Goal: Task Accomplishment & Management: Use online tool/utility

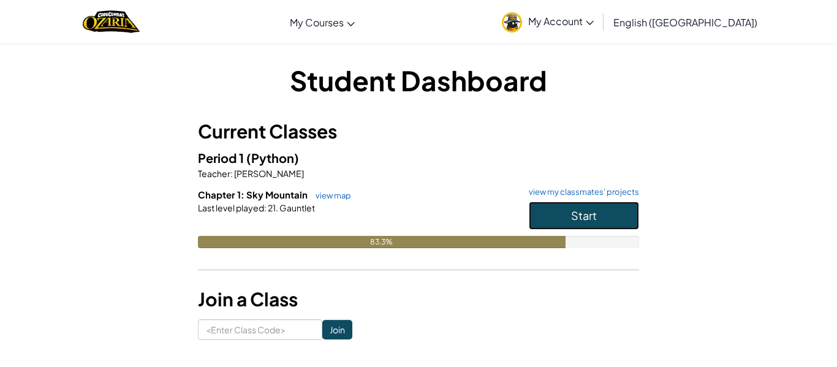
click at [576, 220] on span "Start" at bounding box center [584, 215] width 26 height 14
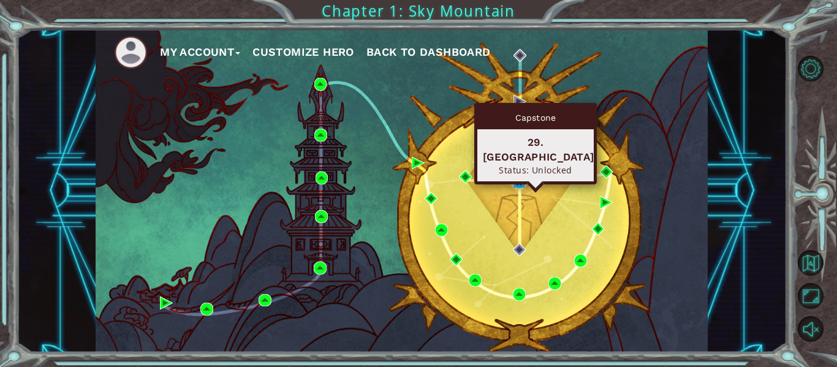
click at [524, 184] on img at bounding box center [519, 182] width 13 height 13
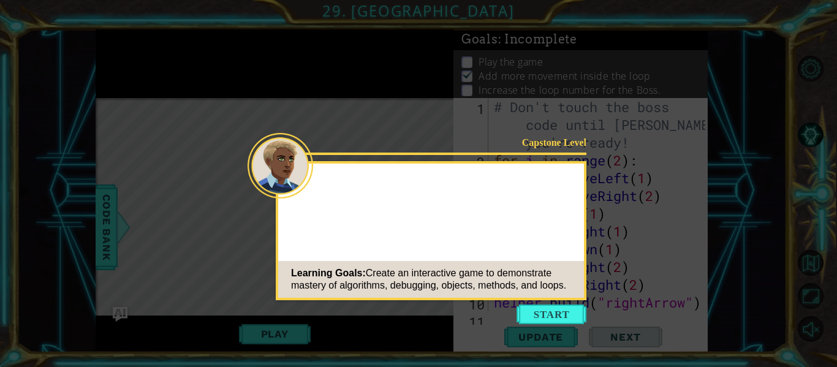
click at [541, 321] on button "Start" at bounding box center [551, 314] width 70 height 20
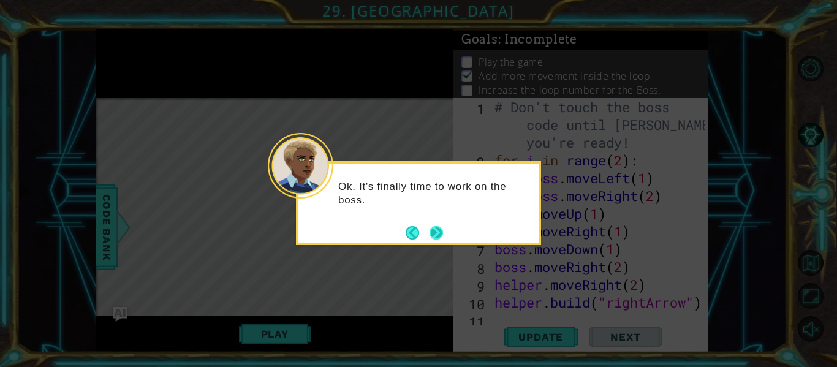
click at [430, 229] on button "Next" at bounding box center [435, 232] width 13 height 13
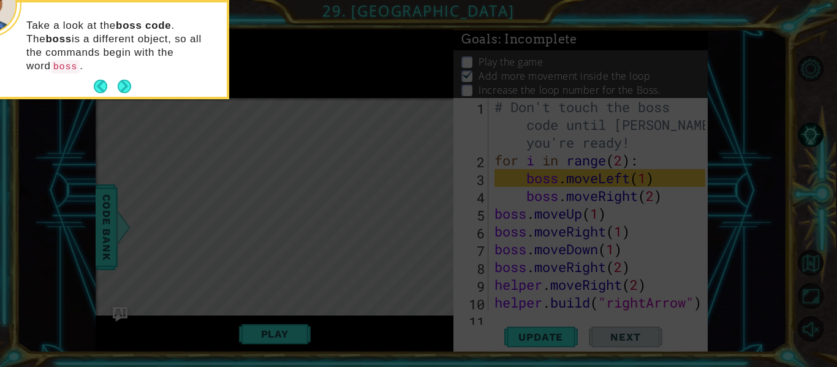
click at [334, 183] on icon at bounding box center [418, 55] width 837 height 624
click at [129, 80] on button "Next" at bounding box center [124, 86] width 13 height 13
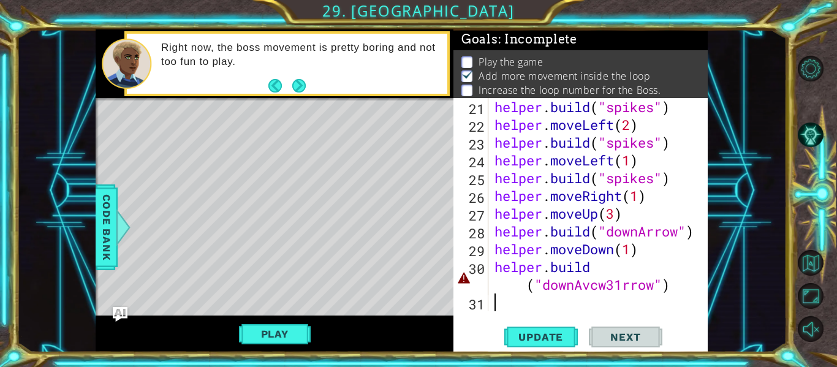
scroll to position [391, 0]
click at [685, 288] on div "helper . build ( "spikes" ) helper . moveLeft ( 2 ) helper . build ( "spikes" )…" at bounding box center [601, 222] width 219 height 249
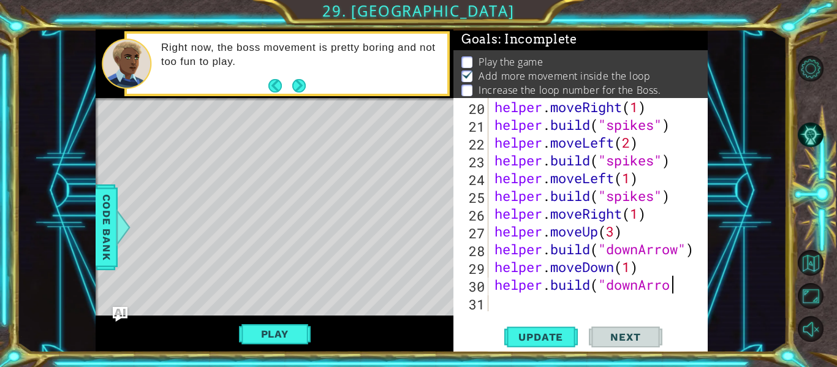
scroll to position [0, 8]
click at [273, 336] on button "Play" at bounding box center [275, 333] width 72 height 23
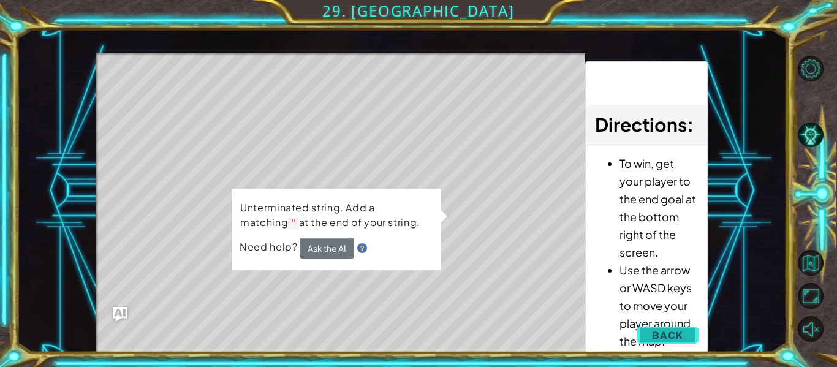
click at [675, 325] on button "Back" at bounding box center [668, 335] width 62 height 25
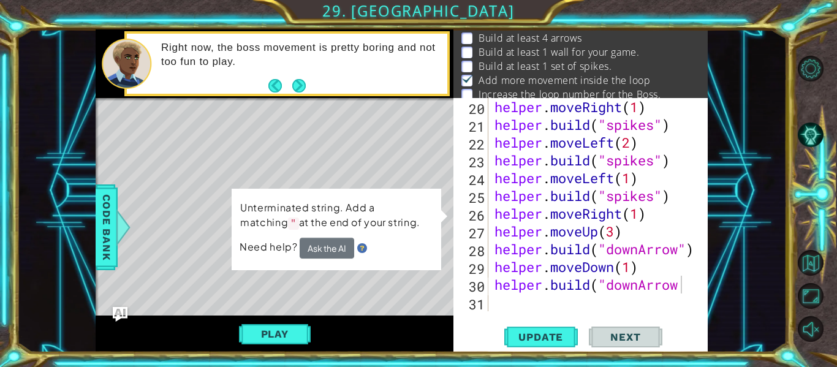
scroll to position [0, 0]
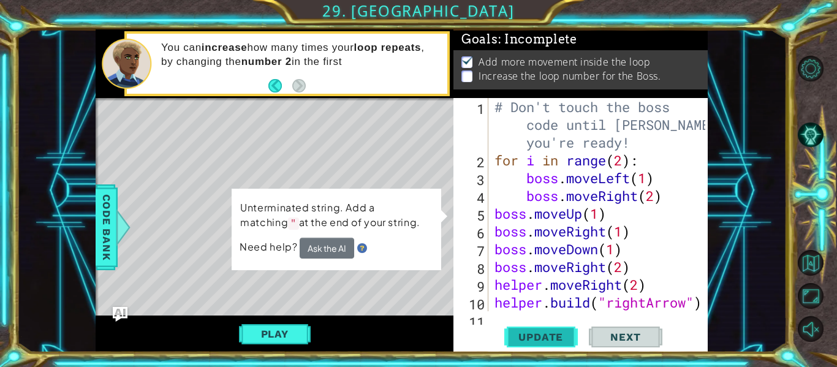
click at [557, 339] on span "Update" at bounding box center [540, 337] width 69 height 12
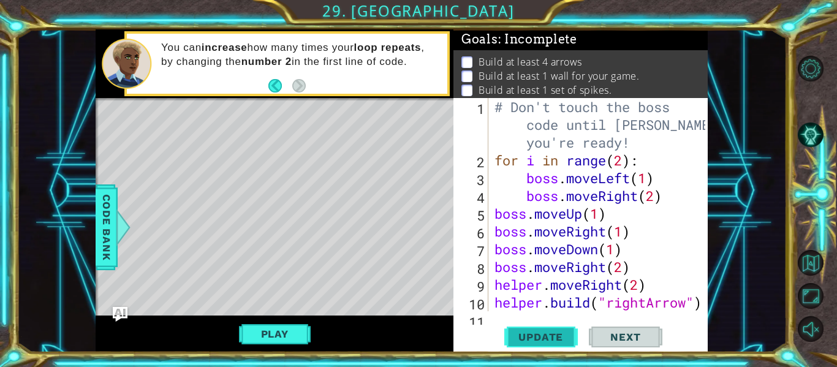
click at [557, 339] on span "Update" at bounding box center [540, 337] width 69 height 12
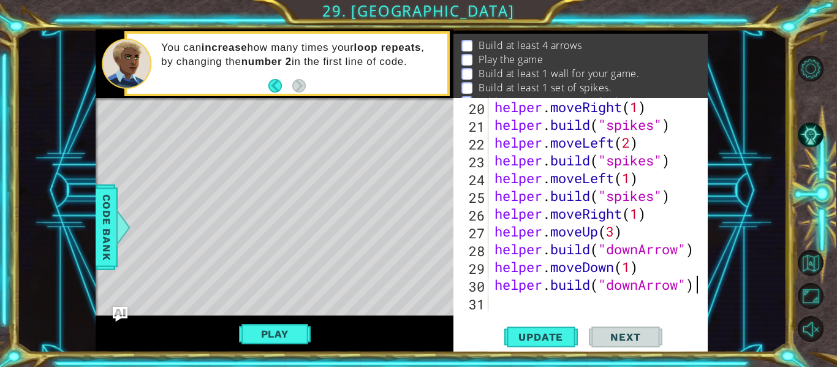
scroll to position [0, 9]
type textarea "[DOMAIN_NAME]("downArrow")"
click at [548, 338] on span "Update" at bounding box center [540, 337] width 69 height 12
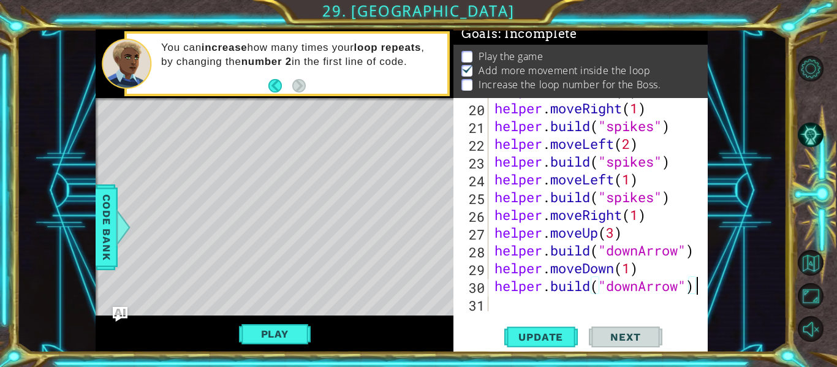
scroll to position [372, 0]
click at [516, 300] on div "helper . moveRight ( 1 ) helper . build ( "spikes" ) helper . moveLeft ( 2 ) he…" at bounding box center [601, 222] width 219 height 249
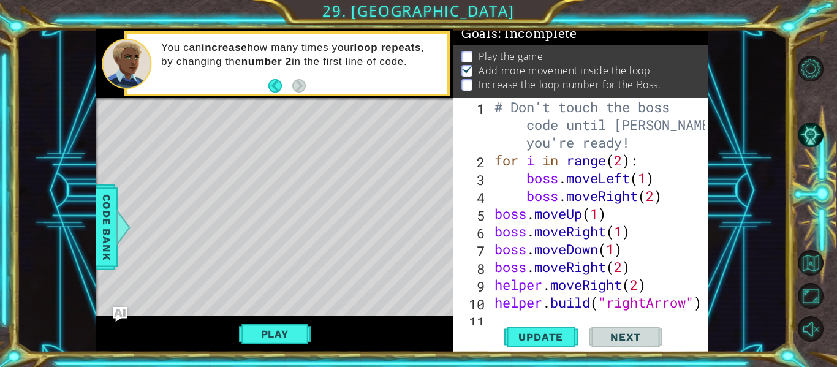
scroll to position [0, 0]
click at [561, 340] on span "Update" at bounding box center [540, 337] width 69 height 12
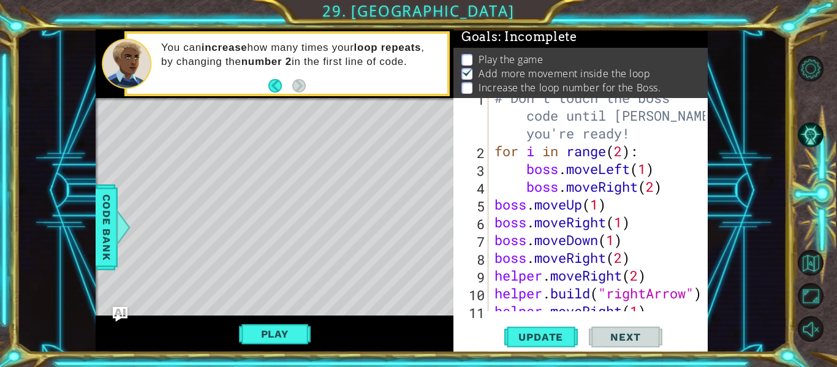
scroll to position [36, 0]
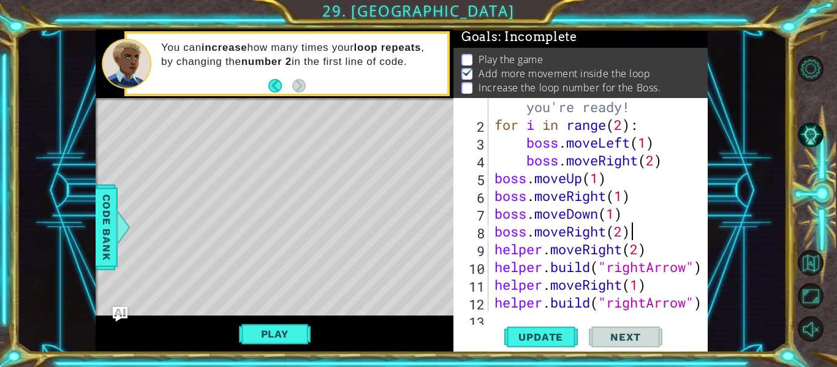
click at [633, 233] on div "# Don't touch the boss code until [PERSON_NAME] says you're ready! for i in ran…" at bounding box center [601, 204] width 219 height 284
type textarea "b"
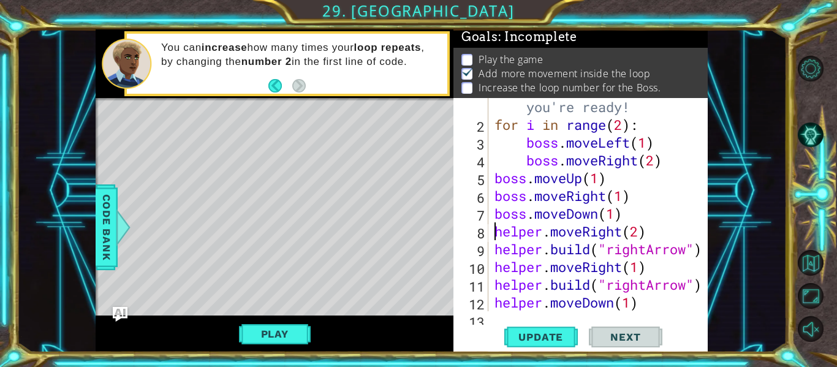
click at [494, 236] on div "# Don't touch the boss code until [PERSON_NAME] says you're ready! for i in ran…" at bounding box center [601, 204] width 219 height 284
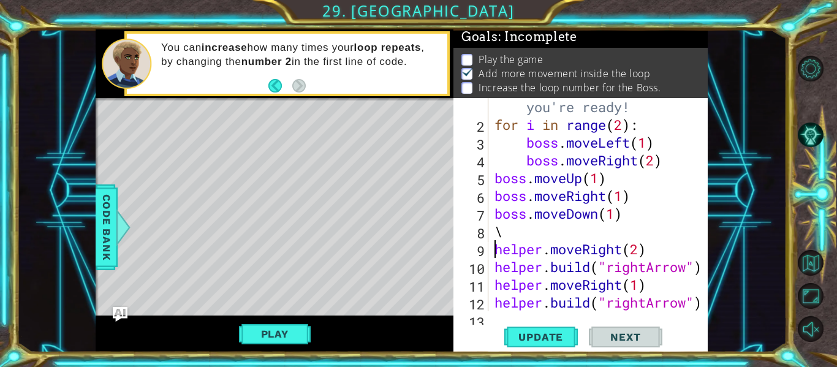
scroll to position [0, 1]
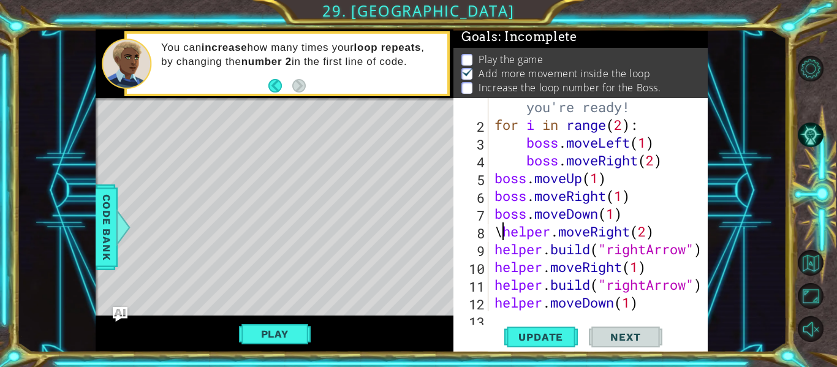
type textarea "helper.moveRight(2)"
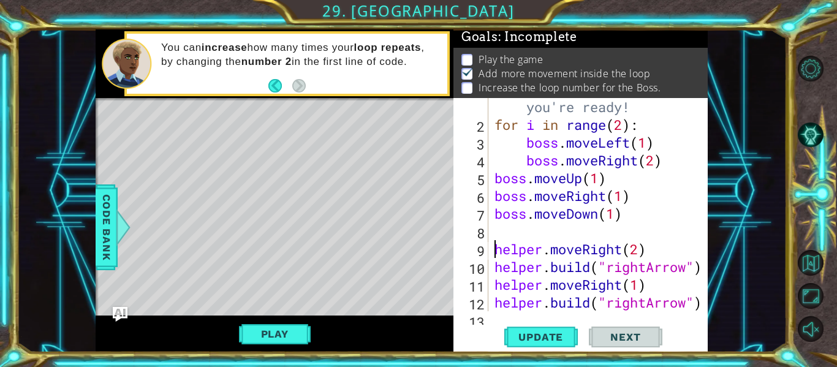
click at [495, 238] on div "# Don't touch the boss code until [PERSON_NAME] says you're ready! for i in ran…" at bounding box center [601, 204] width 219 height 284
type textarea "boss.moveUp(1)"
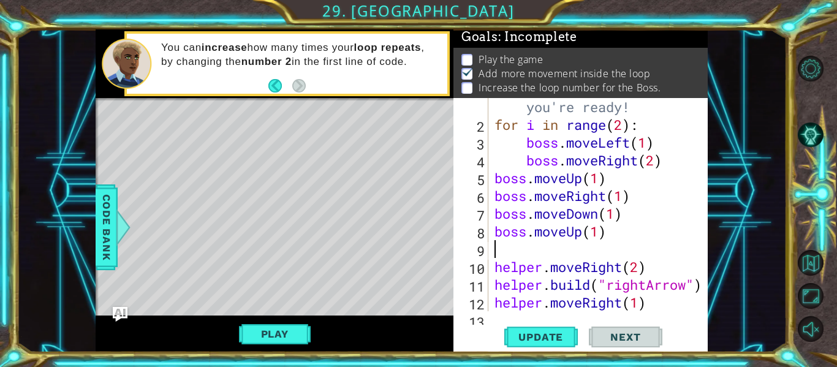
scroll to position [0, 0]
click at [497, 238] on div "# Don't touch the boss code until [PERSON_NAME] says you're ready! for i in ran…" at bounding box center [601, 204] width 219 height 284
type textarea "boss.moveUp(1)"
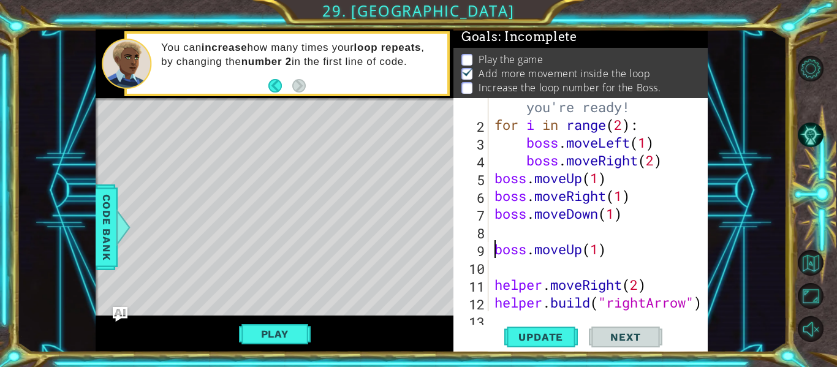
click at [501, 266] on div "# Don't touch the boss code until [PERSON_NAME] says you're ready! for i in ran…" at bounding box center [601, 204] width 219 height 284
type textarea "boss.moveUp(1)"
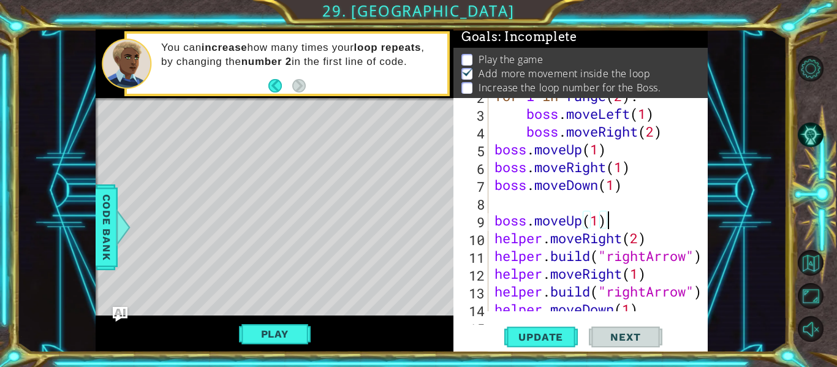
scroll to position [78, 0]
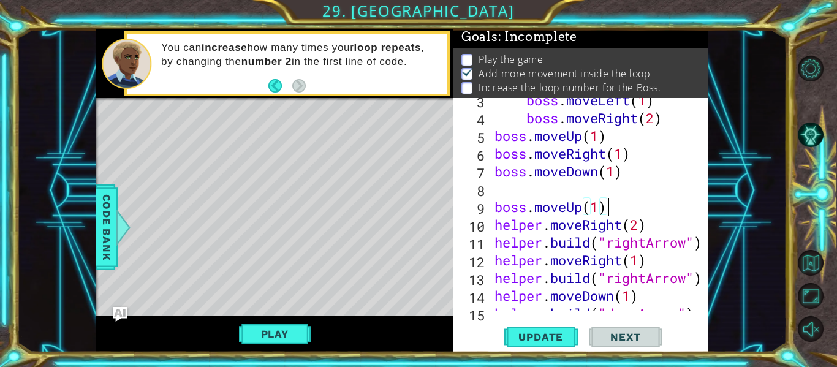
click at [515, 194] on div "boss . moveLeft ( 1 ) boss . moveRight ( 2 ) boss . moveUp ( 1 ) boss . moveRig…" at bounding box center [601, 215] width 219 height 249
click at [565, 342] on span "Update" at bounding box center [540, 337] width 69 height 12
click at [622, 191] on div "boss . moveLeft ( 1 ) boss . moveRight ( 2 ) boss . moveUp ( 1 ) boss . moveRig…" at bounding box center [601, 215] width 219 height 249
click at [624, 158] on div "boss . moveLeft ( 1 ) boss . moveRight ( 2 ) boss . moveUp ( 1 ) boss . moveRig…" at bounding box center [601, 215] width 219 height 249
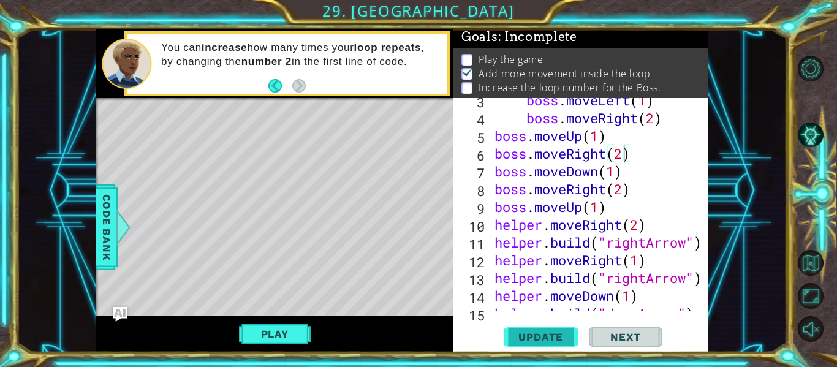
click at [551, 344] on button "Update" at bounding box center [541, 337] width 74 height 25
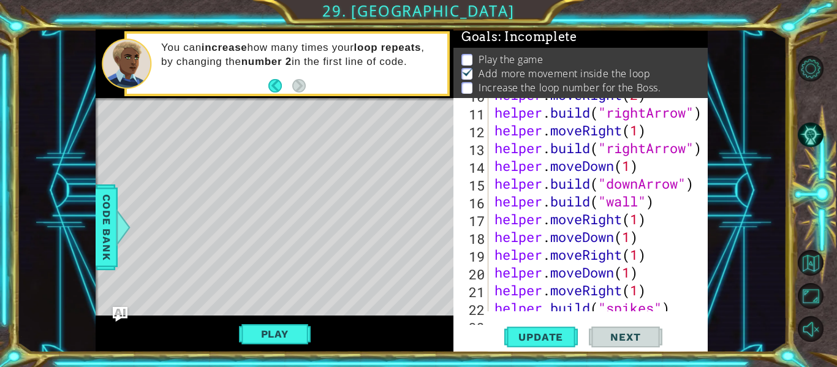
scroll to position [0, 0]
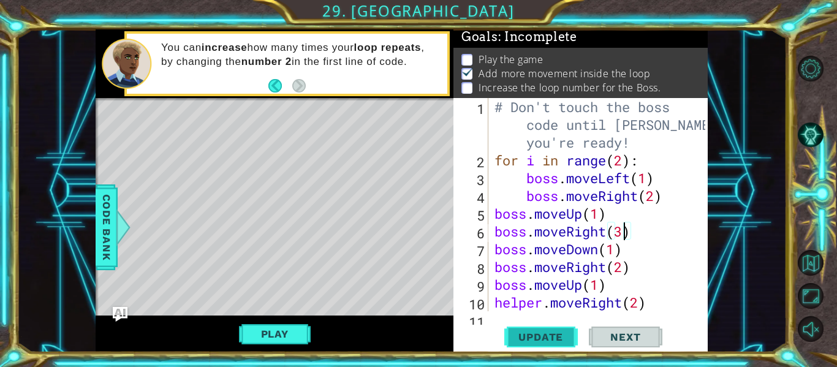
type textarea "boss.moveRight(3)"
click at [541, 341] on span "Update" at bounding box center [540, 337] width 69 height 12
click at [304, 335] on button "Play" at bounding box center [275, 333] width 72 height 23
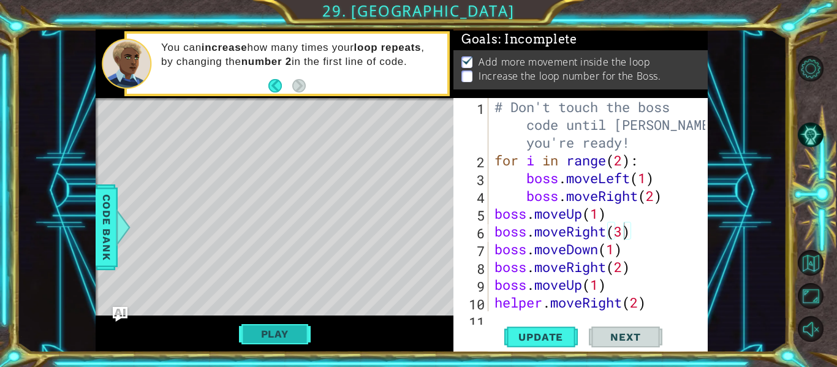
click at [293, 341] on button "Play" at bounding box center [275, 333] width 72 height 23
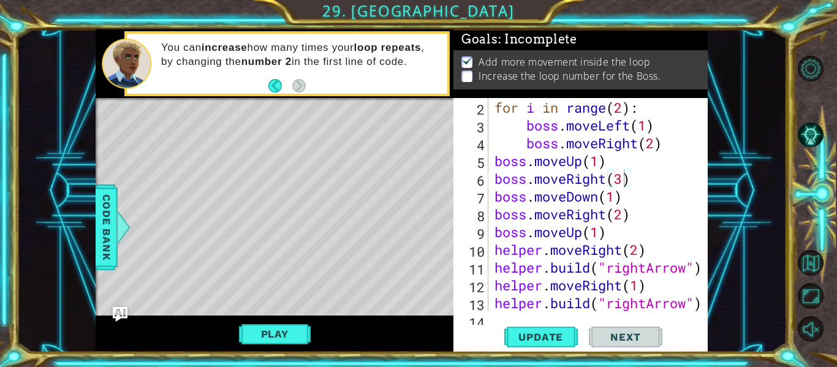
scroll to position [54, 0]
click at [548, 343] on span "Update" at bounding box center [540, 337] width 69 height 12
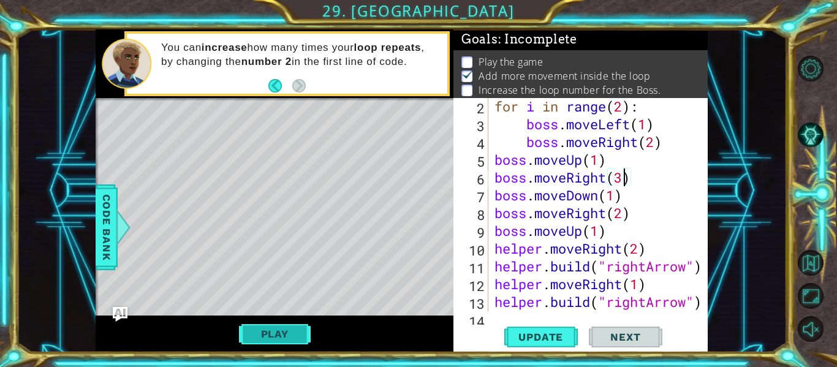
click at [299, 338] on button "Play" at bounding box center [275, 333] width 72 height 23
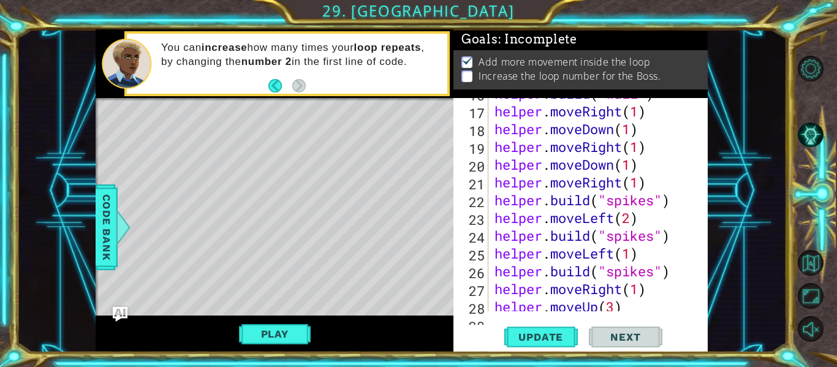
scroll to position [391, 0]
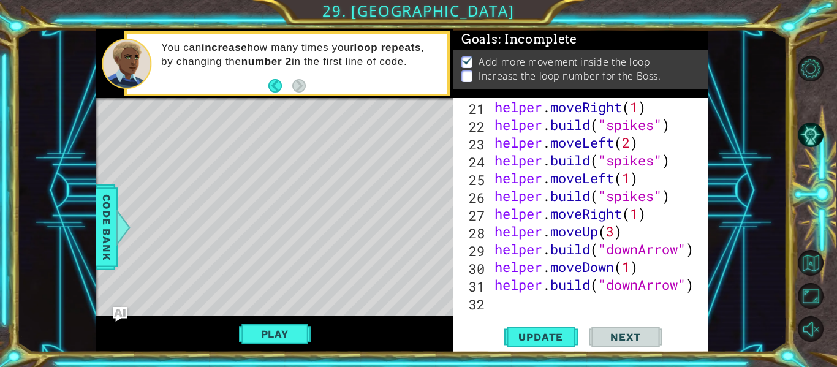
click at [520, 306] on div "helper . moveRight ( 1 ) helper . build ( "spikes" ) helper . moveLeft ( 2 ) he…" at bounding box center [601, 222] width 219 height 249
type textarea "h"
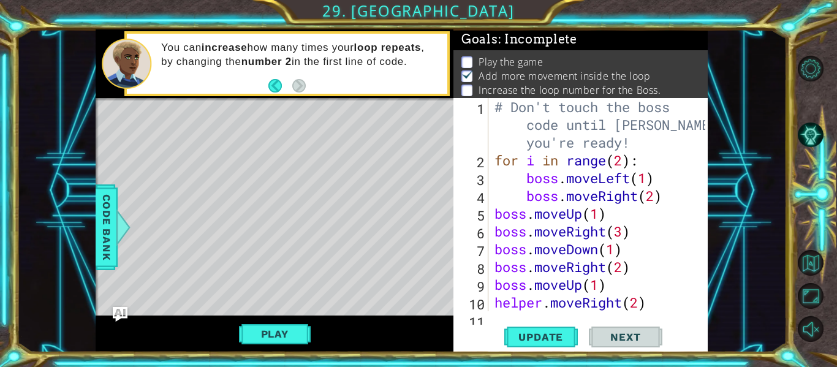
scroll to position [1, 0]
click at [278, 84] on button "Back" at bounding box center [280, 85] width 24 height 13
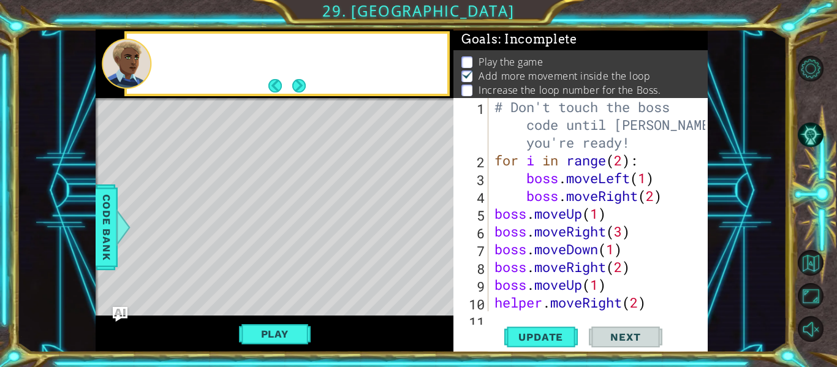
scroll to position [0, 0]
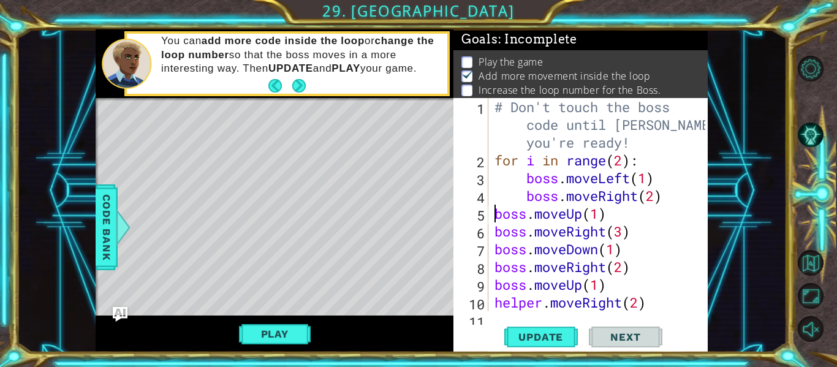
click at [494, 216] on div "# Don't touch the boss code until [PERSON_NAME] says you're ready! for i in ran…" at bounding box center [601, 240] width 219 height 284
click at [494, 235] on div "# Don't touch the boss code until [PERSON_NAME] says you're ready! for i in ran…" at bounding box center [601, 240] width 219 height 284
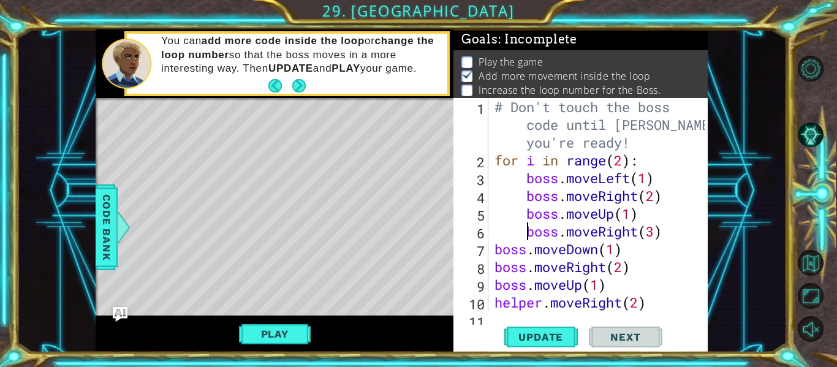
click at [494, 251] on div "# Don't touch the boss code until [PERSON_NAME] says you're ready! for i in ran…" at bounding box center [601, 240] width 219 height 284
click at [494, 265] on div "# Don't touch the boss code until [PERSON_NAME] says you're ready! for i in ran…" at bounding box center [601, 240] width 219 height 284
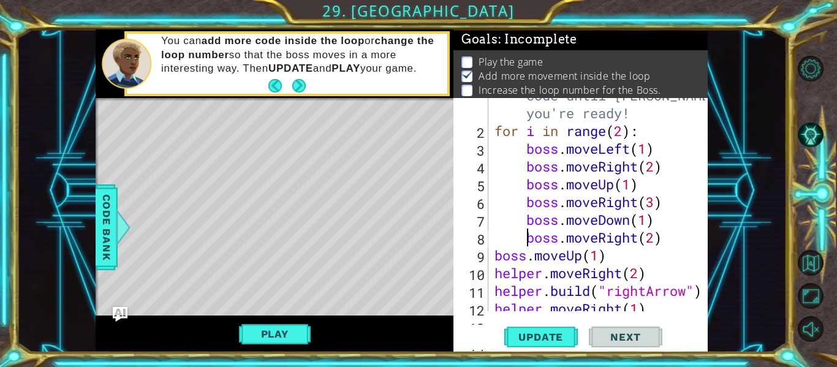
scroll to position [29, 0]
click at [496, 259] on div "# Don't touch the boss code until [PERSON_NAME] says you're ready! for i in ran…" at bounding box center [601, 211] width 219 height 284
click at [540, 323] on div "boss.moveUp(1) 1 2 3 4 5 6 7 8 9 10 11 12 13 14 # Don't touch the boss code unt…" at bounding box center [580, 225] width 254 height 254
click at [545, 332] on span "Update" at bounding box center [540, 337] width 69 height 12
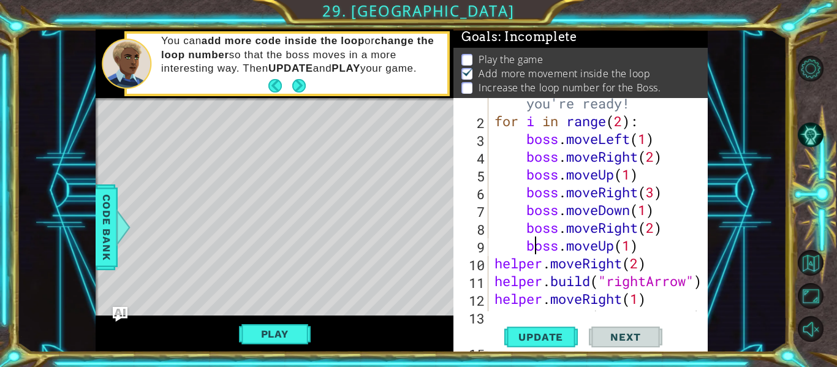
scroll to position [39, 0]
click at [624, 121] on div "# Don't touch the boss code until [PERSON_NAME] says you're ready! for i in ran…" at bounding box center [601, 201] width 219 height 284
type textarea "for i in range(3):"
click at [551, 349] on button "Update" at bounding box center [541, 337] width 74 height 25
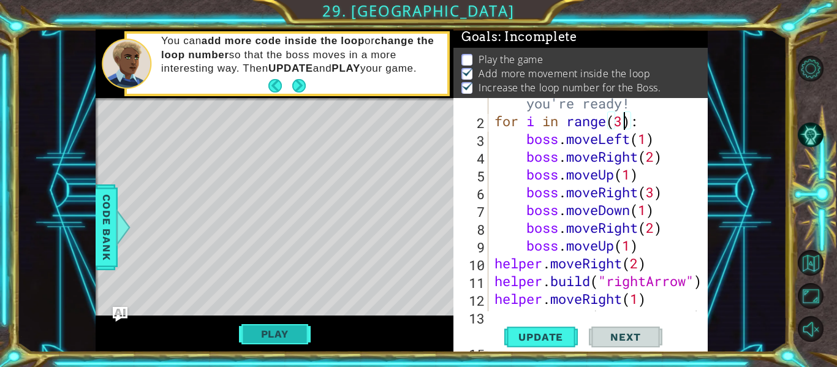
click at [297, 330] on button "Play" at bounding box center [275, 333] width 72 height 23
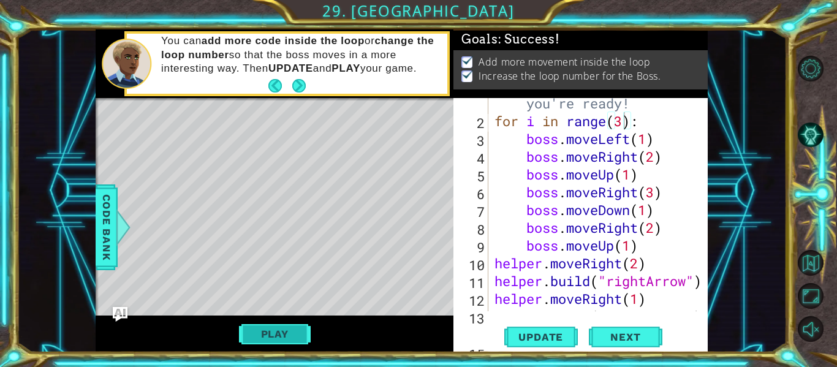
scroll to position [0, 0]
click at [619, 328] on button "Next" at bounding box center [626, 337] width 74 height 25
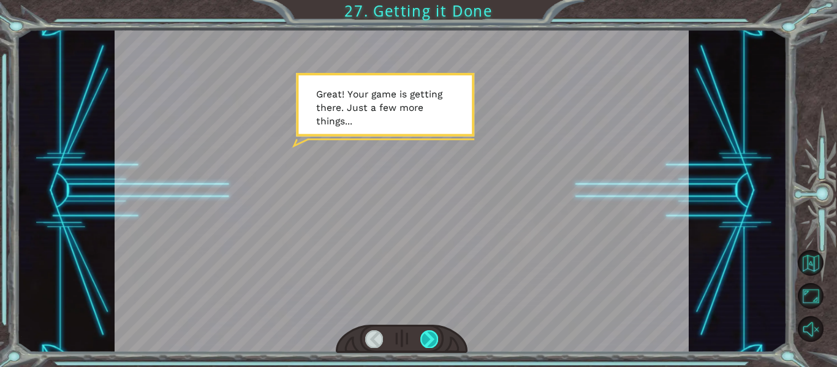
click at [433, 333] on div at bounding box center [429, 338] width 18 height 17
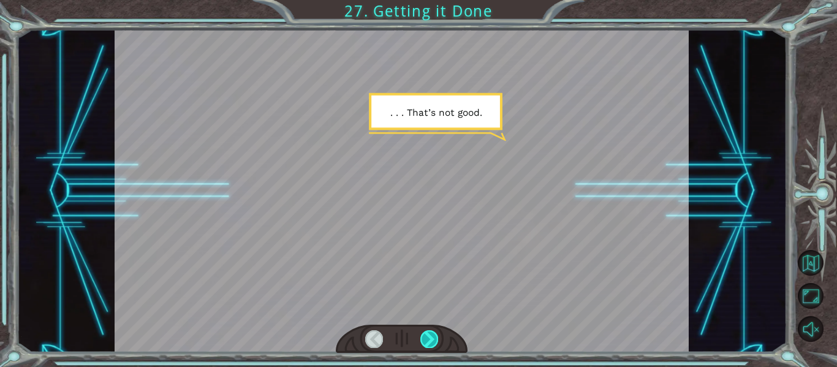
click at [433, 333] on div at bounding box center [429, 338] width 18 height 17
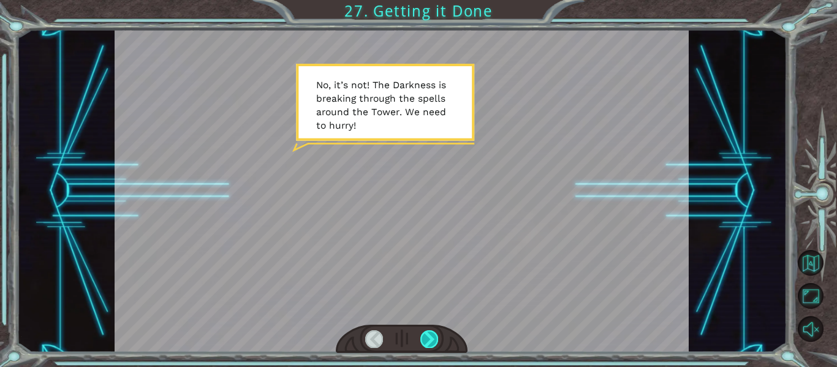
click at [433, 333] on div at bounding box center [429, 338] width 18 height 17
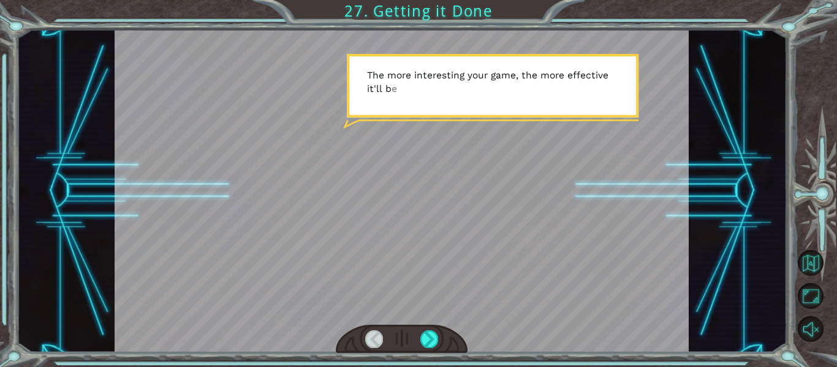
click at [799, 144] on div at bounding box center [817, 198] width 37 height 293
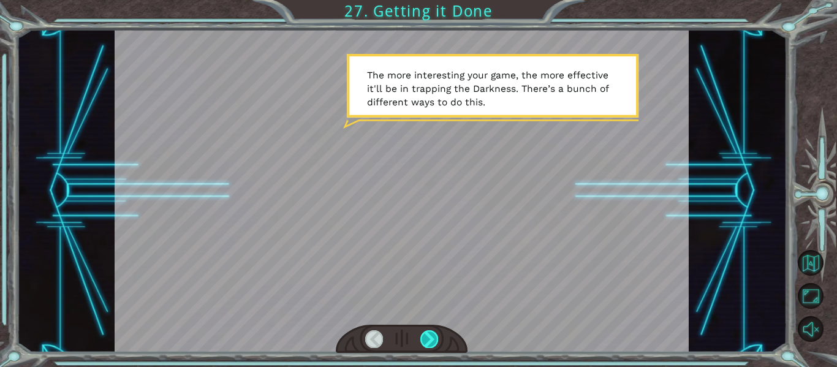
click at [433, 334] on div at bounding box center [429, 338] width 18 height 17
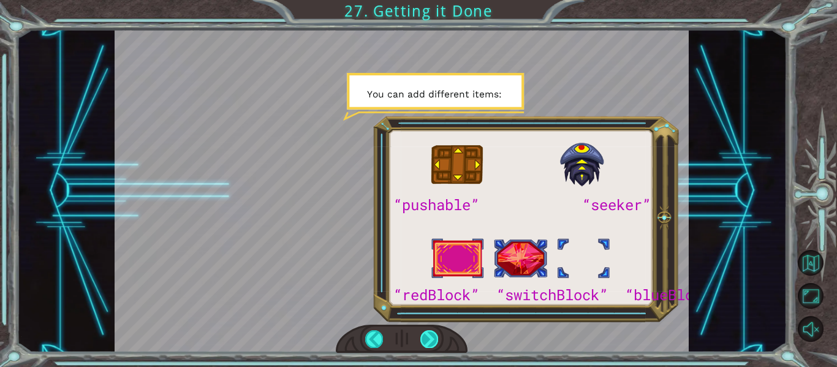
click at [433, 334] on div at bounding box center [429, 338] width 18 height 17
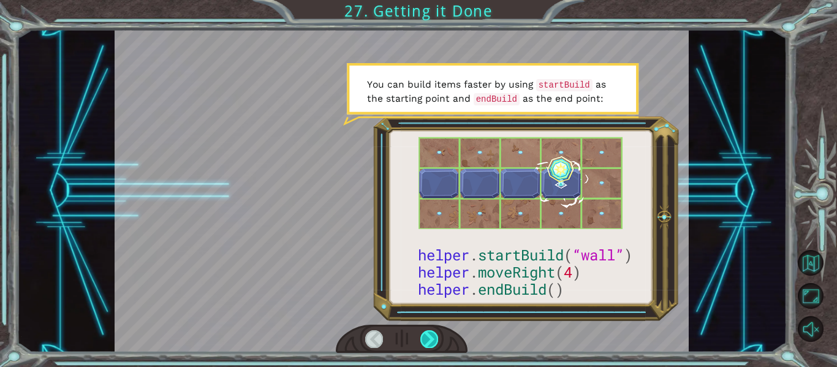
click at [433, 334] on div at bounding box center [429, 338] width 18 height 17
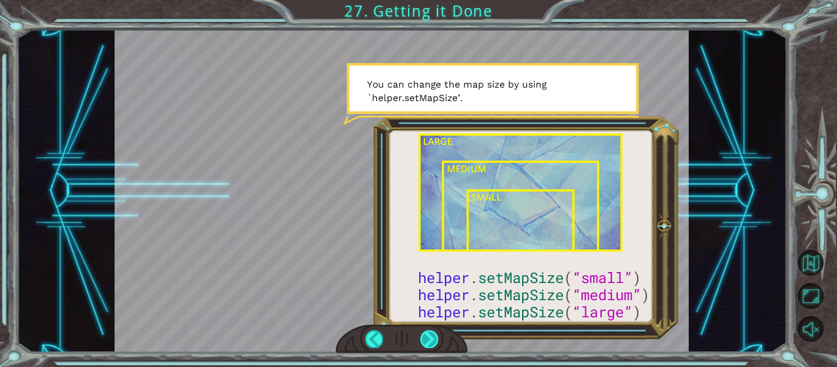
click at [433, 334] on div at bounding box center [429, 338] width 18 height 17
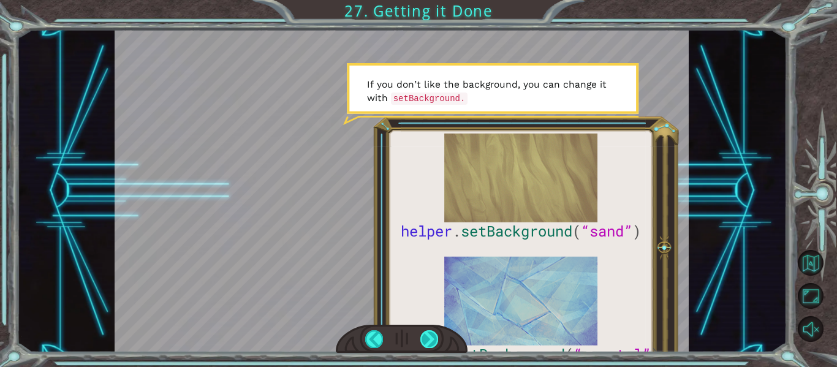
click at [433, 334] on div at bounding box center [429, 338] width 18 height 17
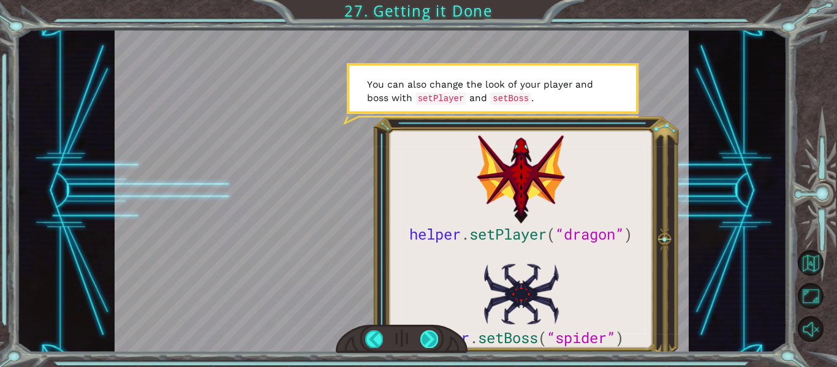
click at [433, 334] on div at bounding box center [429, 338] width 18 height 17
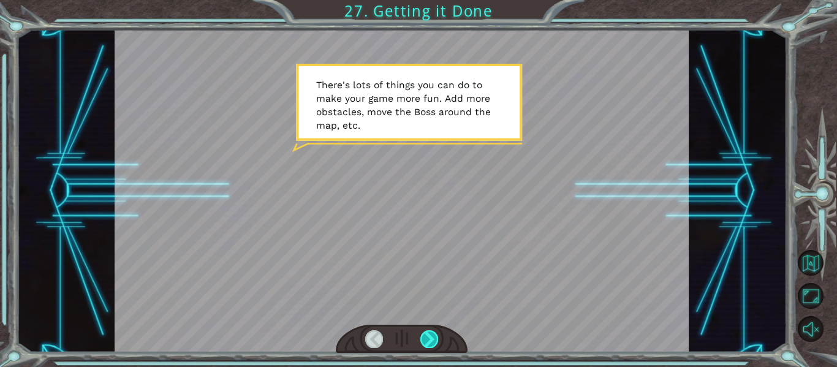
click at [433, 334] on div at bounding box center [429, 338] width 18 height 17
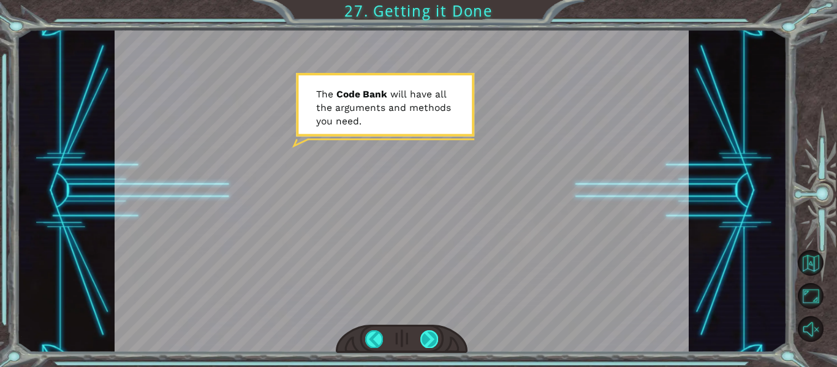
click at [433, 334] on div at bounding box center [429, 338] width 18 height 17
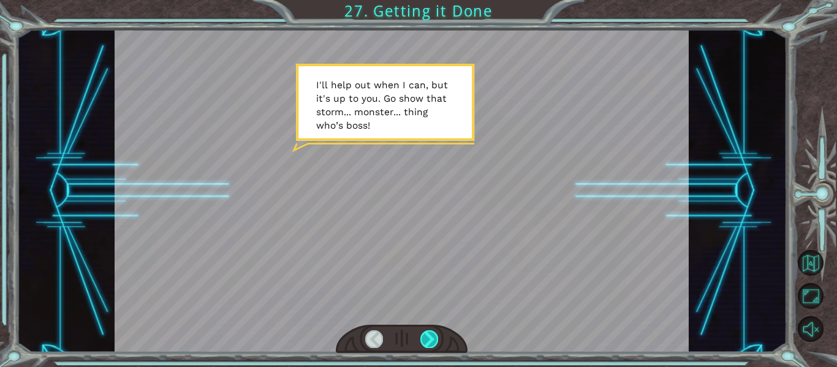
click at [433, 334] on div at bounding box center [429, 338] width 18 height 17
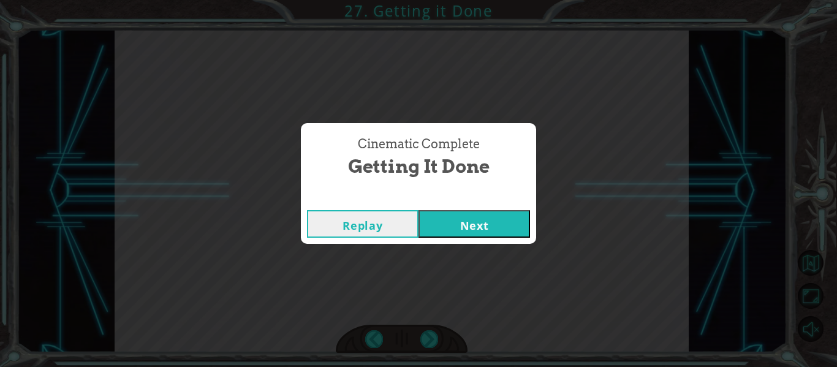
click at [464, 232] on button "Next" at bounding box center [473, 224] width 111 height 28
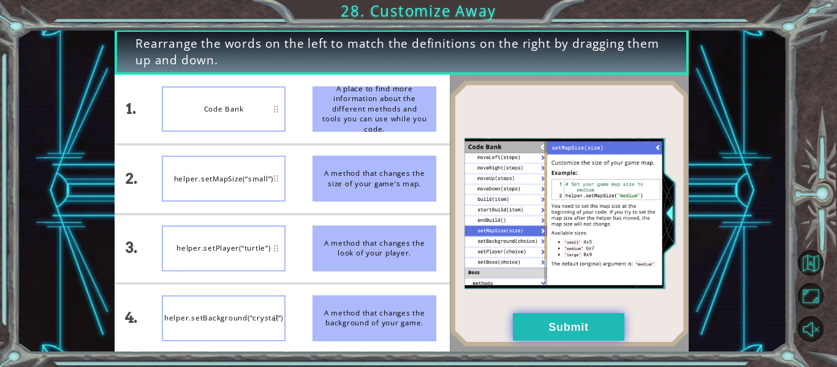
click at [608, 321] on button "Submit" at bounding box center [568, 327] width 111 height 28
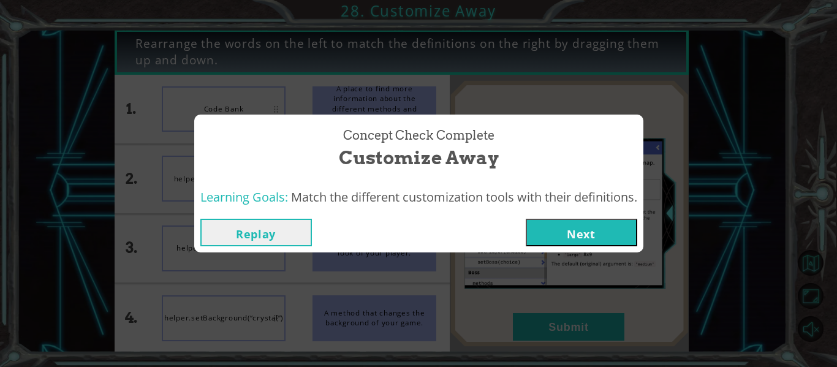
click at [614, 231] on button "Next" at bounding box center [581, 233] width 111 height 28
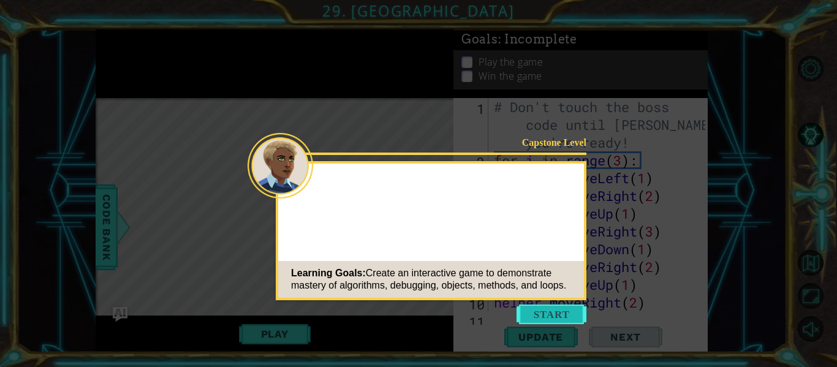
click at [537, 312] on button "Start" at bounding box center [551, 314] width 70 height 20
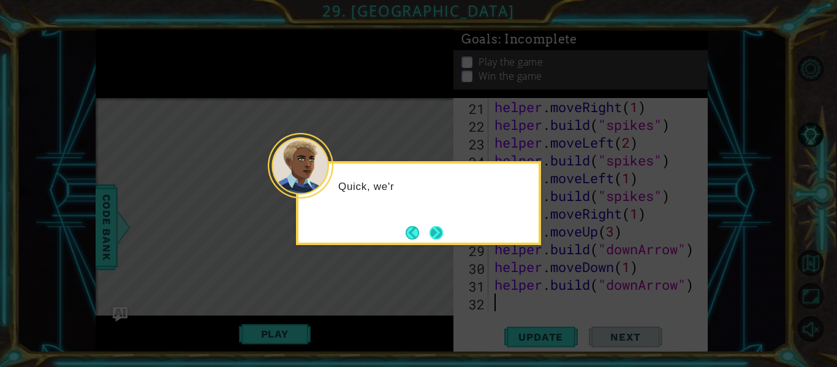
scroll to position [391, 0]
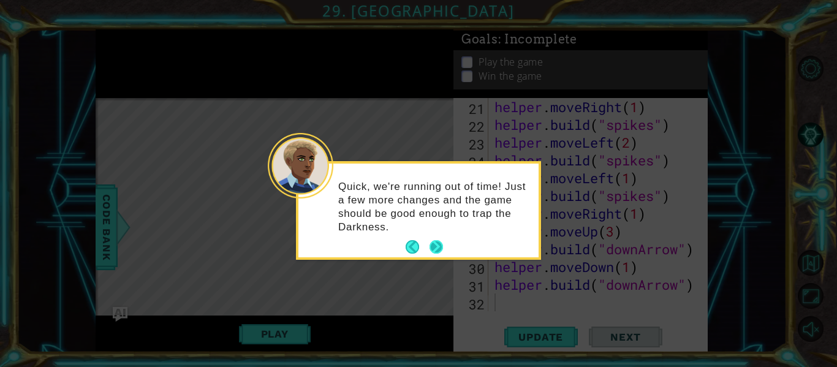
click at [439, 240] on button "Next" at bounding box center [435, 246] width 13 height 13
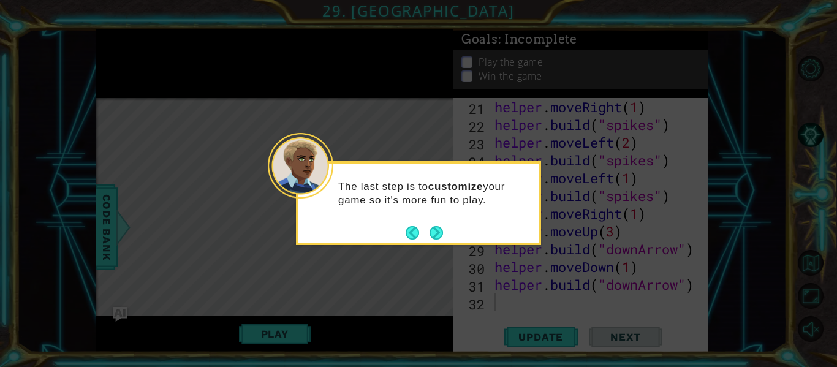
click at [439, 239] on button "Next" at bounding box center [435, 232] width 13 height 13
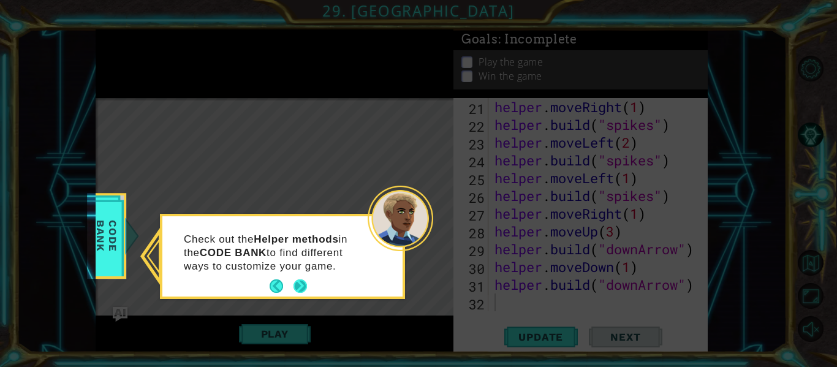
click at [304, 288] on button "Next" at bounding box center [299, 285] width 13 height 13
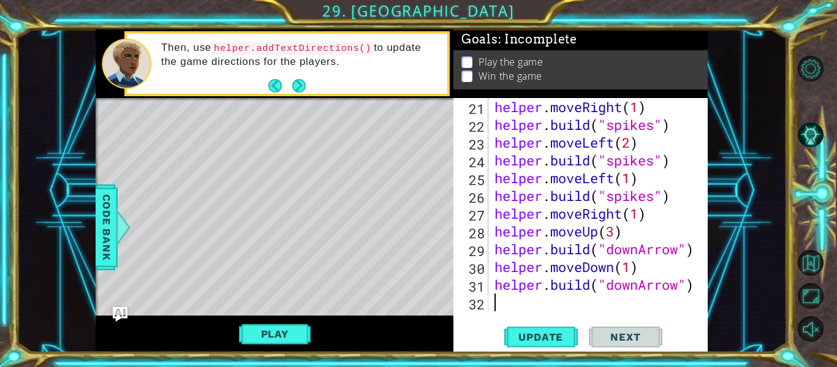
scroll to position [390, 0]
click at [548, 336] on span "Update" at bounding box center [540, 337] width 69 height 12
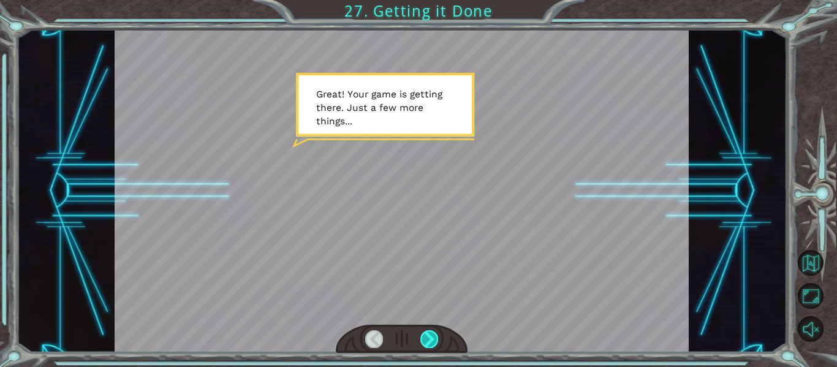
click at [421, 339] on div at bounding box center [429, 338] width 18 height 17
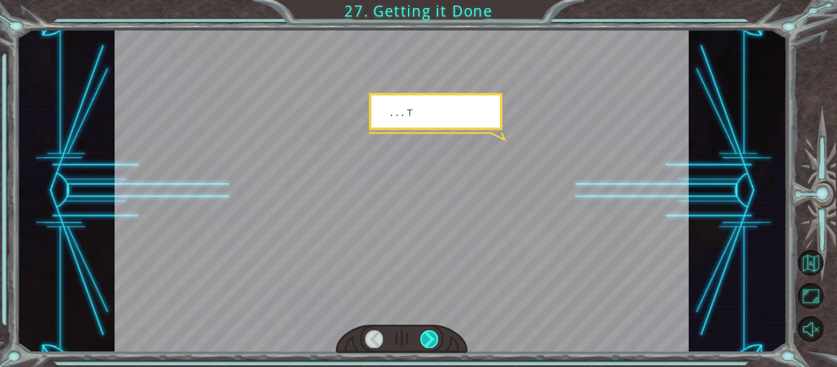
click at [422, 340] on div at bounding box center [429, 338] width 18 height 17
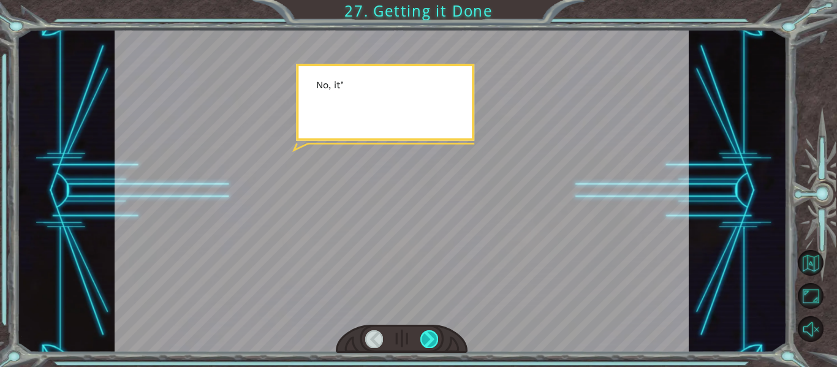
click at [422, 340] on div at bounding box center [429, 338] width 18 height 17
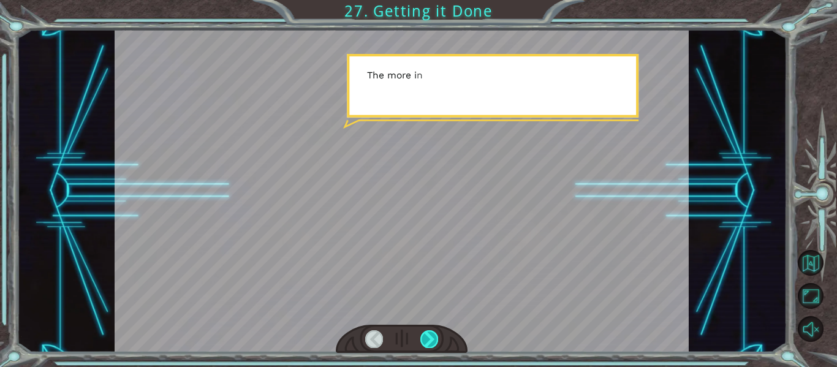
click at [422, 340] on div at bounding box center [429, 338] width 18 height 17
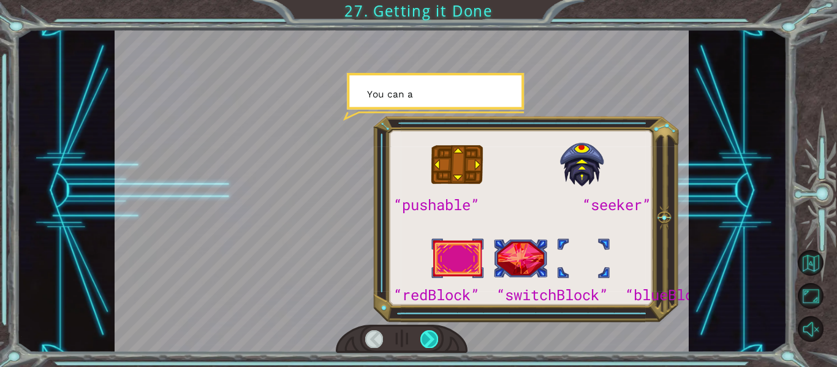
click at [422, 340] on div at bounding box center [429, 338] width 18 height 17
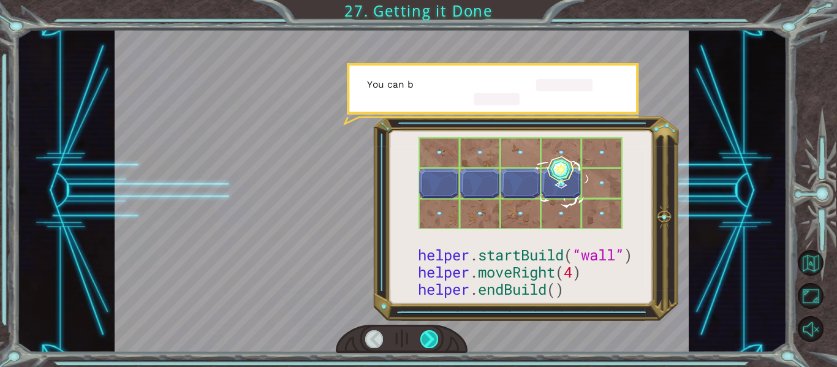
click at [422, 340] on div at bounding box center [429, 338] width 18 height 17
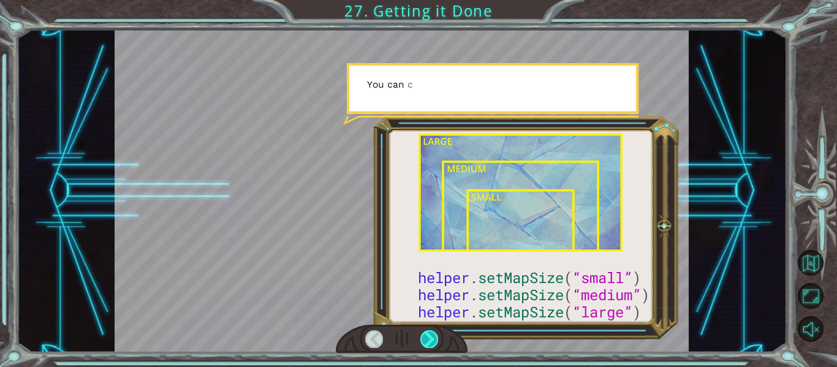
click at [421, 339] on div at bounding box center [429, 338] width 18 height 17
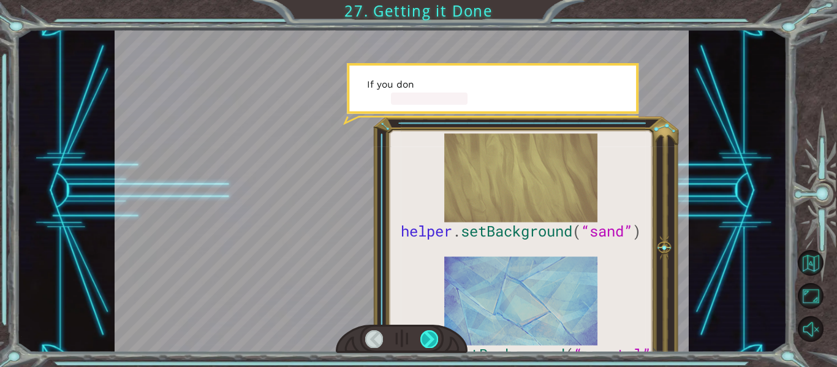
click at [421, 339] on div at bounding box center [429, 338] width 18 height 17
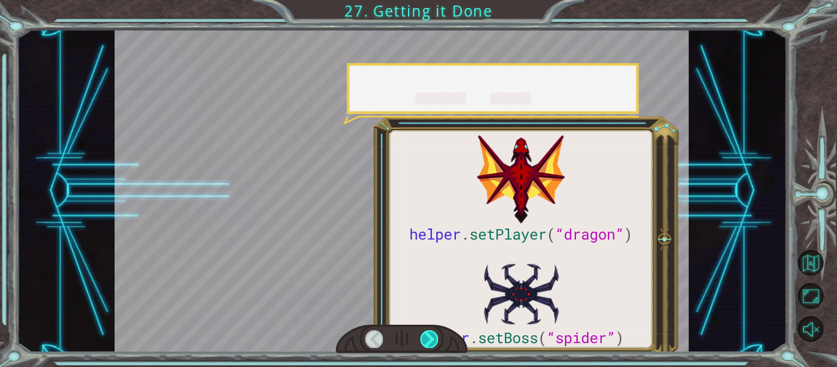
click at [421, 339] on div at bounding box center [429, 338] width 18 height 17
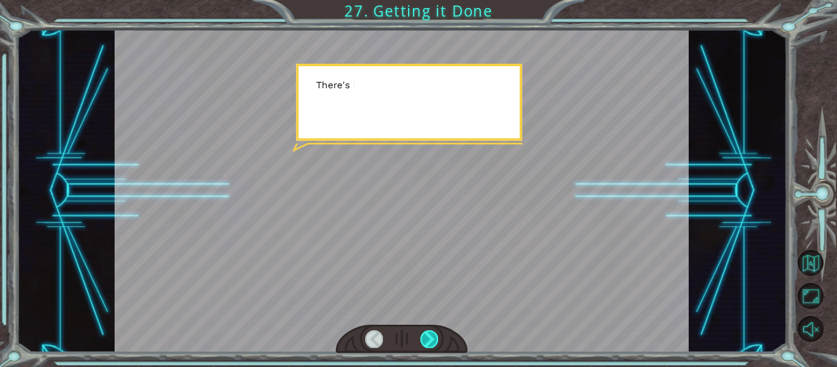
click at [421, 340] on div at bounding box center [429, 338] width 18 height 17
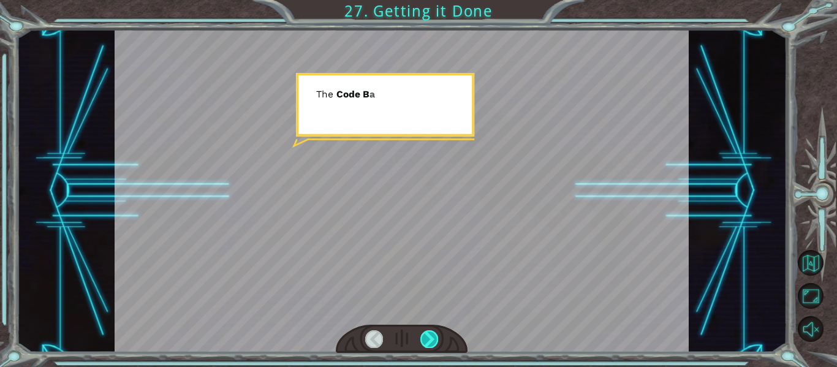
click at [421, 340] on div at bounding box center [429, 338] width 18 height 17
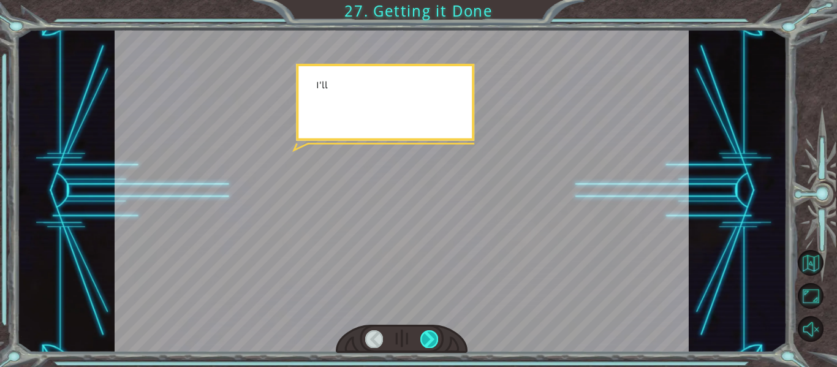
click at [421, 340] on div at bounding box center [429, 338] width 18 height 17
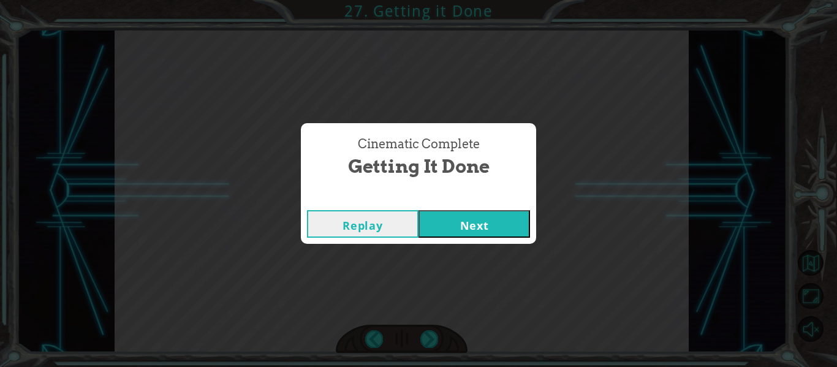
click at [520, 222] on button "Next" at bounding box center [473, 224] width 111 height 28
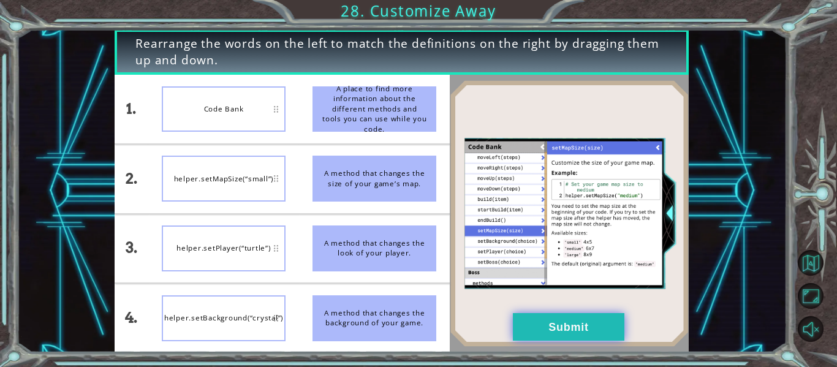
click at [584, 325] on button "Submit" at bounding box center [568, 327] width 111 height 28
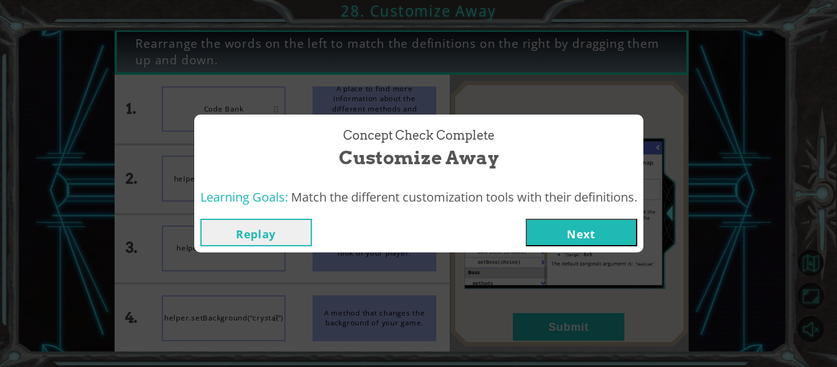
click at [590, 227] on button "Next" at bounding box center [581, 233] width 111 height 28
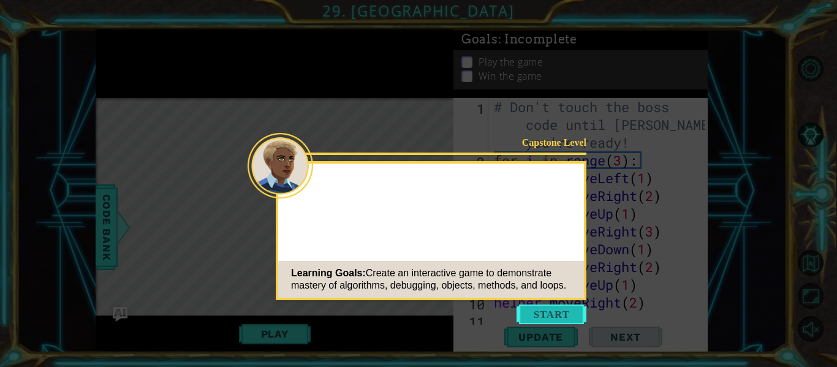
click at [556, 317] on button "Start" at bounding box center [551, 314] width 70 height 20
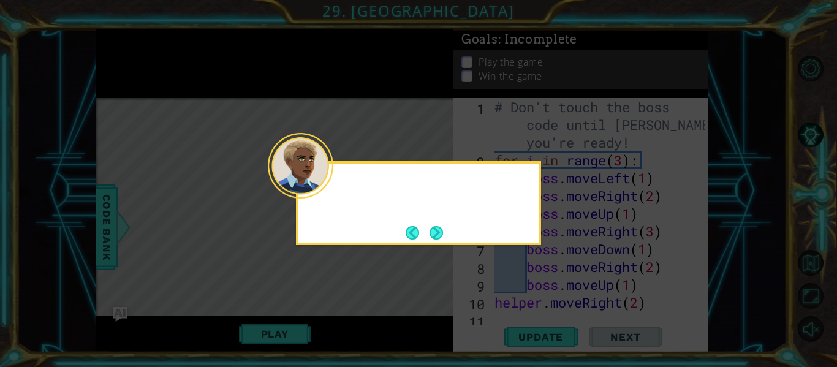
click at [338, 194] on div at bounding box center [418, 185] width 240 height 35
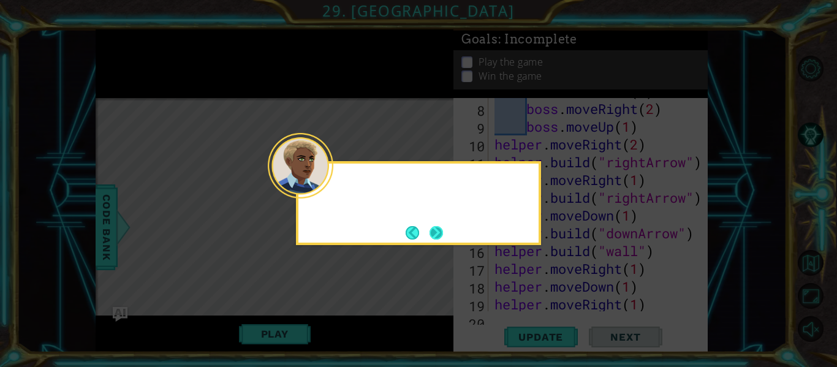
click at [440, 231] on button "Next" at bounding box center [435, 232] width 13 height 13
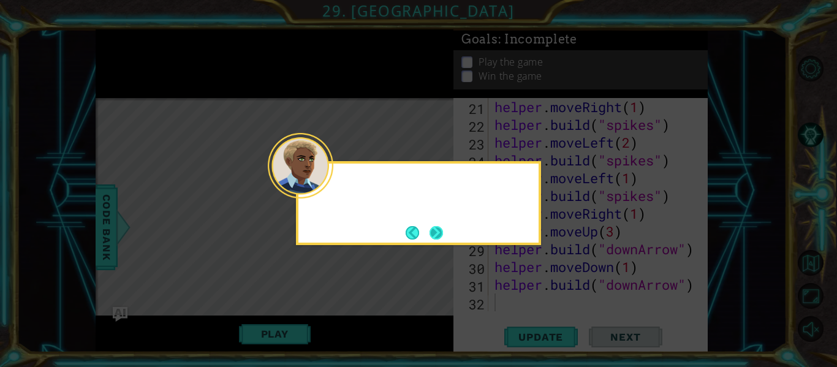
scroll to position [391, 0]
click at [434, 234] on button "Next" at bounding box center [435, 232] width 13 height 13
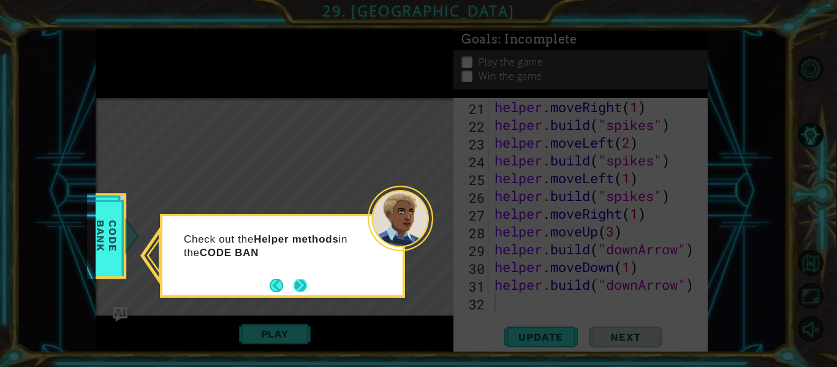
click at [301, 292] on button "Next" at bounding box center [299, 285] width 13 height 13
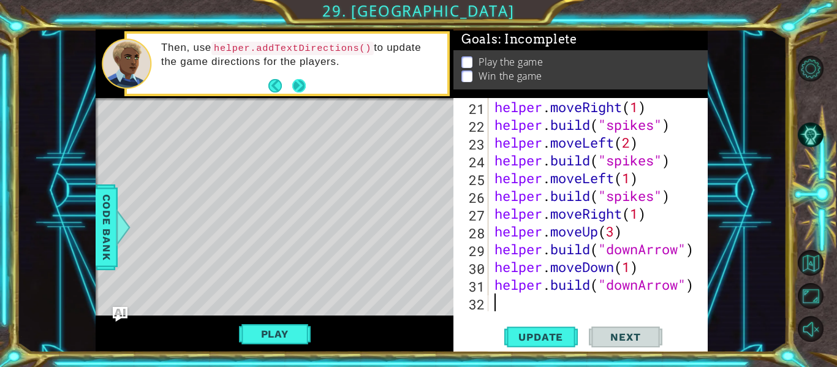
click at [299, 79] on button "Next" at bounding box center [298, 85] width 13 height 13
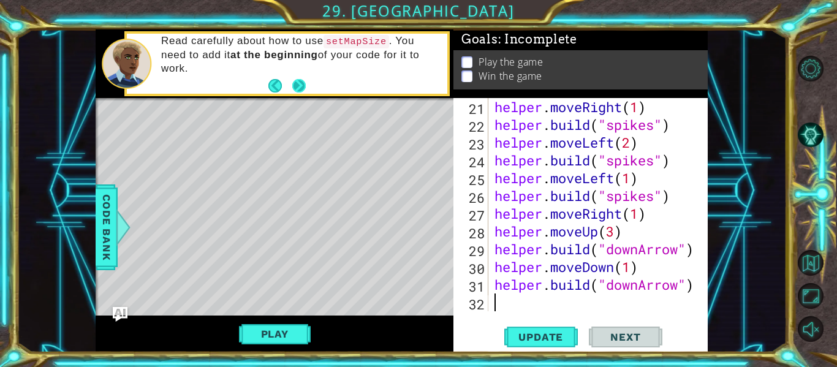
click at [304, 87] on button "Next" at bounding box center [298, 85] width 13 height 13
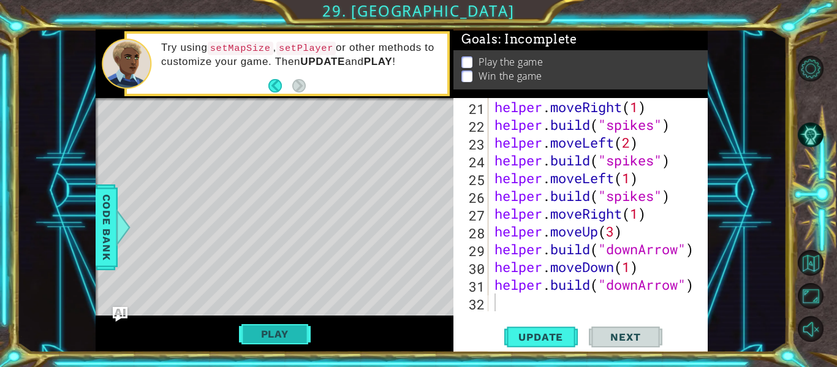
click at [292, 345] on button "Play" at bounding box center [275, 333] width 72 height 23
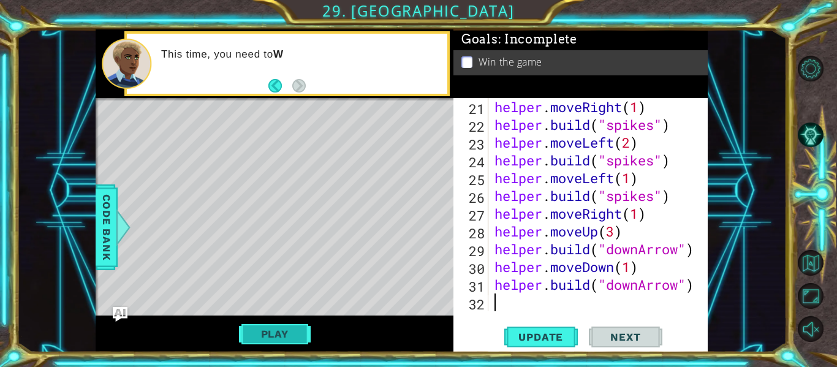
click at [288, 337] on button "Play" at bounding box center [275, 333] width 72 height 23
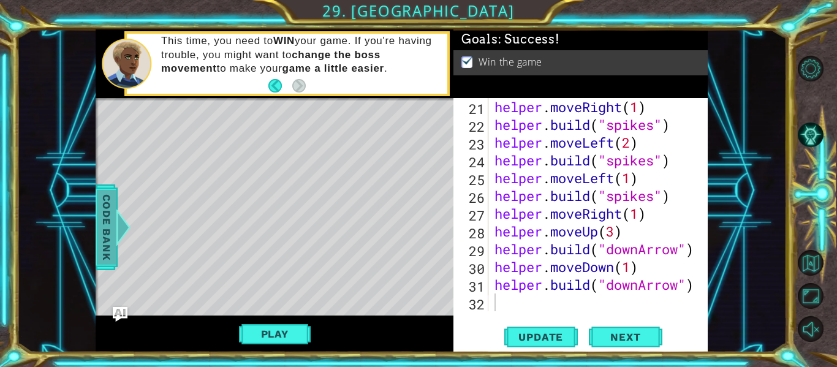
click at [121, 217] on div at bounding box center [123, 227] width 15 height 37
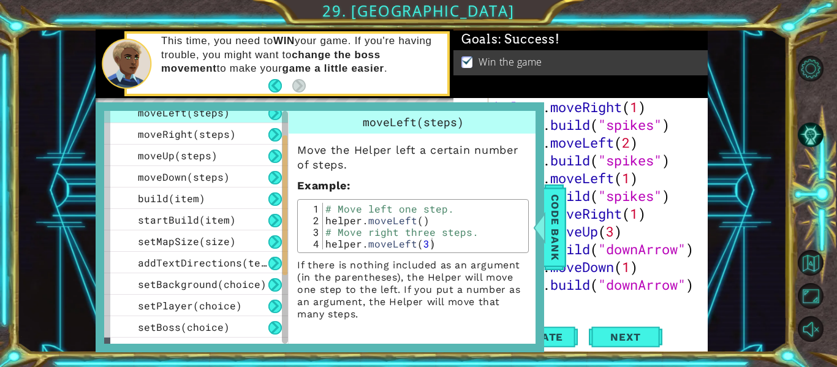
scroll to position [51, 0]
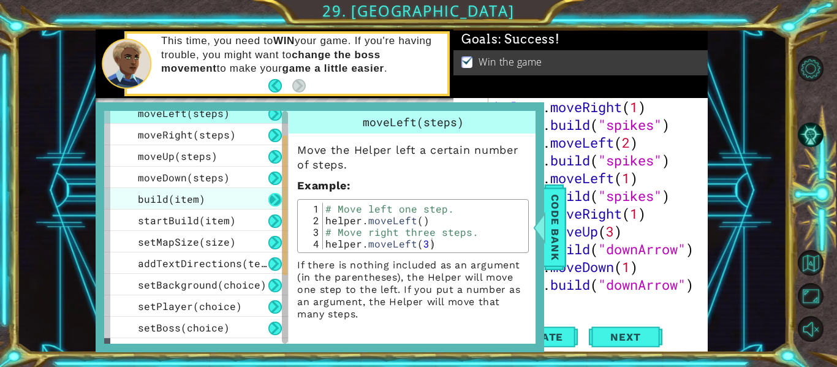
click at [269, 198] on button at bounding box center [274, 199] width 13 height 13
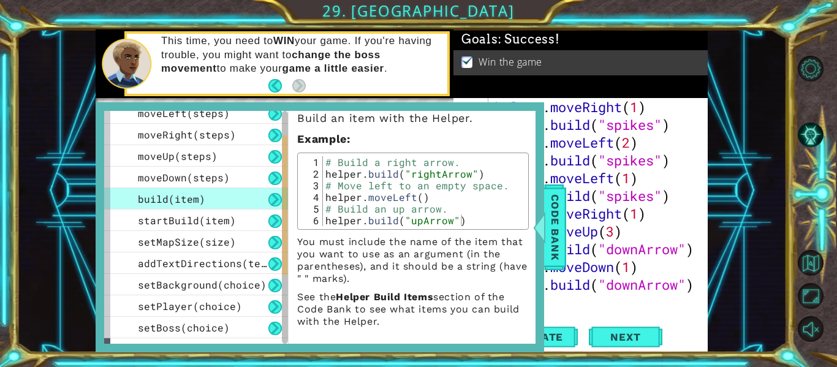
scroll to position [0, 0]
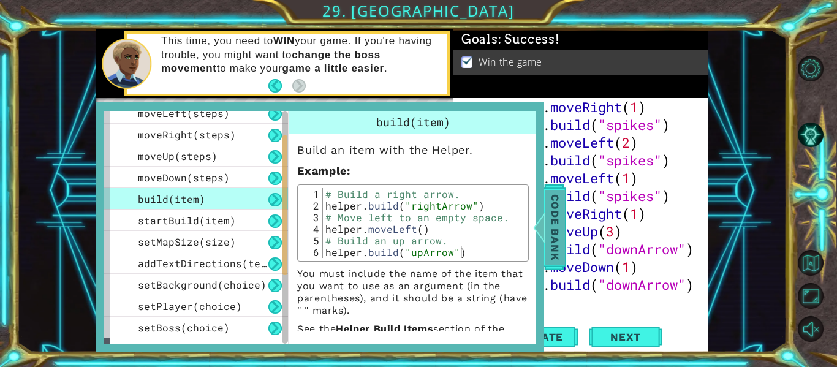
click at [549, 240] on span "Code Bank" at bounding box center [555, 227] width 20 height 75
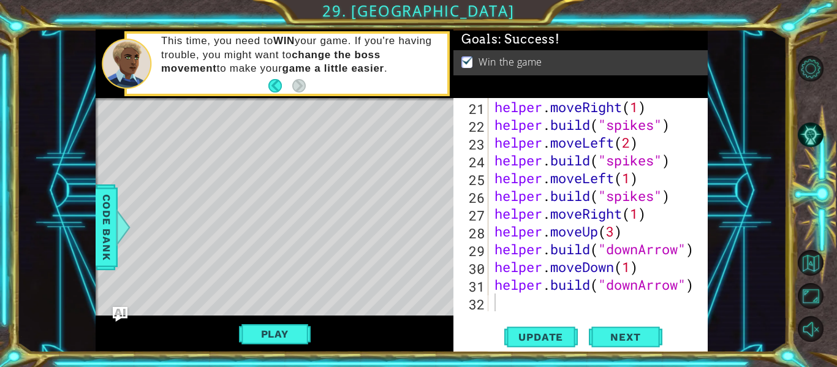
click at [527, 304] on div "helper . moveRight ( 1 ) helper . build ( "spikes" ) helper . moveLeft ( 2 ) he…" at bounding box center [601, 222] width 219 height 249
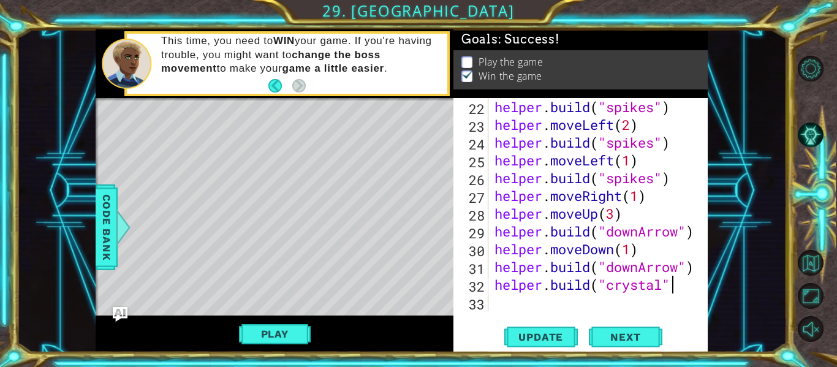
scroll to position [0, 8]
type textarea "[DOMAIN_NAME]("crystal")"
click at [561, 339] on span "Update" at bounding box center [540, 337] width 69 height 12
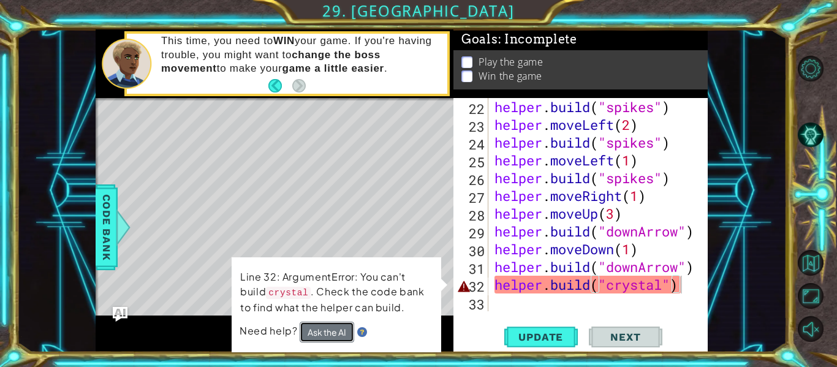
click at [327, 329] on button "Ask the AI" at bounding box center [327, 332] width 55 height 21
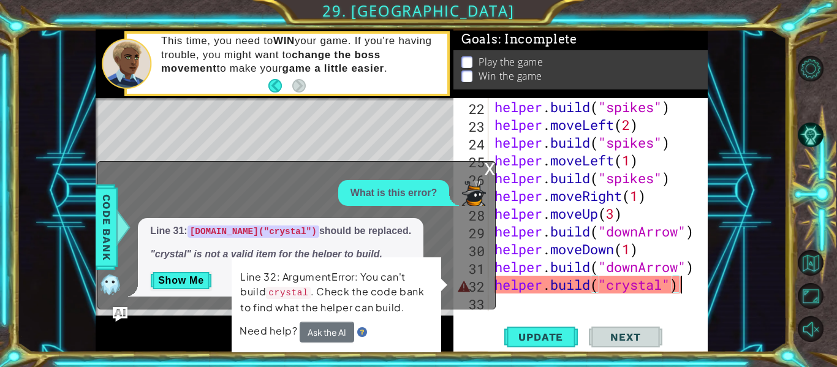
click at [159, 325] on div "Play" at bounding box center [275, 333] width 358 height 37
click at [206, 282] on button "Show Me" at bounding box center [181, 281] width 62 height 20
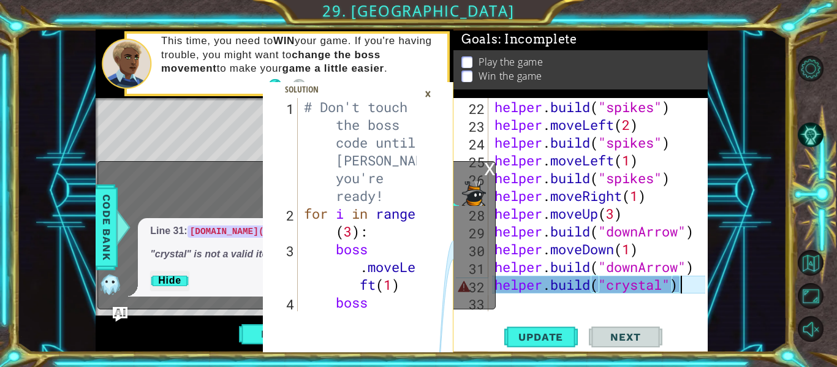
click at [48, 157] on div "1 2 3 4 # Don't touch the boss code until [PERSON_NAME] says you're ready! for …" at bounding box center [402, 190] width 770 height 323
click at [99, 224] on span "Code Bank" at bounding box center [107, 227] width 20 height 75
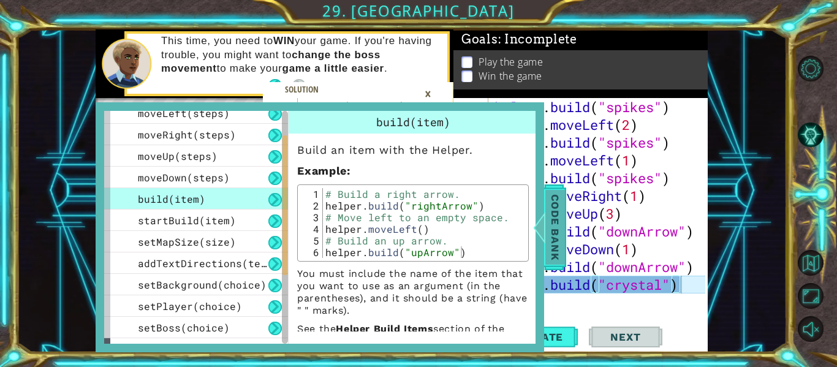
click at [549, 221] on span "Code Bank" at bounding box center [555, 227] width 20 height 75
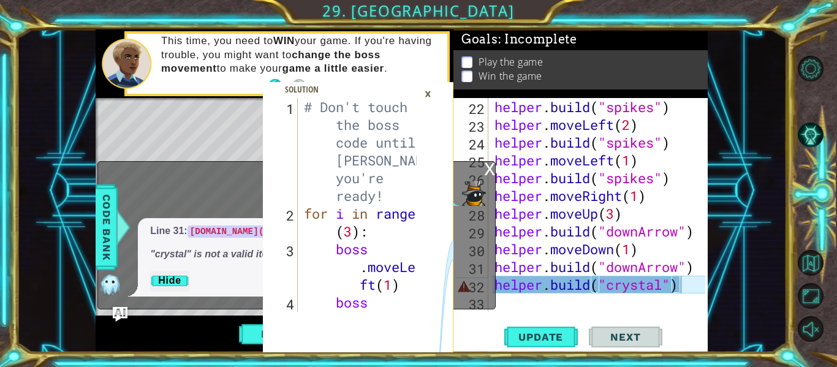
click at [430, 99] on div "×" at bounding box center [427, 93] width 19 height 21
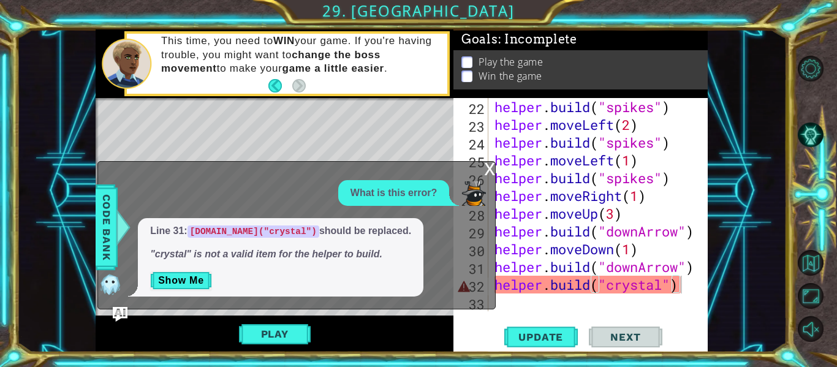
click at [490, 174] on div "x" at bounding box center [489, 168] width 11 height 12
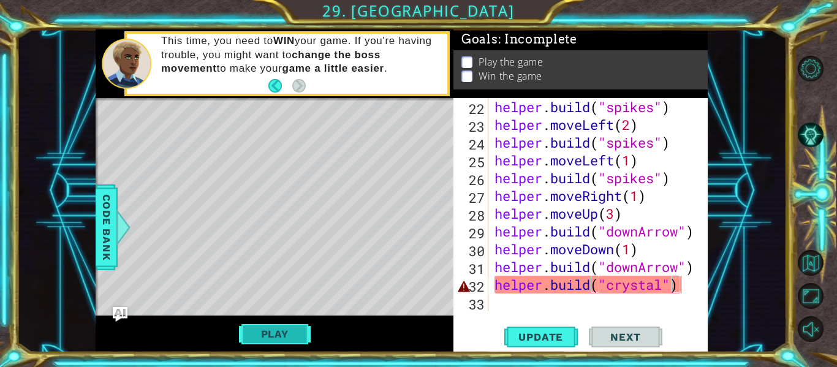
click at [282, 340] on button "Play" at bounding box center [275, 333] width 72 height 23
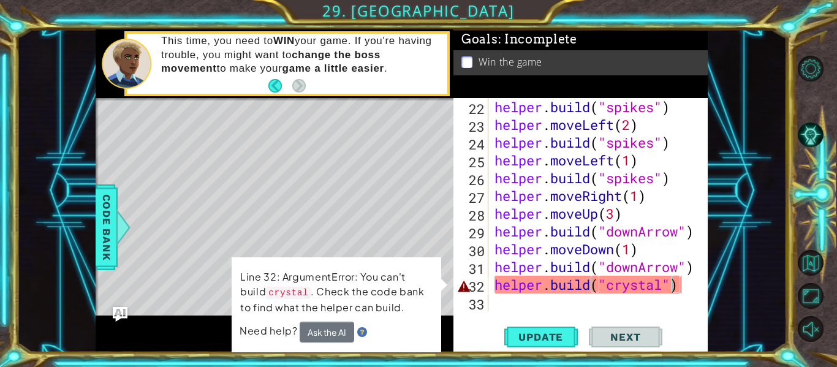
click at [670, 294] on div "helper . build ( "spikes" ) helper . moveLeft ( 2 ) helper . build ( "spikes" )…" at bounding box center [601, 222] width 219 height 249
click at [706, 291] on div "22 23 24 25 26 27 28 29 30 31 32 33 helper . build ( "spikes" ) helper . moveLe…" at bounding box center [580, 225] width 254 height 254
click at [693, 286] on div at bounding box center [699, 0] width 12 height 622
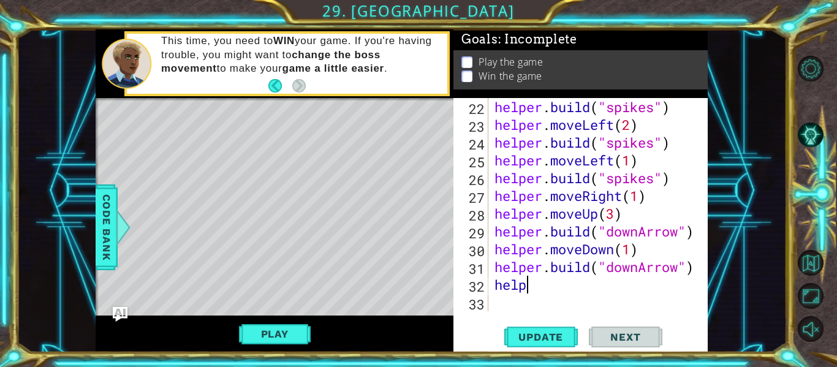
type textarea "h"
type textarea "helper.moveDown(1)"
click at [629, 294] on div "helper . build ( "spikes" ) helper . moveLeft ( 2 ) helper . build ( "spikes" )…" at bounding box center [601, 222] width 219 height 249
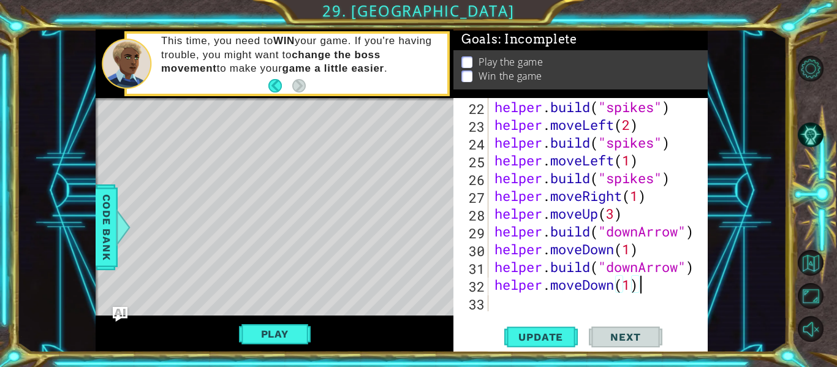
scroll to position [0, 0]
click at [633, 290] on div "helper . build ( "spikes" ) helper . moveLeft ( 2 ) helper . build ( "spikes" )…" at bounding box center [601, 222] width 219 height 249
click at [557, 347] on button "Update" at bounding box center [541, 337] width 74 height 25
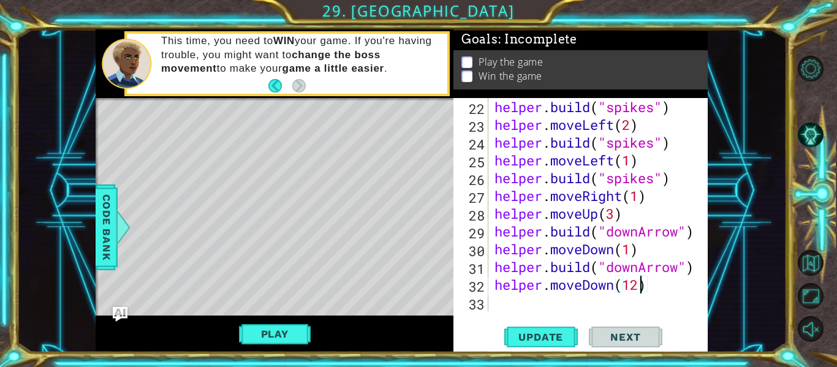
type textarea "helper.moveDown(1)"
click at [567, 331] on span "Update" at bounding box center [540, 337] width 69 height 12
click at [546, 312] on div "helper.moveDown(1) 22 23 24 25 26 27 28 29 30 31 32 33 helper . build ( "spikes…" at bounding box center [580, 225] width 254 height 254
click at [507, 289] on div "helper . build ( "spikes" ) helper . moveLeft ( 2 ) helper . build ( "spikes" )…" at bounding box center [601, 222] width 219 height 249
click at [512, 299] on div "helper . build ( "spikes" ) helper . moveLeft ( 2 ) helper . build ( "spikes" )…" at bounding box center [601, 222] width 219 height 249
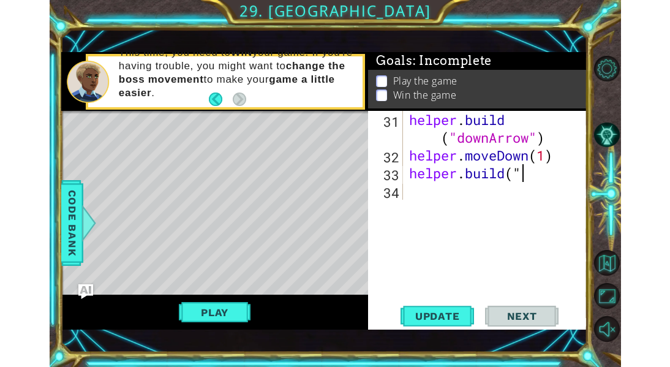
scroll to position [533, 0]
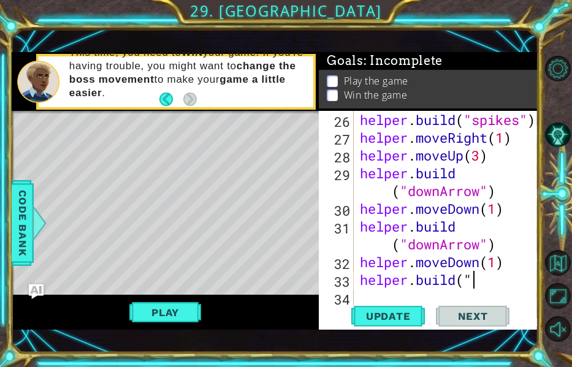
type textarea "[DOMAIN_NAME](""
click at [1, 156] on div "1 2 # Don't touch the boss code until [PERSON_NAME] says you're ready! for i in…" at bounding box center [286, 183] width 572 height 367
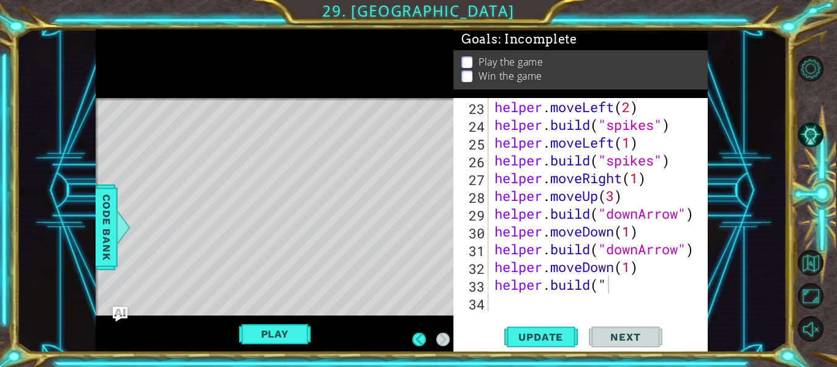
scroll to position [426, 0]
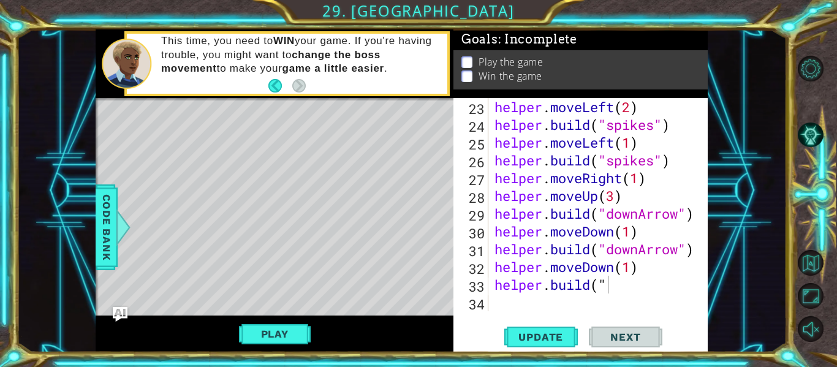
click at [675, 295] on div "helper . moveLeft ( 2 ) helper . build ( "spikes" ) helper . moveLeft ( 1 ) hel…" at bounding box center [601, 222] width 219 height 249
click at [645, 284] on div "helper . moveLeft ( 2 ) helper . build ( "spikes" ) helper . moveLeft ( 1 ) hel…" at bounding box center [601, 222] width 219 height 249
click at [552, 342] on span "Update" at bounding box center [540, 337] width 69 height 12
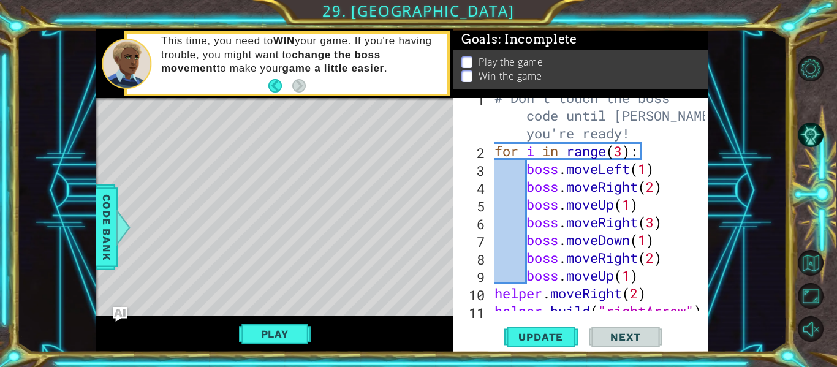
scroll to position [10, 0]
click at [664, 266] on div "# Don't touch the boss code until [PERSON_NAME] says you're ready! for i in ran…" at bounding box center [601, 230] width 219 height 284
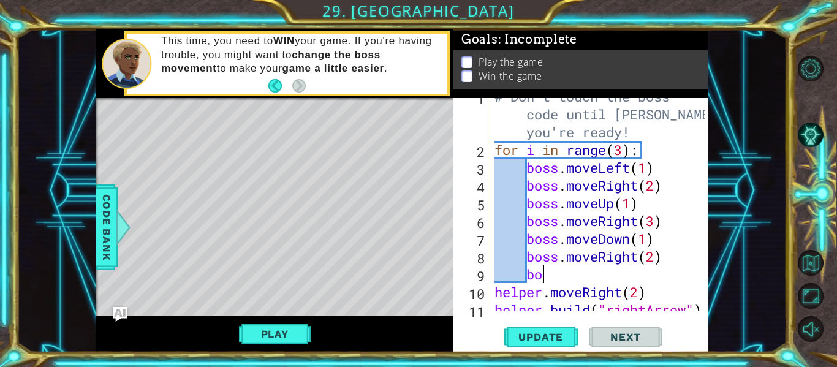
type textarea "b"
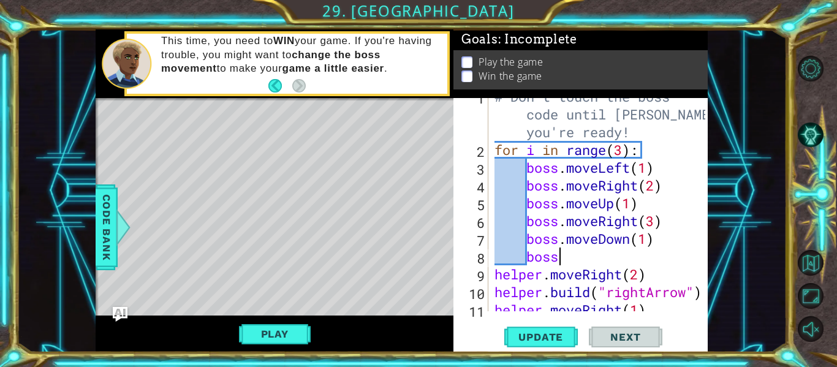
type textarea "b"
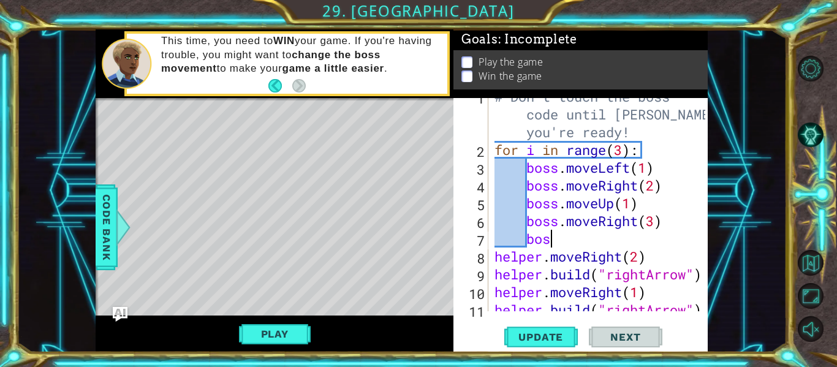
type textarea "b"
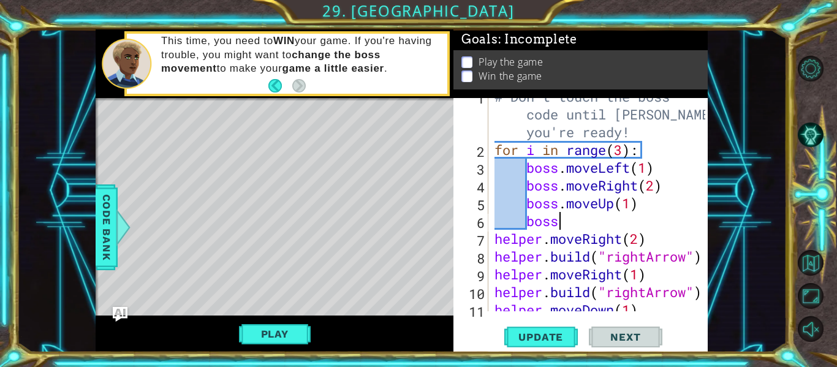
type textarea "b"
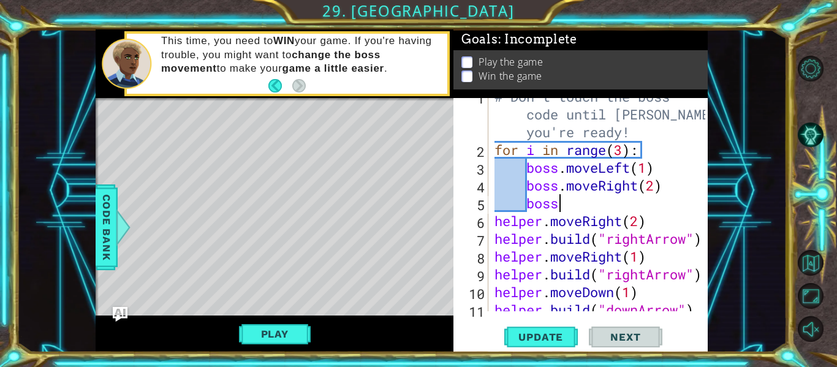
type textarea "b"
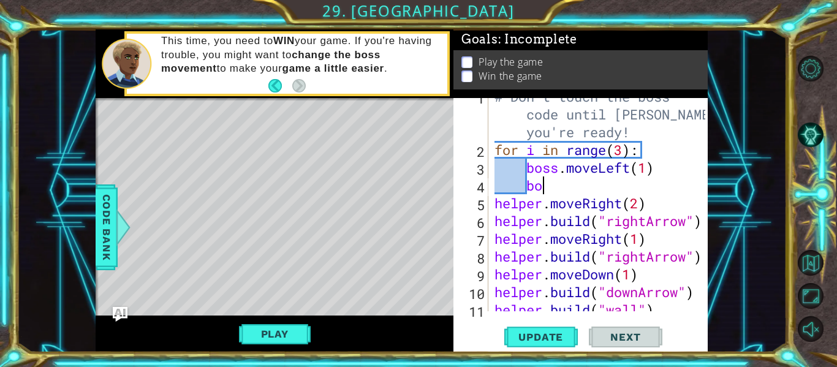
type textarea "b"
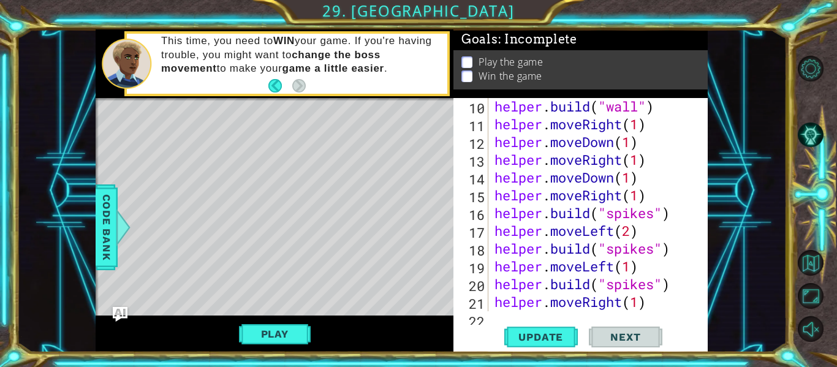
scroll to position [208, 0]
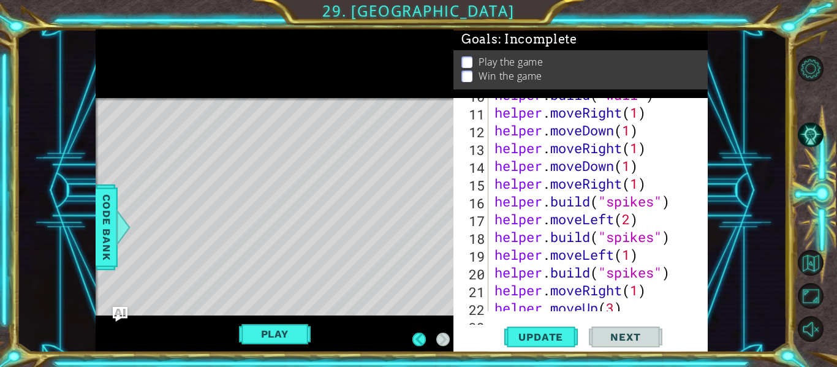
type textarea "boss."
click at [1, 186] on div "1 2 3 4 # Don't touch the boss code until [PERSON_NAME] says you're ready! for …" at bounding box center [418, 183] width 837 height 367
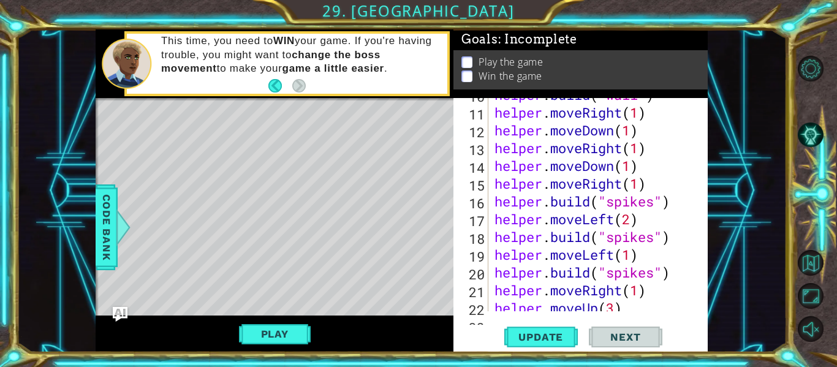
click at [1, 176] on div "1 2 3 4 # Don't touch the boss code until [PERSON_NAME] says you're ready! for …" at bounding box center [418, 183] width 837 height 367
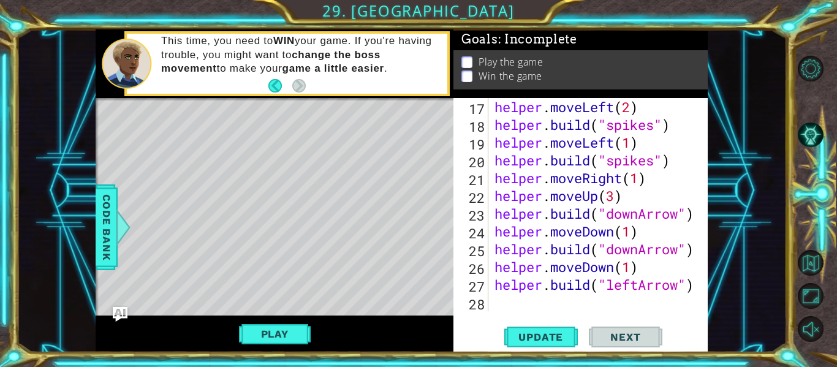
scroll to position [320, 0]
click at [556, 306] on div "helper . moveLeft ( 2 ) helper . build ( "spikes" ) helper . moveLeft ( 1 ) hel…" at bounding box center [601, 222] width 219 height 249
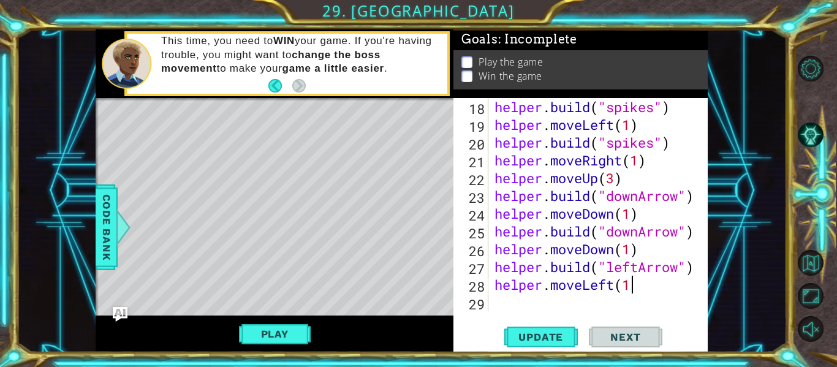
scroll to position [0, 6]
type textarea "helper.moveLeft(1)"
click at [525, 298] on div "helper . build ( "spikes" ) helper . moveLeft ( 1 ) helper . build ( "spikes" )…" at bounding box center [601, 222] width 219 height 249
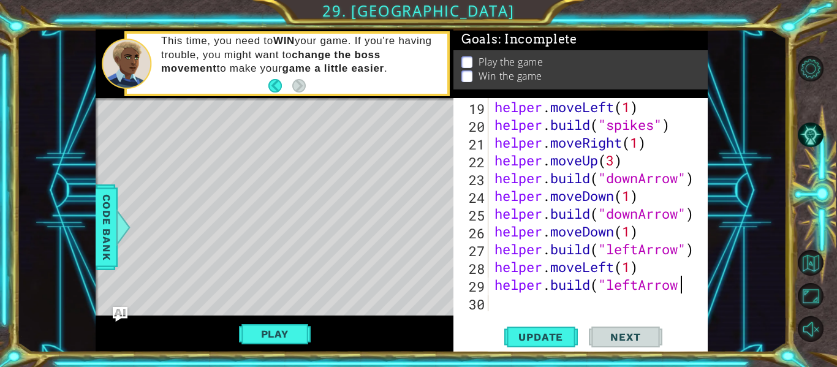
scroll to position [0, 8]
type textarea "[DOMAIN_NAME]("leftArrow")"
click at [507, 304] on div "helper . moveLeft ( 1 ) helper . build ( "spikes" ) helper . moveRight ( 1 ) he…" at bounding box center [601, 222] width 219 height 249
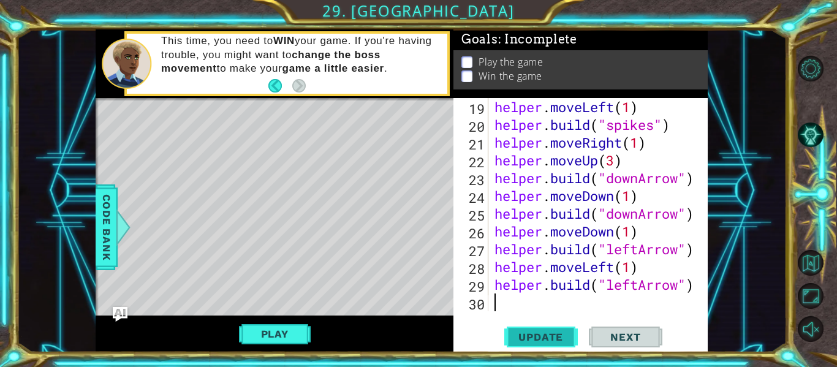
click at [527, 331] on span "Update" at bounding box center [540, 337] width 69 height 12
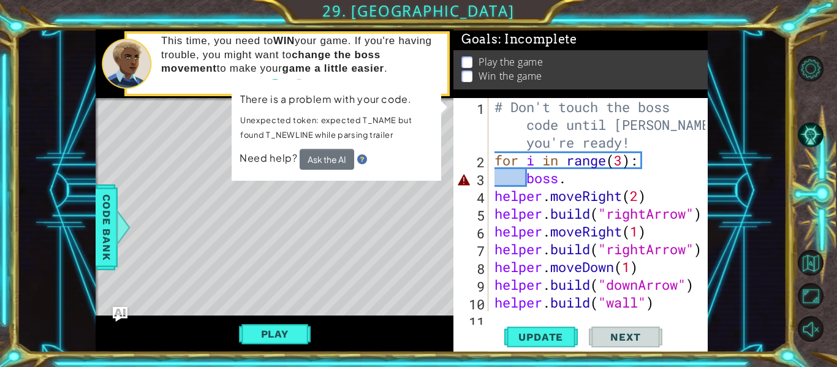
click at [595, 198] on div "# Don't touch the boss code until [PERSON_NAME] says you're ready! for i in ran…" at bounding box center [601, 240] width 219 height 284
click at [580, 149] on div "# Don't touch the boss code until [PERSON_NAME] says you're ready! for i in ran…" at bounding box center [601, 240] width 219 height 284
click at [594, 187] on div "# Don't touch the boss code until [PERSON_NAME] says you're ready! for i in ran…" at bounding box center [601, 240] width 219 height 284
click at [608, 173] on div "# Don't touch the boss code until [PERSON_NAME] says you're ready! for i in ran…" at bounding box center [601, 240] width 219 height 284
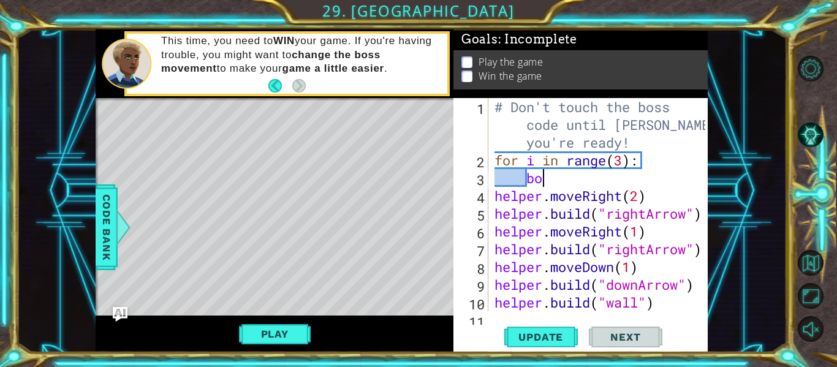
type textarea "b"
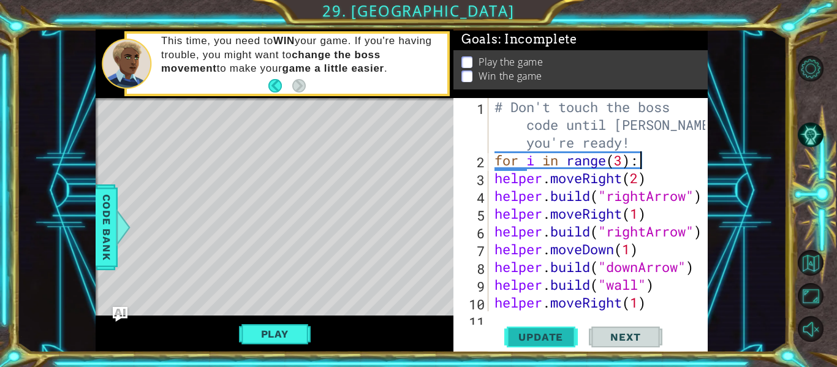
click at [570, 345] on button "Update" at bounding box center [541, 337] width 74 height 25
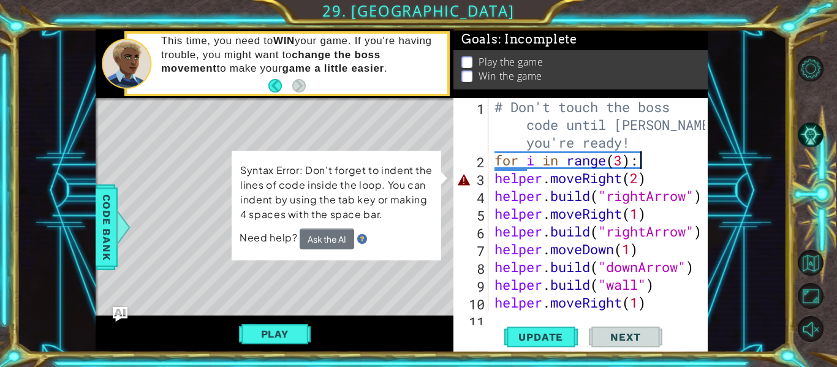
click at [660, 181] on div "# Don't touch the boss code until [PERSON_NAME] says you're ready! for i in ran…" at bounding box center [601, 240] width 219 height 284
click at [665, 178] on div "# Don't touch the boss code until [PERSON_NAME] says you're ready! for i in ran…" at bounding box center [601, 240] width 219 height 284
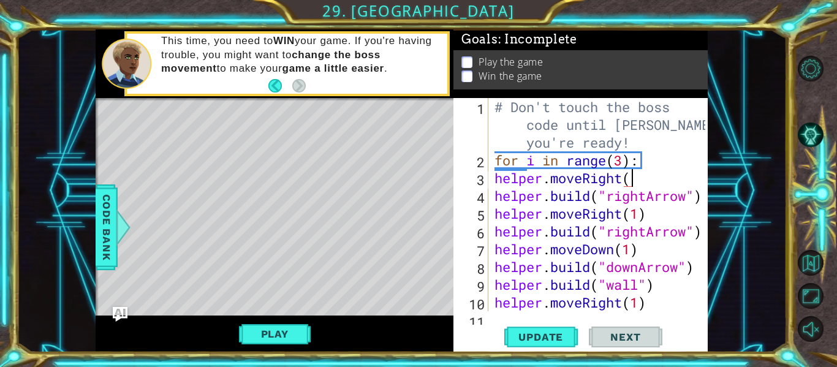
scroll to position [0, 6]
click at [564, 339] on span "Update" at bounding box center [540, 337] width 69 height 12
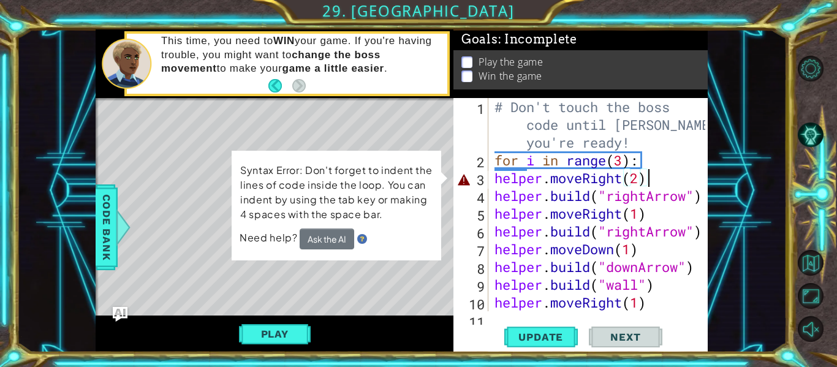
click at [268, 249] on div "Need help? Ask the AI" at bounding box center [337, 239] width 194 height 21
click at [271, 236] on span "Need help?" at bounding box center [270, 237] width 60 height 13
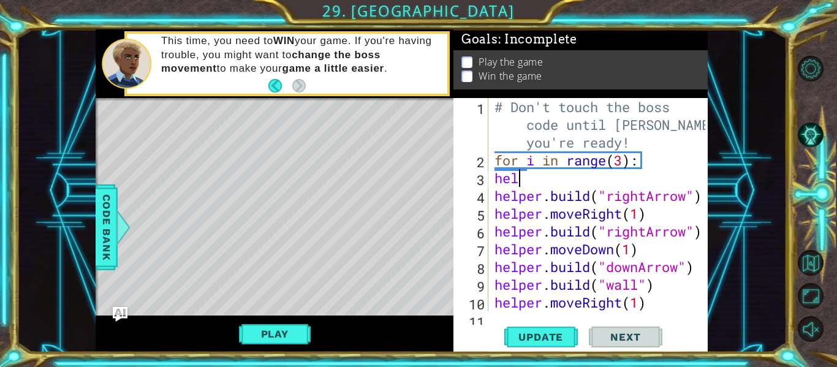
scroll to position [0, 0]
type textarea "h"
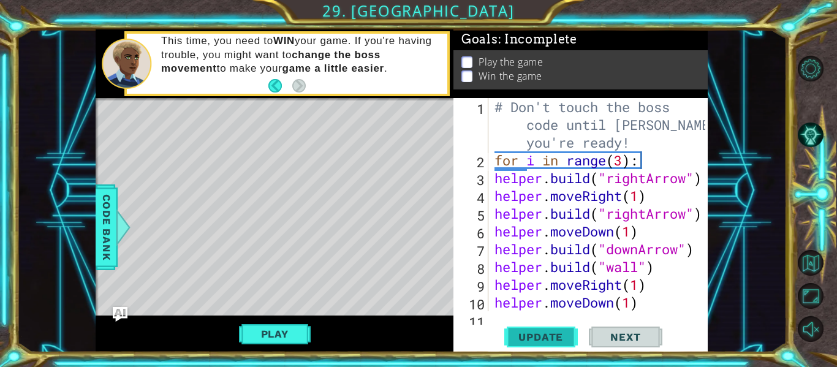
click at [521, 325] on button "Update" at bounding box center [541, 337] width 74 height 25
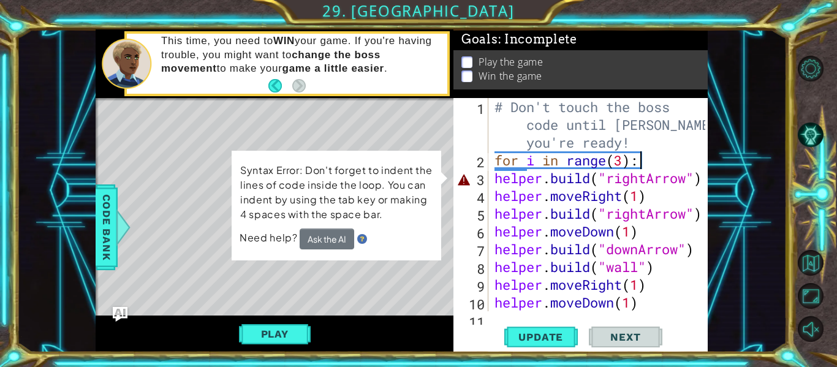
click at [489, 171] on div "for i in range(3): 1 2 3 4 5 6 7 8 9 10 11 # Don't touch the boss code until [P…" at bounding box center [579, 204] width 252 height 213
click at [493, 178] on div "# Don't touch the boss code until [PERSON_NAME] says you're ready! for i in ran…" at bounding box center [601, 240] width 219 height 284
type textarea "[DOMAIN_NAME]("rightArrow")"
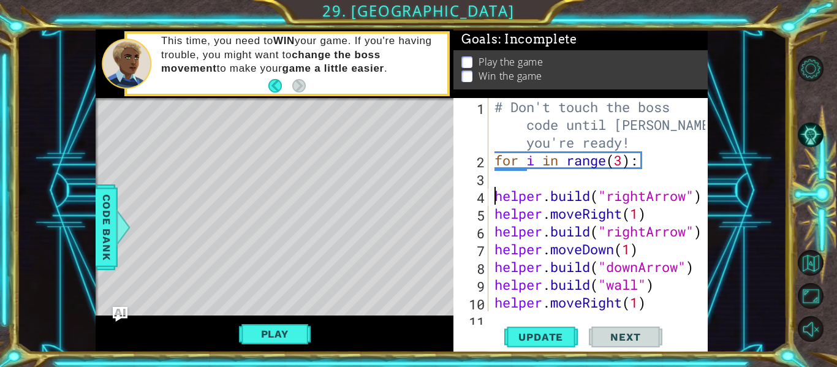
click at [499, 183] on div "# Don't touch the boss code until [PERSON_NAME] says you're ready! for i in ran…" at bounding box center [601, 240] width 219 height 284
click at [304, 342] on button "Play" at bounding box center [275, 333] width 72 height 23
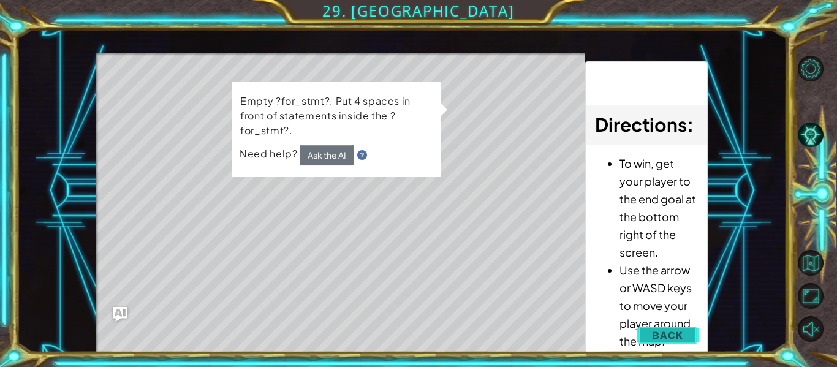
click at [666, 339] on span "Back" at bounding box center [667, 335] width 31 height 12
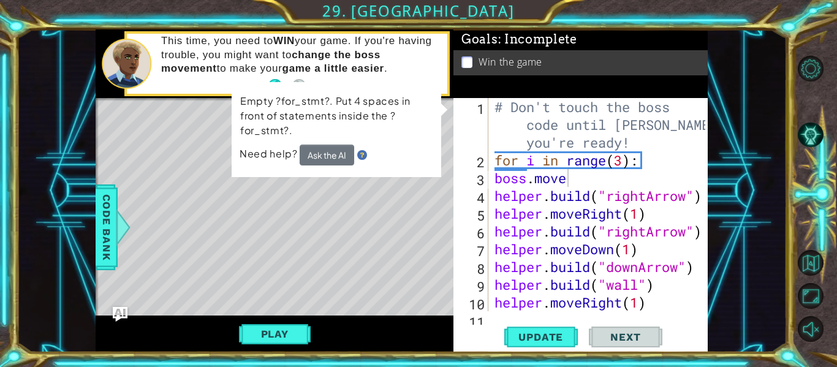
click at [646, 178] on div "# Don't touch the boss code until [PERSON_NAME] says you're ready! for i in ran…" at bounding box center [601, 240] width 219 height 284
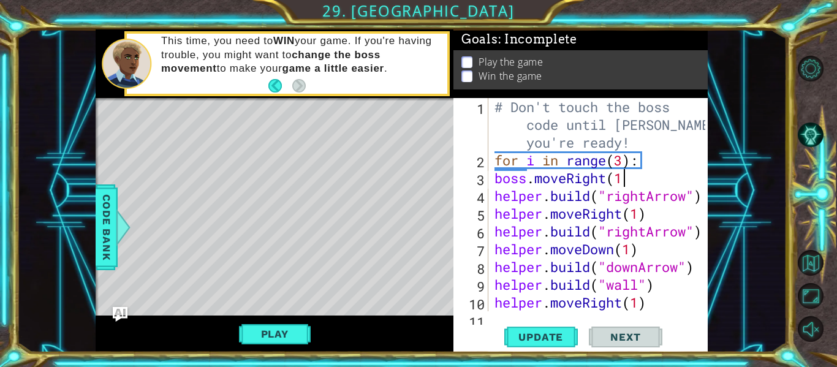
scroll to position [0, 6]
click at [570, 334] on span "Update" at bounding box center [540, 337] width 69 height 12
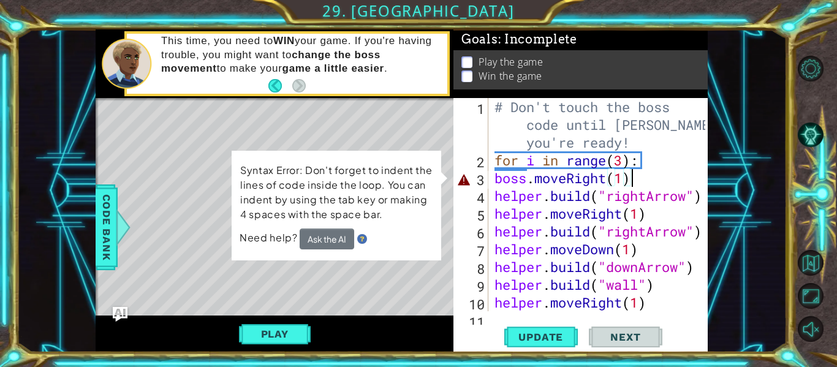
scroll to position [0, 0]
click at [682, 161] on div "# Don't touch the boss code until [PERSON_NAME] says you're ready! for i in ran…" at bounding box center [601, 240] width 219 height 284
click at [344, 238] on button "Ask the AI" at bounding box center [327, 239] width 55 height 21
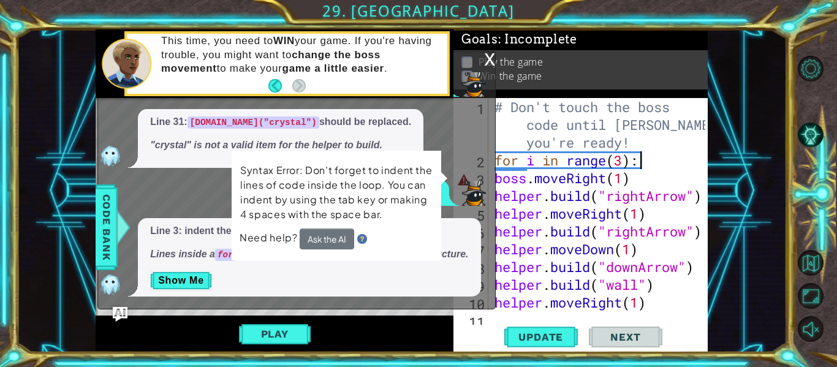
click at [224, 168] on div "What is this error? Line 31: [DOMAIN_NAME]("crystal") should be replaced. "crys…" at bounding box center [293, 183] width 391 height 226
click at [224, 171] on div "What is this error? Line 31: [DOMAIN_NAME]("crystal") should be replaced. "crys…" at bounding box center [293, 183] width 391 height 226
click at [611, 165] on div "# Don't touch the boss code until [PERSON_NAME] says you're ready! for i in ran…" at bounding box center [601, 240] width 219 height 284
click at [687, 149] on div "# Don't touch the boss code until [PERSON_NAME] says you're ready! for i in ran…" at bounding box center [601, 240] width 219 height 284
click at [490, 56] on div "x" at bounding box center [489, 58] width 11 height 12
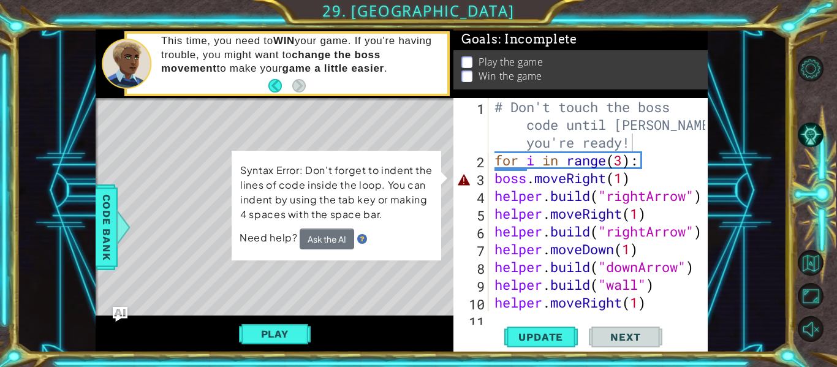
scroll to position [2, 0]
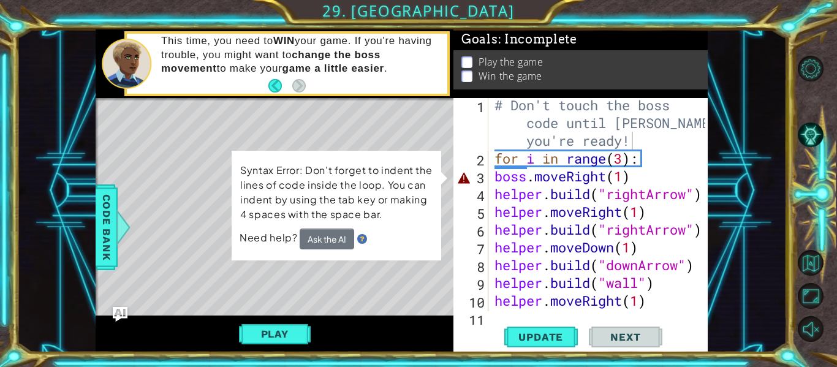
click at [648, 160] on div "# Don't touch the boss code until [PERSON_NAME] says you're ready! for i in ran…" at bounding box center [601, 238] width 219 height 284
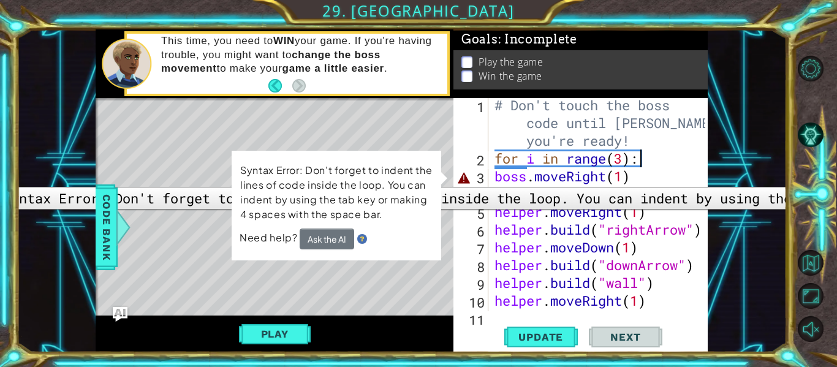
click at [487, 179] on div "3" at bounding box center [472, 178] width 32 height 18
type textarea "boss.moveRight(1)"
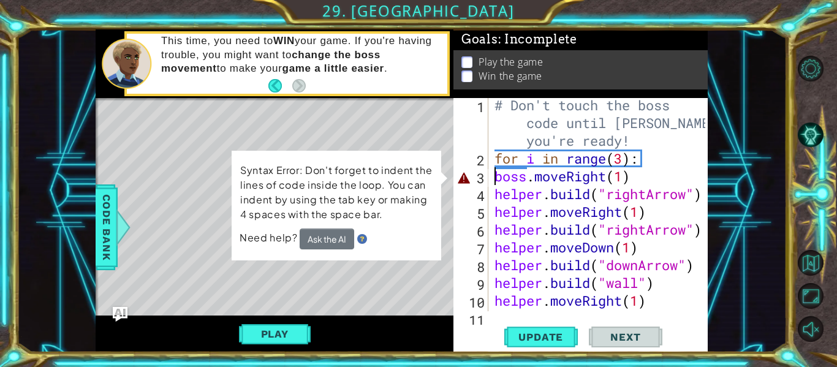
click at [492, 177] on div "# Don't touch the boss code until [PERSON_NAME] says you're ready! for i in ran…" at bounding box center [601, 238] width 219 height 284
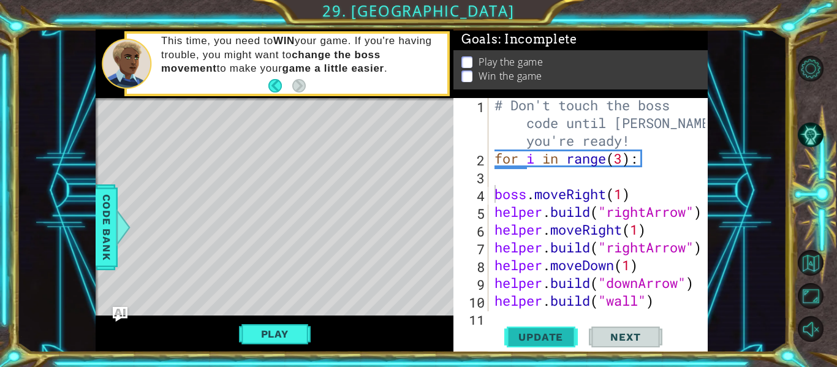
click at [542, 334] on span "Update" at bounding box center [540, 337] width 69 height 12
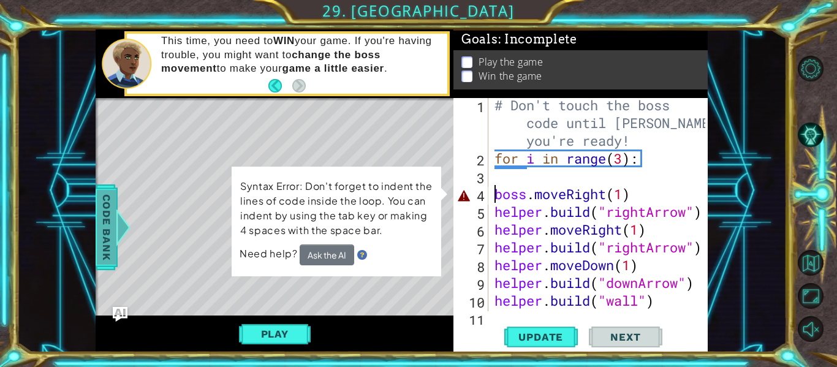
click at [119, 211] on div at bounding box center [123, 227] width 15 height 37
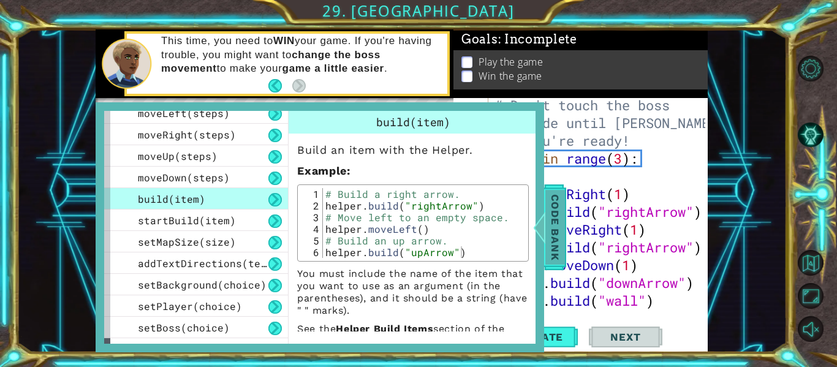
click at [559, 243] on span "Code Bank" at bounding box center [555, 227] width 20 height 75
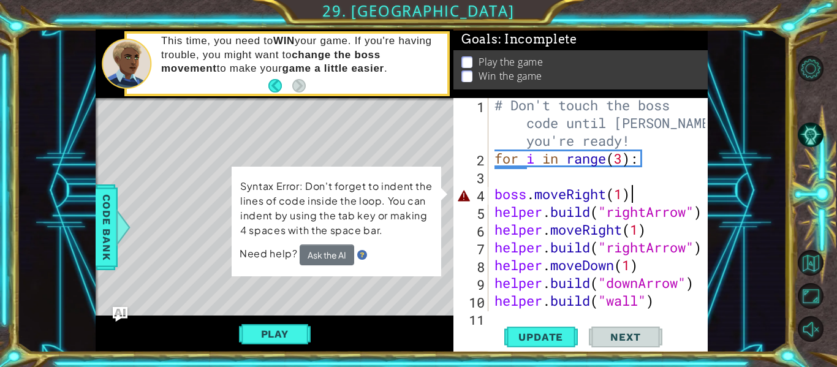
click at [679, 193] on div "# Don't touch the boss code until [PERSON_NAME] says you're ready! for i in ran…" at bounding box center [601, 238] width 219 height 284
click at [630, 198] on div "# Don't touch the boss code until [PERSON_NAME] says you're ready! for i in ran…" at bounding box center [601, 238] width 219 height 284
click at [621, 192] on div "# Don't touch the boss code until [PERSON_NAME] says you're ready! for i in ran…" at bounding box center [601, 238] width 219 height 284
click at [512, 178] on div "# Don't touch the boss code until [PERSON_NAME] says you're ready! for i in ran…" at bounding box center [601, 238] width 219 height 284
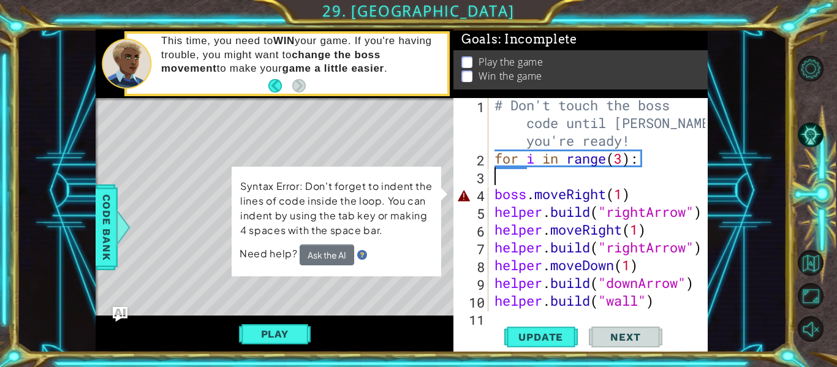
click at [492, 198] on div "# Don't touch the boss code until [PERSON_NAME] says you're ready! for i in ran…" at bounding box center [601, 238] width 219 height 284
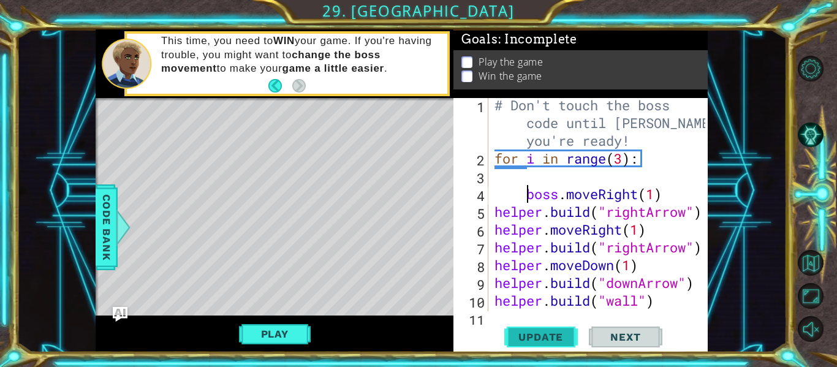
click at [546, 333] on span "Update" at bounding box center [540, 337] width 69 height 12
click at [497, 201] on div "# Don't touch the boss code until [PERSON_NAME] says you're ready! for i in ran…" at bounding box center [601, 238] width 219 height 284
click at [493, 210] on div "# Don't touch the boss code until [PERSON_NAME] says you're ready! for i in ran…" at bounding box center [601, 238] width 219 height 284
type textarea "[DOMAIN_NAME]("rightArrow")"
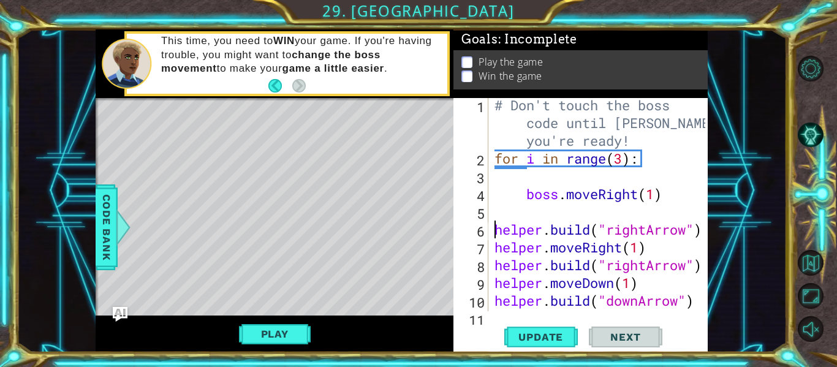
click at [496, 210] on div "# Don't touch the boss code until [PERSON_NAME] says you're ready! for i in ran…" at bounding box center [601, 238] width 219 height 284
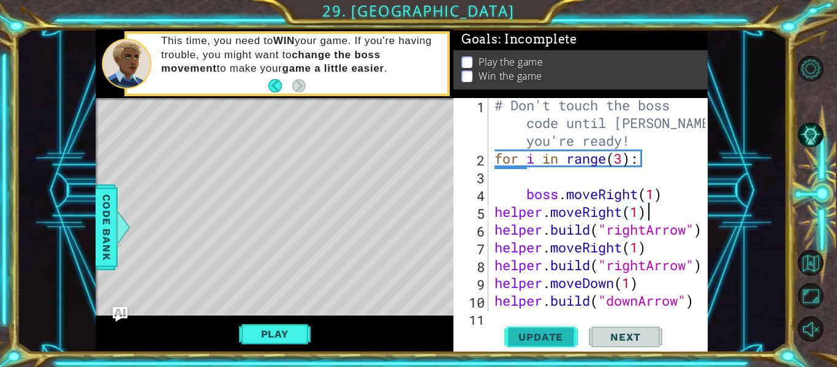
click at [532, 331] on span "Update" at bounding box center [540, 337] width 69 height 12
click at [494, 229] on div "# Don't touch the boss code until [PERSON_NAME] says you're ready! for i in ran…" at bounding box center [601, 238] width 219 height 284
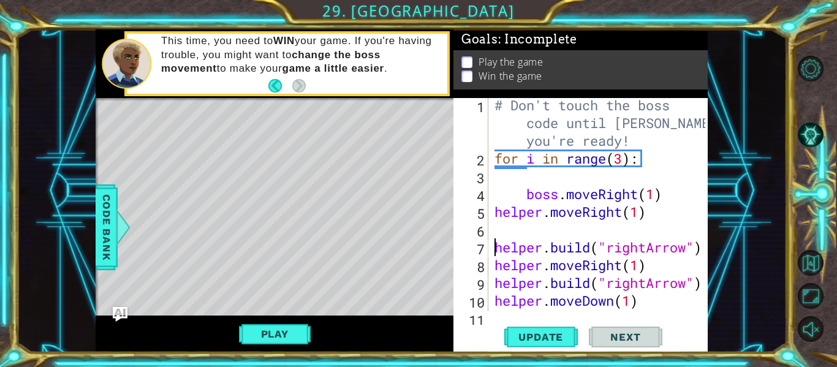
click at [501, 220] on div "# Don't touch the boss code until [PERSON_NAME] says you're ready! for i in ran…" at bounding box center [601, 238] width 219 height 284
type textarea "helper.moveRight(1)"
click at [499, 227] on div "# Don't touch the boss code until [PERSON_NAME] says you're ready! for i in ran…" at bounding box center [601, 238] width 219 height 284
click at [633, 231] on div "# Don't touch the boss code until [PERSON_NAME] says you're ready! for i in ran…" at bounding box center [601, 238] width 219 height 284
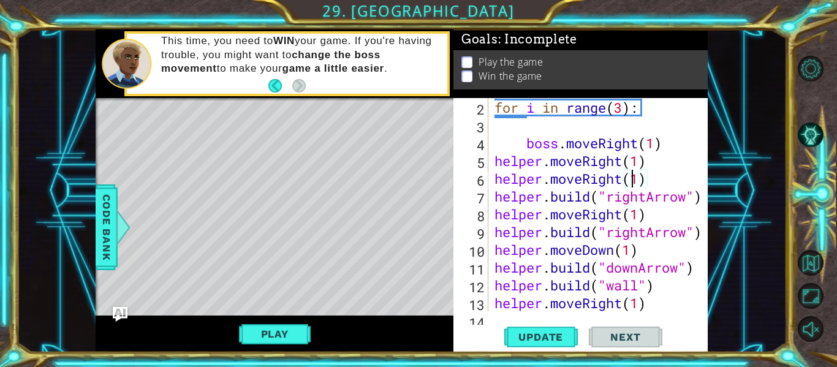
scroll to position [53, 0]
type textarea "helper.moveRight(1)"
click at [571, 340] on span "Update" at bounding box center [540, 337] width 69 height 12
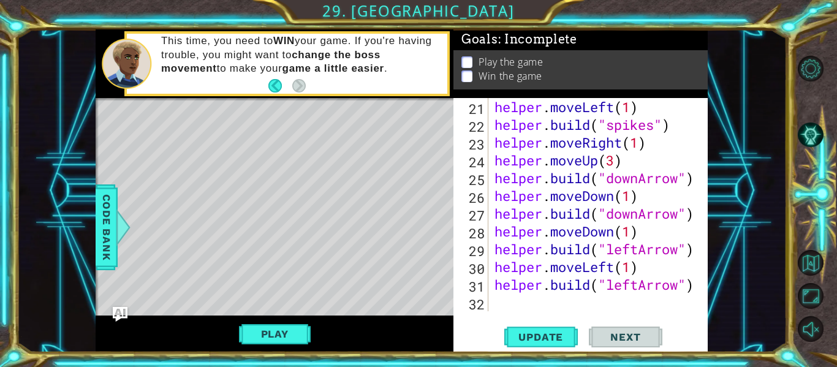
scroll to position [391, 0]
click at [529, 310] on div "helper . moveLeft ( 1 ) helper . build ( "spikes" ) helper . moveRight ( 1 ) he…" at bounding box center [601, 222] width 219 height 249
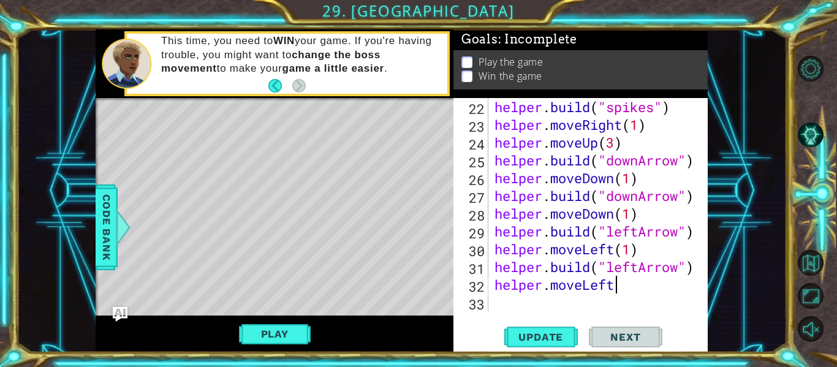
scroll to position [0, 5]
type textarea "helper.moveLeft"
click at [278, 347] on div "Play" at bounding box center [275, 333] width 358 height 37
click at [269, 333] on button "Play" at bounding box center [275, 333] width 72 height 23
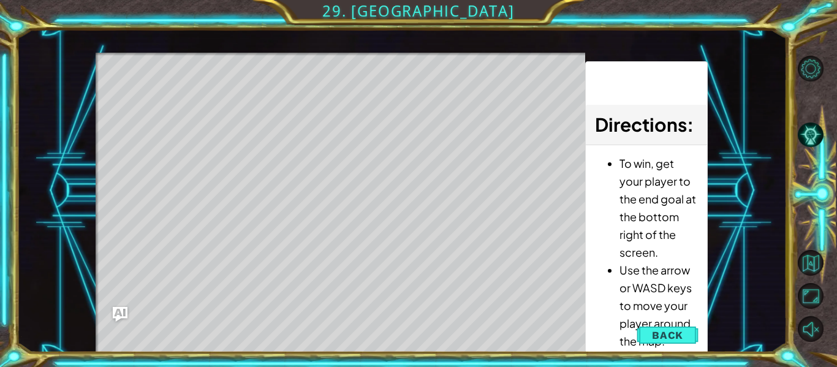
click at [676, 349] on li "Use the arrow or WASD keys to move your player around the map." at bounding box center [658, 305] width 78 height 89
click at [680, 343] on button "Back" at bounding box center [668, 335] width 62 height 25
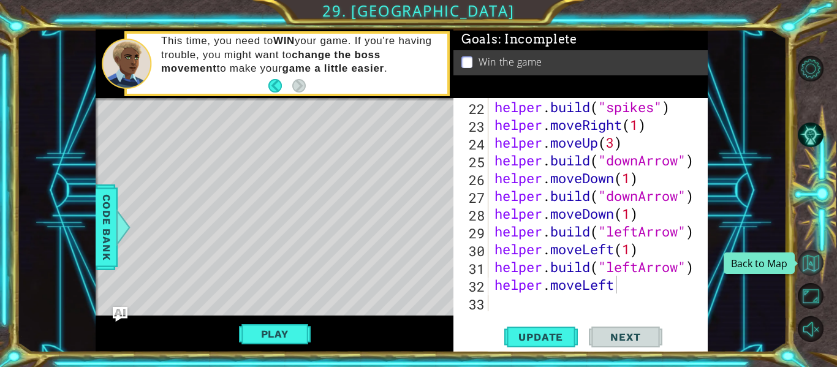
click at [812, 260] on button "Back to Map" at bounding box center [811, 263] width 26 height 26
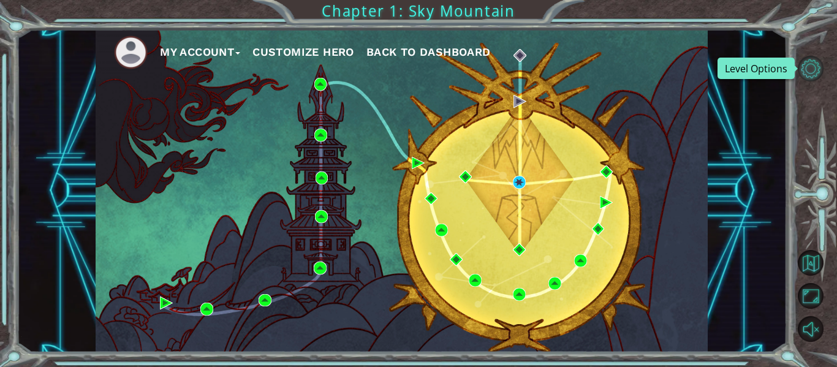
click at [823, 70] on button "Level Options" at bounding box center [811, 69] width 26 height 26
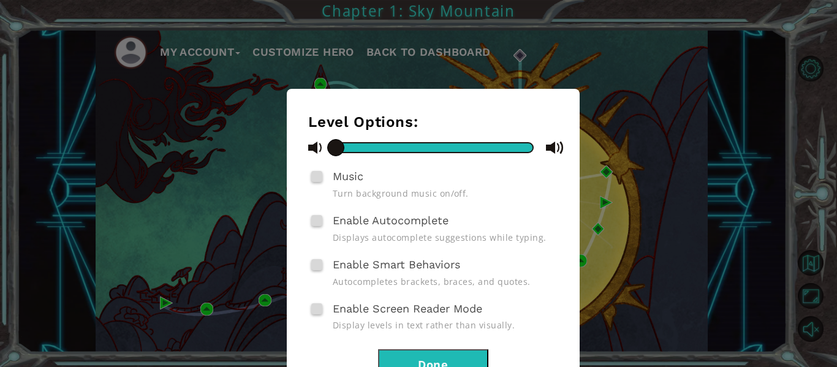
click at [538, 86] on div "Level Options: Music Turn background music on/off. Enable Autocomplete Displays…" at bounding box center [418, 183] width 837 height 367
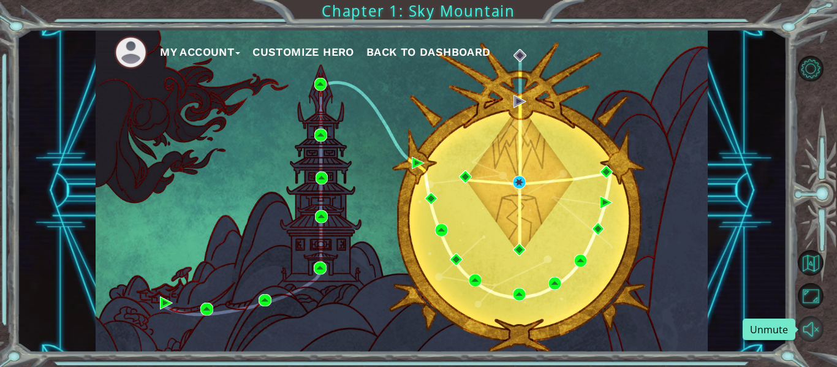
click at [818, 330] on button "Unmute" at bounding box center [811, 329] width 26 height 26
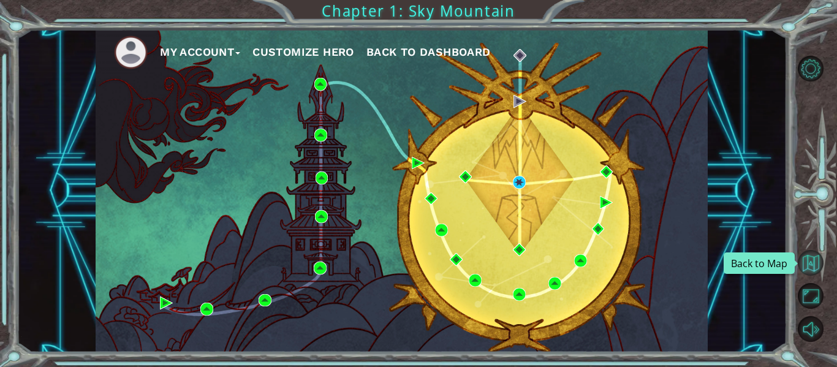
click at [812, 275] on button "Back to Map" at bounding box center [811, 263] width 26 height 26
click at [521, 176] on img at bounding box center [519, 182] width 13 height 13
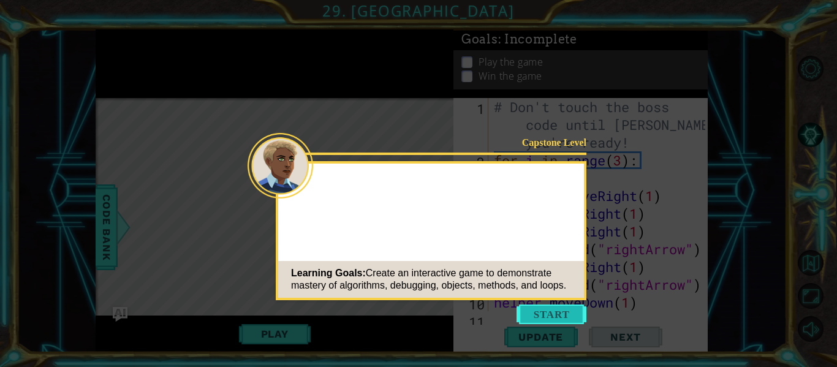
click at [540, 320] on button "Start" at bounding box center [551, 314] width 70 height 20
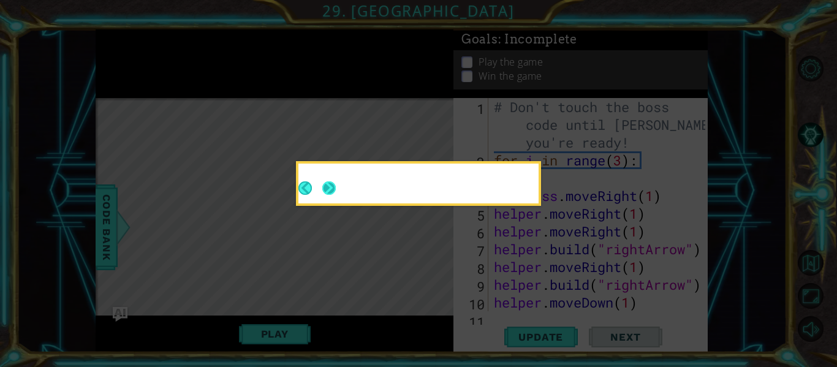
click at [330, 181] on button "Next" at bounding box center [328, 187] width 13 height 13
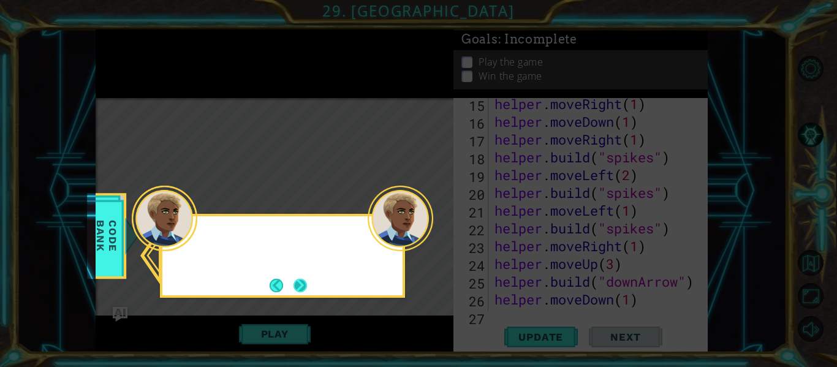
click at [298, 281] on button "Next" at bounding box center [299, 285] width 13 height 13
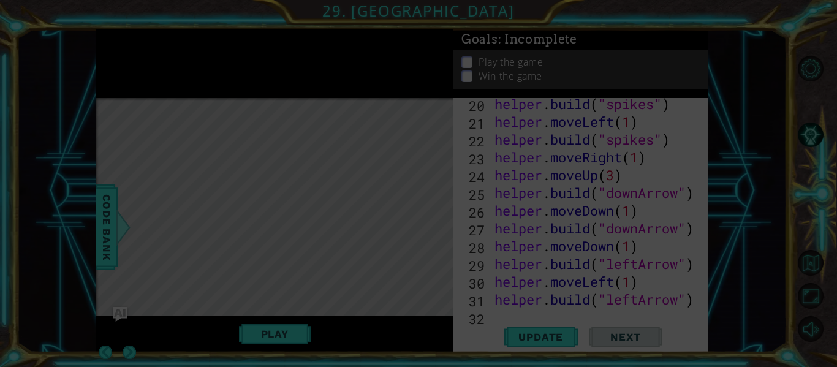
click at [298, 281] on icon at bounding box center [418, 183] width 837 height 367
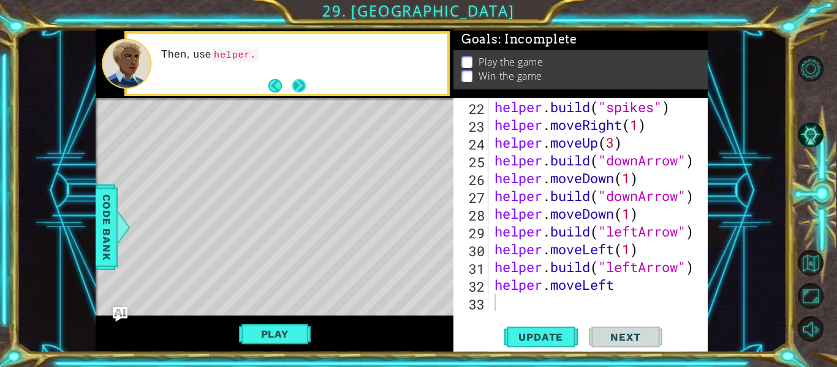
click at [292, 87] on button "Next" at bounding box center [298, 85] width 13 height 13
click at [296, 87] on button "Next" at bounding box center [298, 85] width 13 height 13
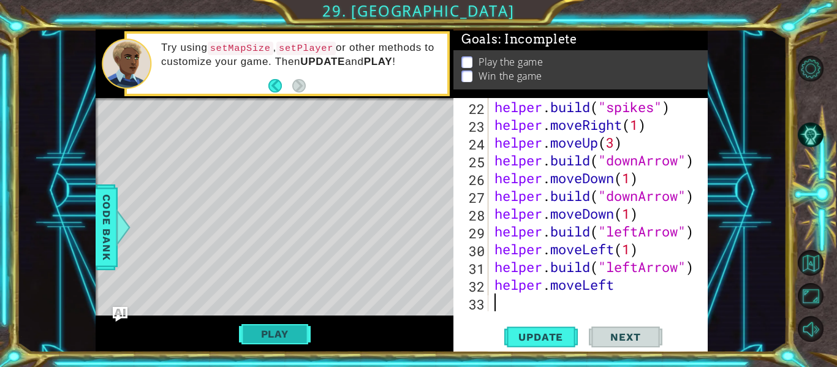
click at [287, 341] on button "Play" at bounding box center [275, 333] width 72 height 23
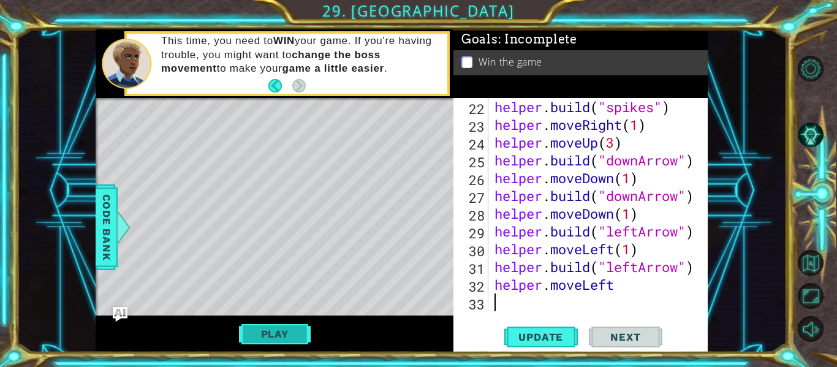
click at [292, 334] on button "Play" at bounding box center [275, 333] width 72 height 23
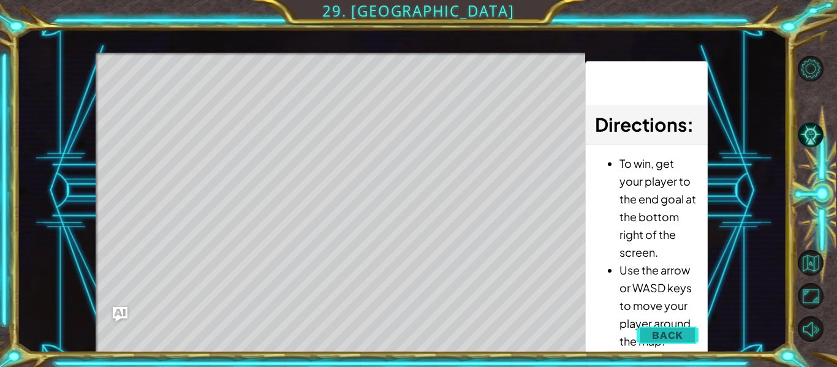
click at [681, 342] on button "Back" at bounding box center [668, 335] width 62 height 25
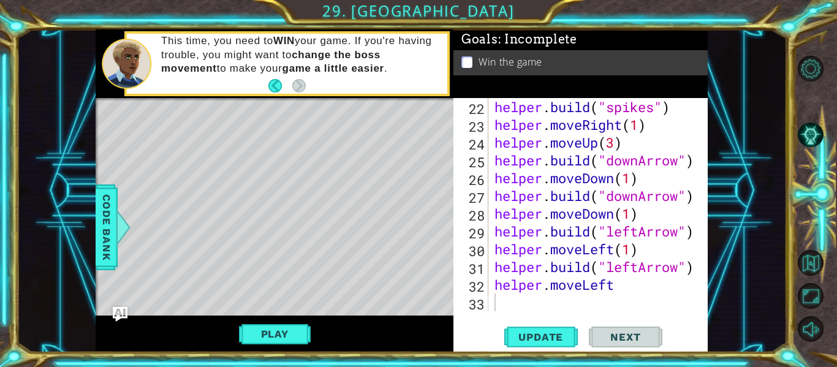
scroll to position [0, 0]
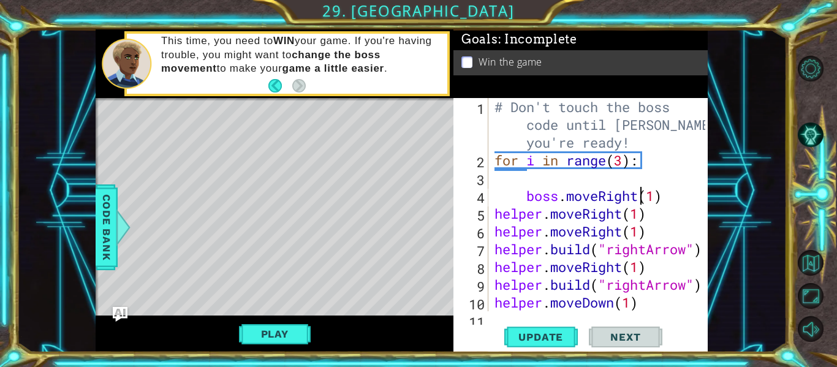
click at [639, 201] on div "# Don't touch the boss code until [PERSON_NAME] says you're ready! for i in ran…" at bounding box center [601, 240] width 219 height 284
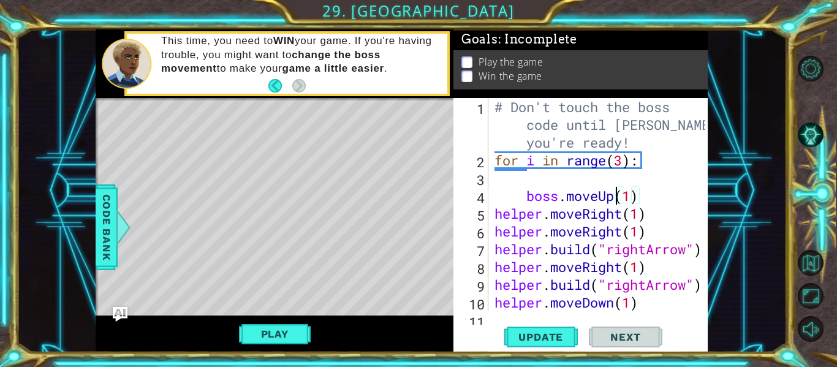
scroll to position [0, 6]
click at [492, 213] on div "# Don't touch the boss code until [PERSON_NAME] says you're ready! for i in ran…" at bounding box center [601, 240] width 219 height 284
type textarea "helper.moveRight(1)"
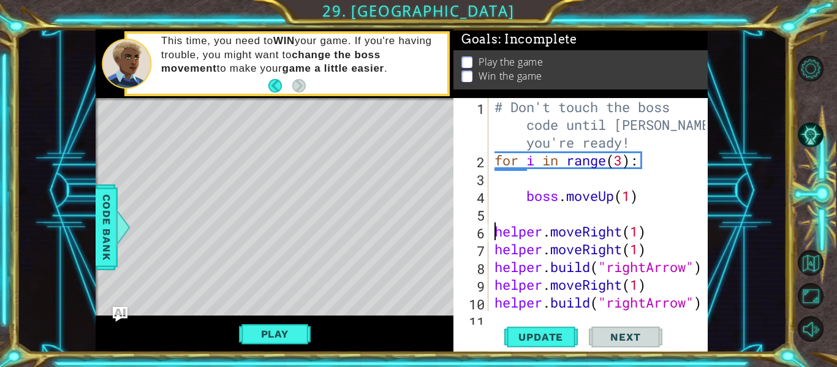
click at [500, 210] on div "# Don't touch the boss code until [PERSON_NAME] says you're ready! for i in ran…" at bounding box center [601, 240] width 219 height 284
click at [567, 347] on button "Update" at bounding box center [541, 337] width 74 height 25
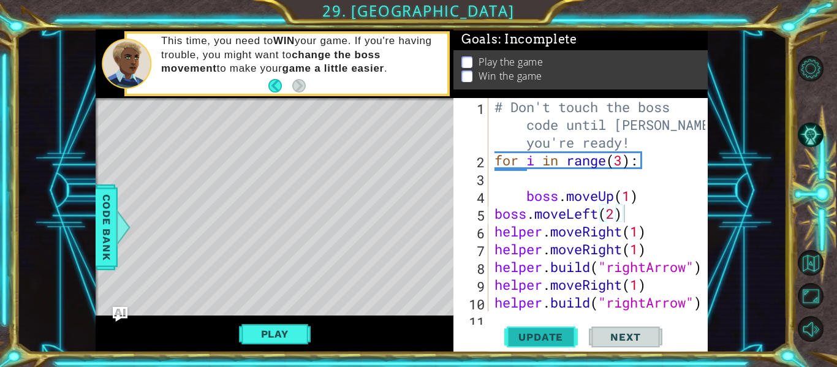
click at [566, 331] on span "Update" at bounding box center [540, 337] width 69 height 12
click at [613, 220] on div "# Don't touch the boss code until [PERSON_NAME] says you're ready! for i in ran…" at bounding box center [601, 240] width 219 height 284
click at [491, 232] on div "boss.moveLeft(3) 1 2 3 4 5 6 7 8 9 10 11 12 # Don't touch the boss code until […" at bounding box center [579, 204] width 252 height 213
click at [493, 216] on div "# Don't touch the boss code until [PERSON_NAME] says you're ready! for i in ran…" at bounding box center [601, 240] width 219 height 284
click at [493, 235] on div "# Don't touch the boss code until [PERSON_NAME] says you're ready! for i in ran…" at bounding box center [601, 240] width 219 height 284
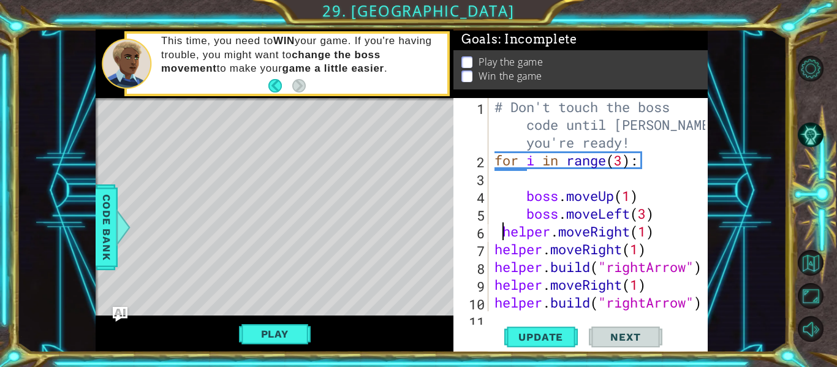
type textarea "helper.moveRight(1)"
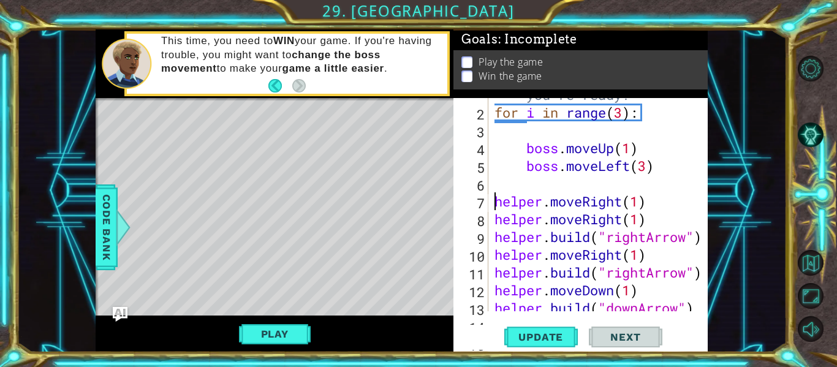
scroll to position [48, 0]
click at [539, 183] on div "# Don't touch the boss code until [PERSON_NAME] says you're ready! for i in ran…" at bounding box center [601, 192] width 219 height 284
click at [505, 207] on div "# Don't touch the boss code until [PERSON_NAME] says you're ready! for i in ran…" at bounding box center [601, 192] width 219 height 284
type textarea "helper.moveRight(1)"
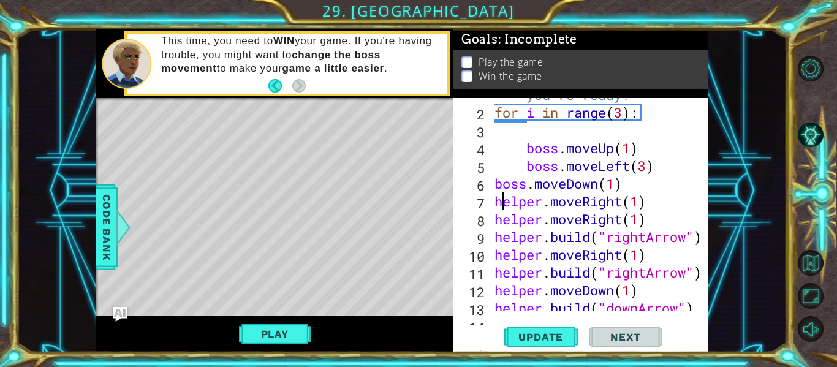
click at [491, 203] on div "helper.moveRight(1) 1 2 3 4 5 6 7 8 9 10 11 12 13 14 15 16 # Don't touch the bo…" at bounding box center [579, 204] width 252 height 213
click at [494, 204] on div "# Don't touch the boss code until [PERSON_NAME] says you're ready! for i in ran…" at bounding box center [601, 192] width 219 height 284
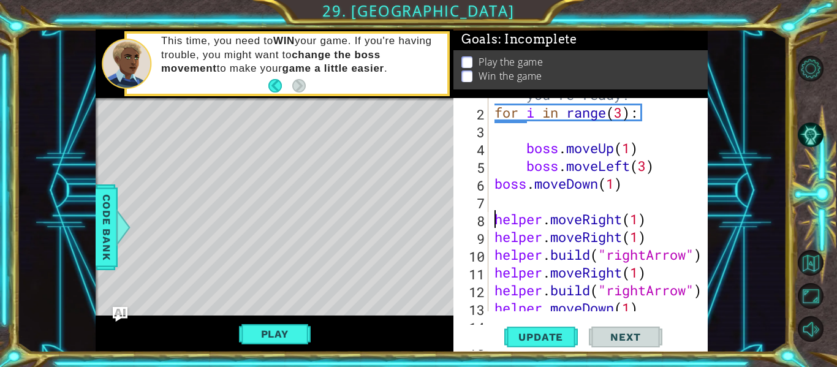
click at [518, 210] on div "# Don't touch the boss code until [PERSON_NAME] says you're ready! for i in ran…" at bounding box center [601, 192] width 219 height 284
click at [489, 210] on div "boss.moveLeft(1) 1 2 3 4 5 6 7 8 9 10 11 12 13 14 15 16 # Don't touch the boss …" at bounding box center [579, 204] width 252 height 213
click at [493, 219] on div "# Don't touch the boss code until [PERSON_NAME] says you're ready! for i in ran…" at bounding box center [601, 192] width 219 height 284
type textarea "helper.moveRight(1)"
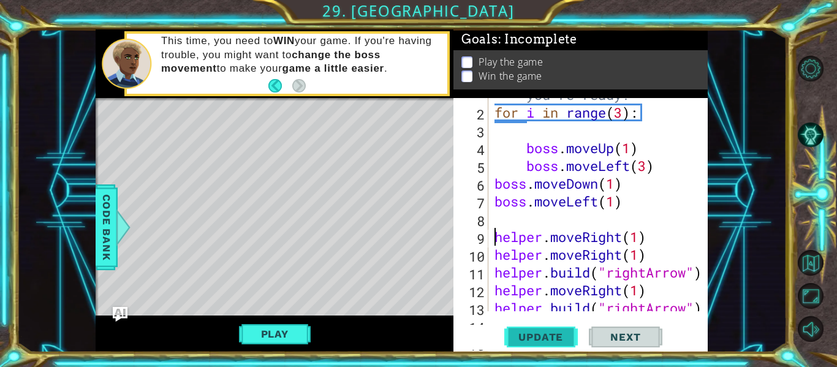
click at [549, 345] on button "Update" at bounding box center [541, 337] width 74 height 25
click at [300, 336] on button "Play" at bounding box center [275, 333] width 72 height 23
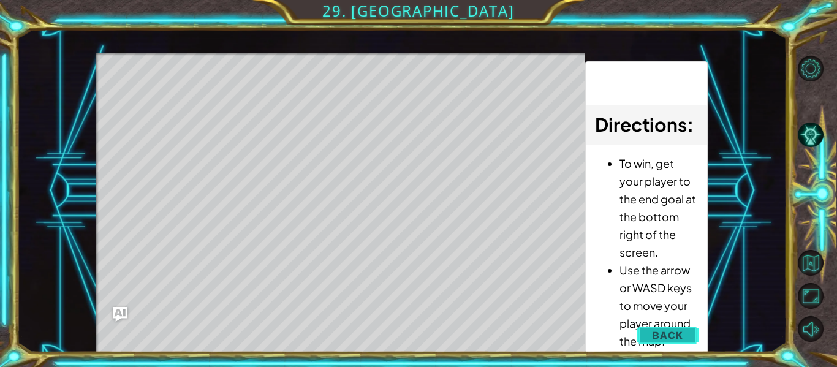
click at [668, 332] on span "Back" at bounding box center [667, 335] width 31 height 12
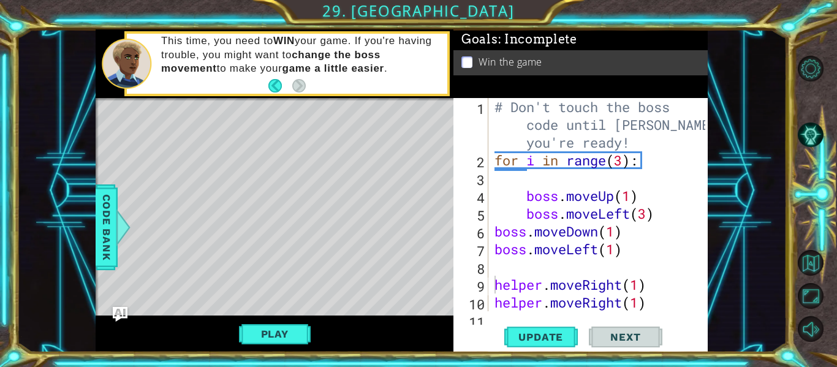
scroll to position [0, 0]
click at [285, 327] on button "Play" at bounding box center [275, 333] width 72 height 23
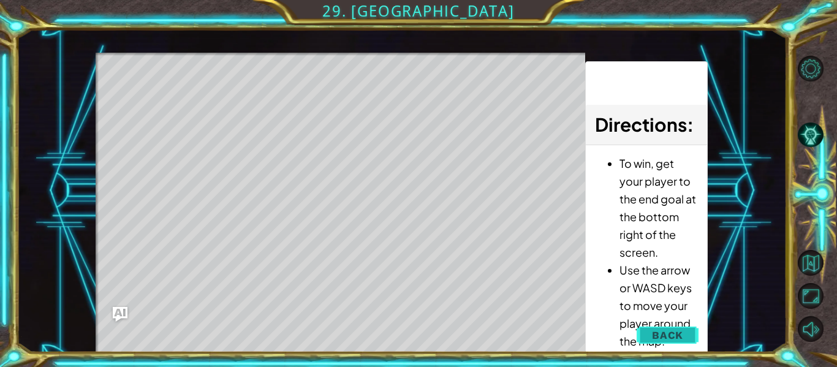
click at [676, 340] on span "Back" at bounding box center [667, 335] width 31 height 12
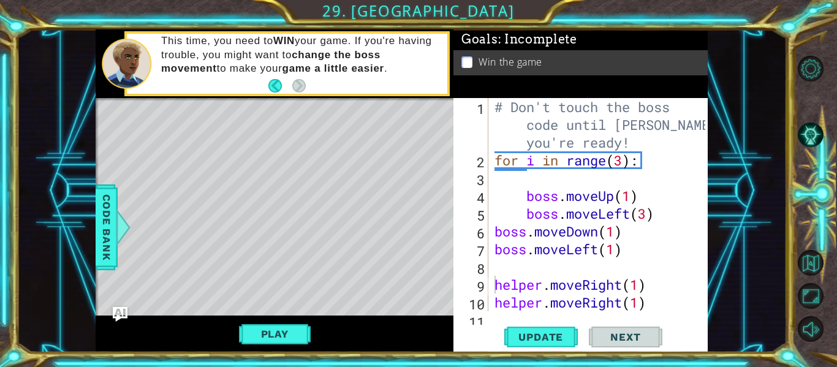
click at [528, 271] on div "# Don't touch the boss code until [PERSON_NAME] says you're ready! for i in ran…" at bounding box center [601, 240] width 219 height 284
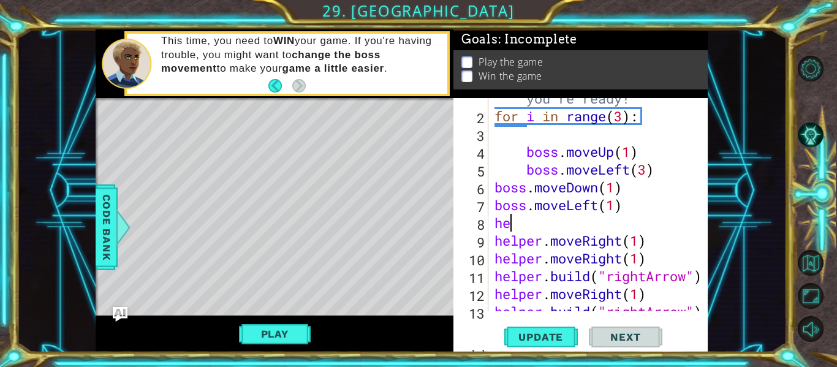
type textarea "h"
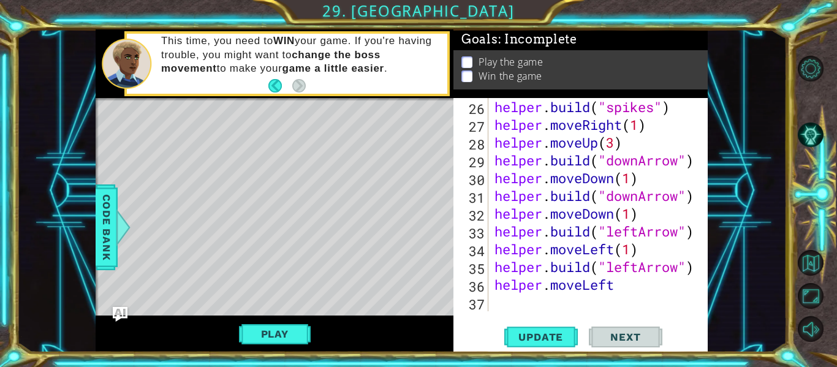
scroll to position [480, 0]
click at [646, 290] on div "helper . build ( "spikes" ) helper . moveRight ( 1 ) helper . moveUp ( 3 ) help…" at bounding box center [601, 222] width 219 height 249
click at [521, 341] on span "Update" at bounding box center [540, 337] width 69 height 12
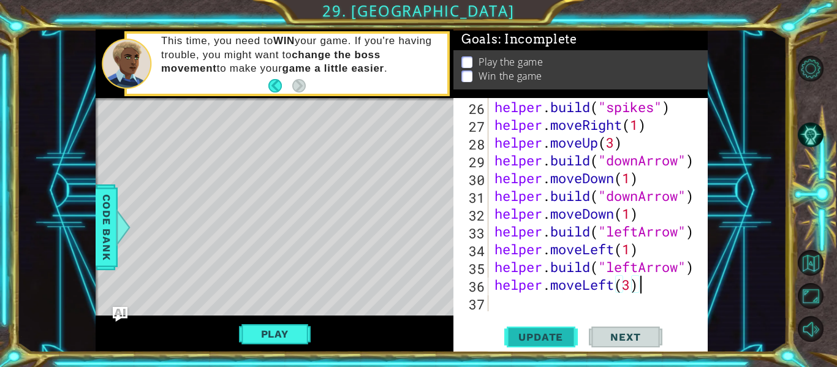
type textarea "helper.moveLeft(3)"
click at [550, 344] on button "Update" at bounding box center [541, 337] width 74 height 25
click at [502, 308] on div "helper . build ( "spikes" ) helper . moveRight ( 1 ) helper . moveUp ( 3 ) help…" at bounding box center [601, 222] width 219 height 249
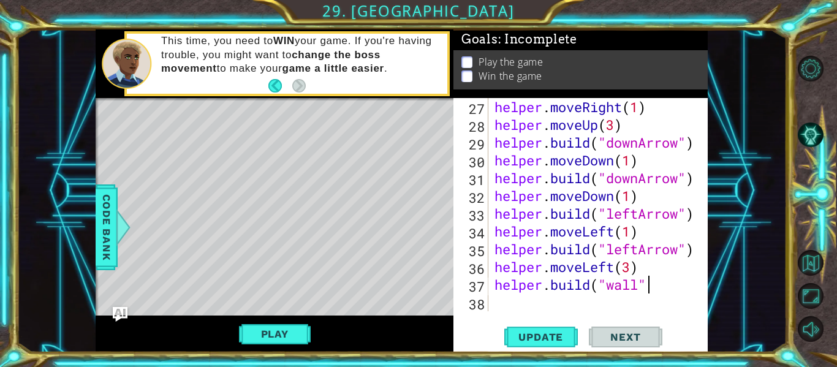
scroll to position [0, 7]
type textarea "[DOMAIN_NAME]("wall")"
click at [542, 312] on div "[DOMAIN_NAME]("wall") 27 28 29 30 31 32 33 34 35 36 37 38 helper . moveRight ( …" at bounding box center [580, 225] width 254 height 254
click at [515, 302] on div "helper . moveRight ( 1 ) helper . moveUp ( 3 ) helper . build ( "downArrow" ) h…" at bounding box center [601, 222] width 219 height 249
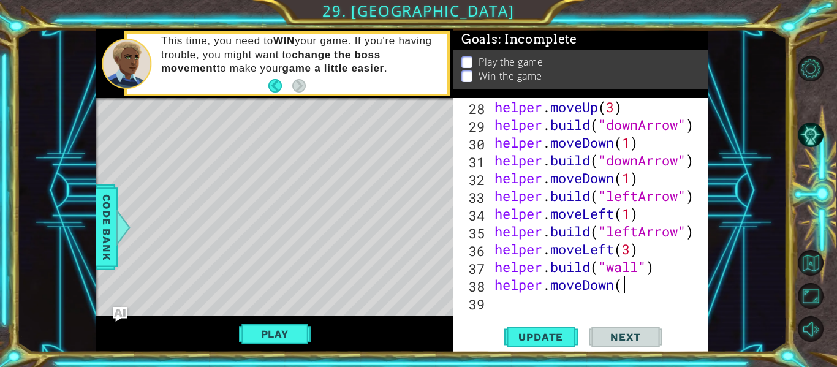
scroll to position [0, 6]
type textarea "helper.moveDown(3)"
click at [509, 302] on div "helper . moveUp ( 3 ) helper . build ( "downArrow" ) helper . moveDown ( 1 ) he…" at bounding box center [601, 222] width 219 height 249
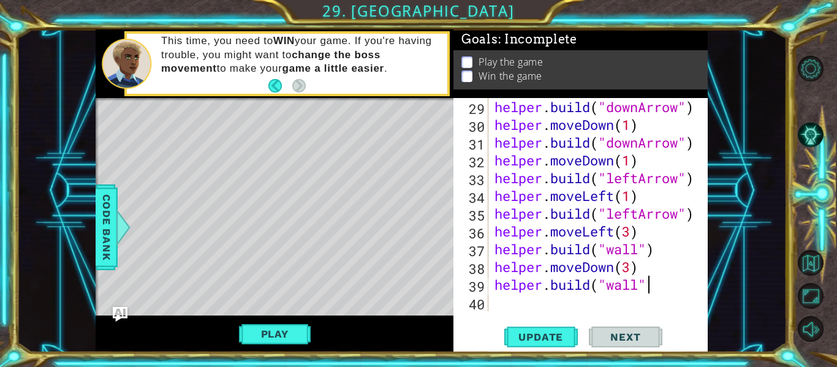
scroll to position [0, 7]
type textarea "[DOMAIN_NAME]("wall")"
click at [535, 331] on span "Update" at bounding box center [540, 337] width 69 height 12
click at [292, 334] on button "Play" at bounding box center [275, 333] width 72 height 23
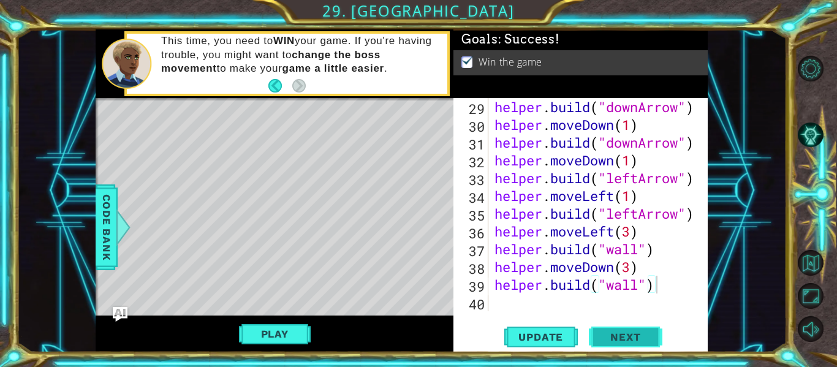
click at [614, 333] on span "Next" at bounding box center [625, 337] width 55 height 12
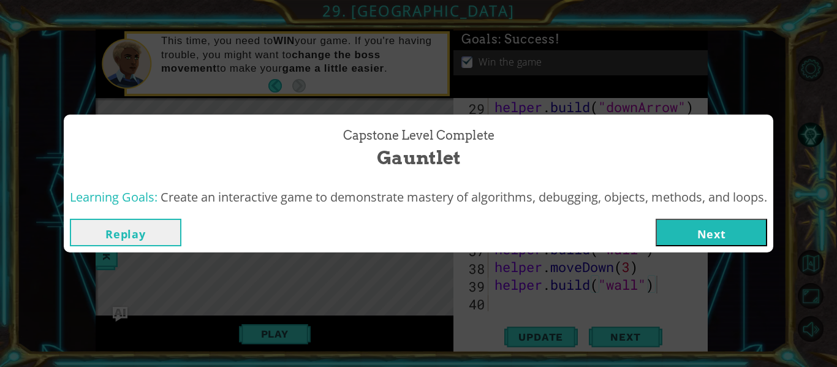
click at [699, 232] on button "Next" at bounding box center [711, 233] width 111 height 28
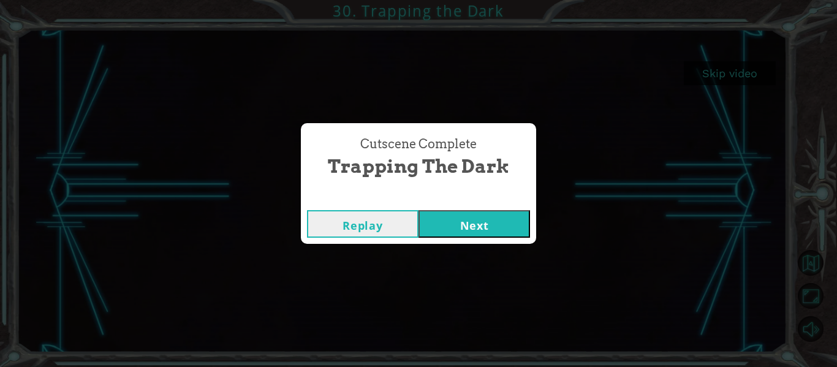
click at [423, 215] on button "Next" at bounding box center [473, 224] width 111 height 28
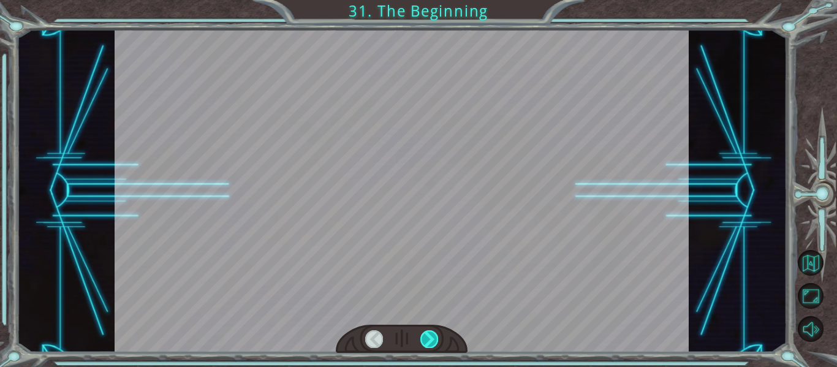
click at [435, 341] on div at bounding box center [429, 338] width 18 height 17
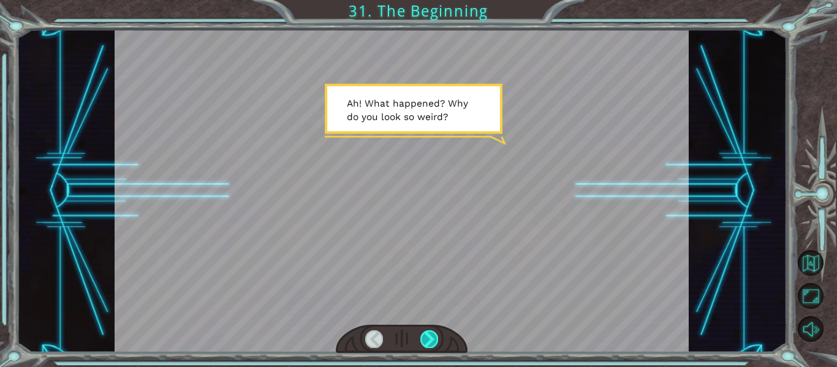
click at [430, 335] on div at bounding box center [429, 338] width 18 height 17
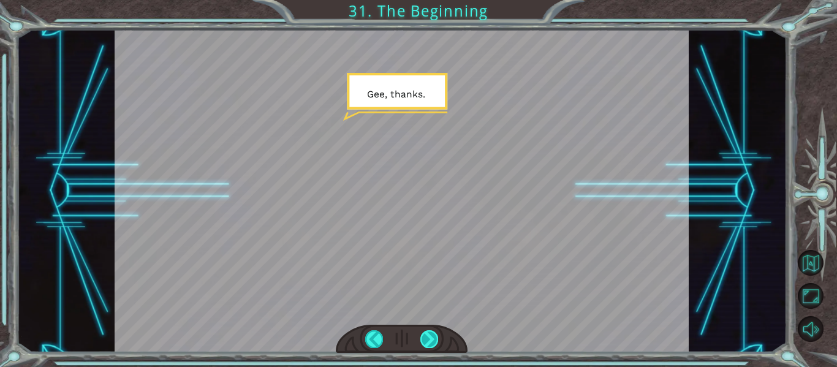
click at [422, 342] on div at bounding box center [429, 338] width 18 height 17
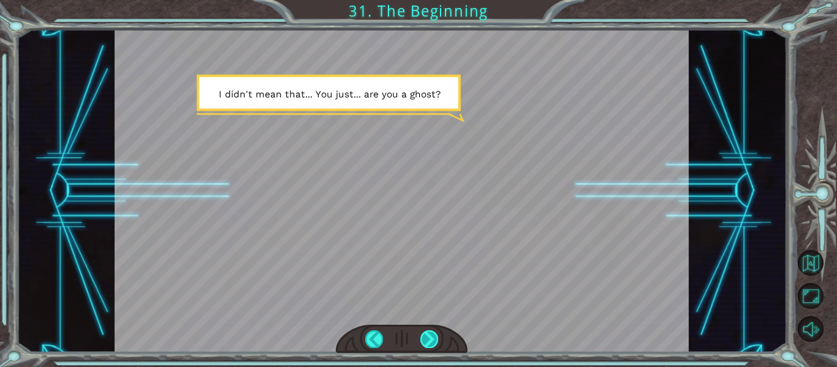
click at [427, 344] on div at bounding box center [429, 338] width 18 height 17
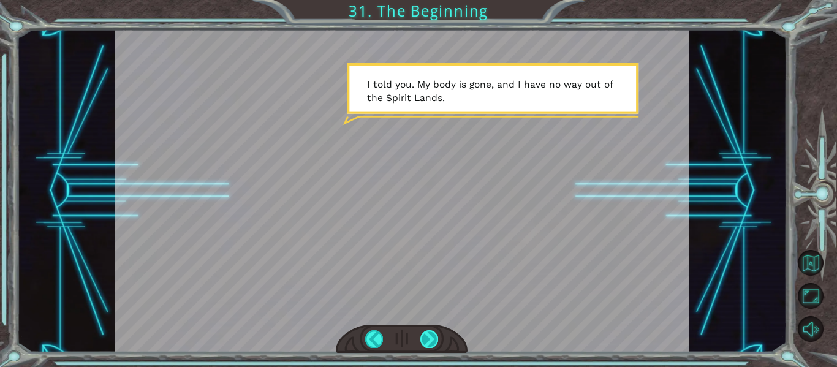
click at [427, 344] on div at bounding box center [429, 338] width 18 height 17
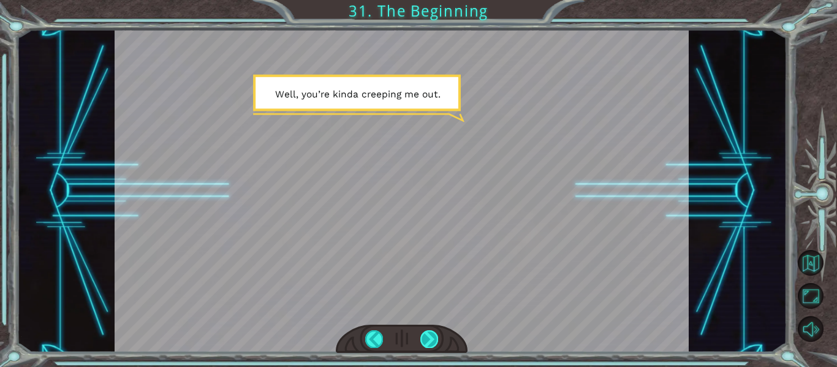
click at [427, 344] on div at bounding box center [429, 338] width 18 height 17
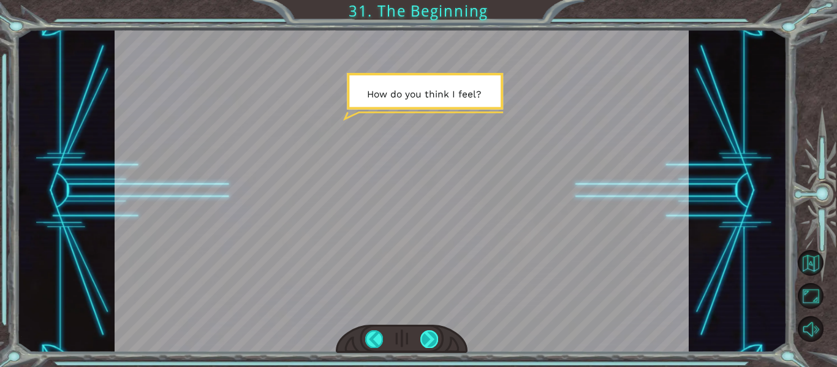
click at [427, 344] on div at bounding box center [429, 338] width 18 height 17
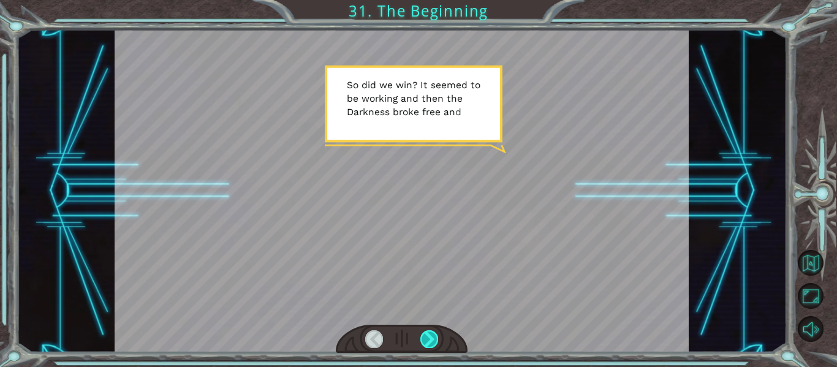
click at [427, 344] on div at bounding box center [429, 338] width 18 height 17
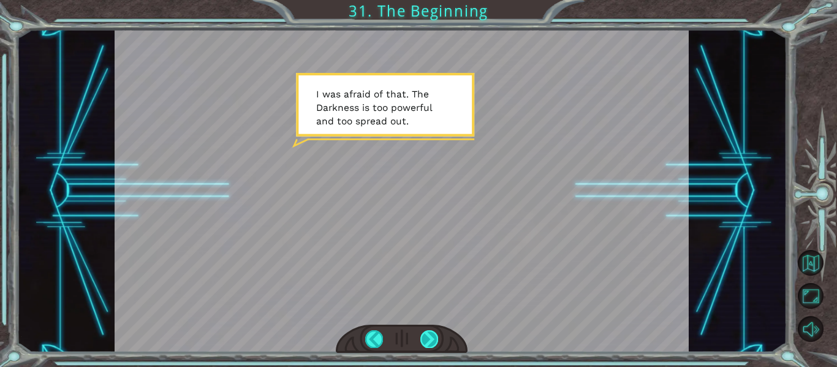
click at [423, 344] on div at bounding box center [429, 338] width 18 height 17
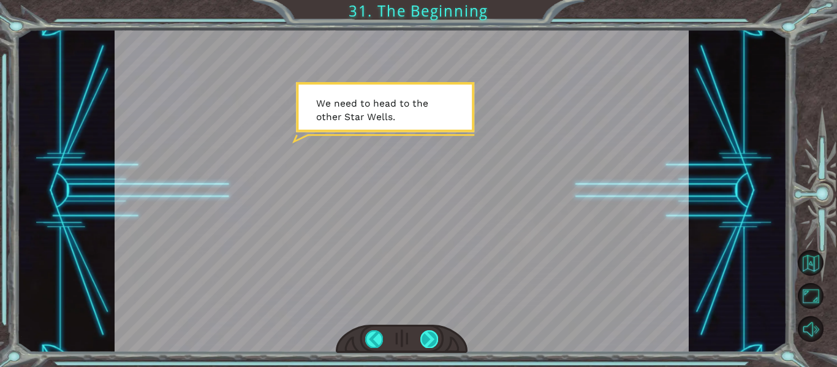
click at [423, 344] on div at bounding box center [429, 338] width 18 height 17
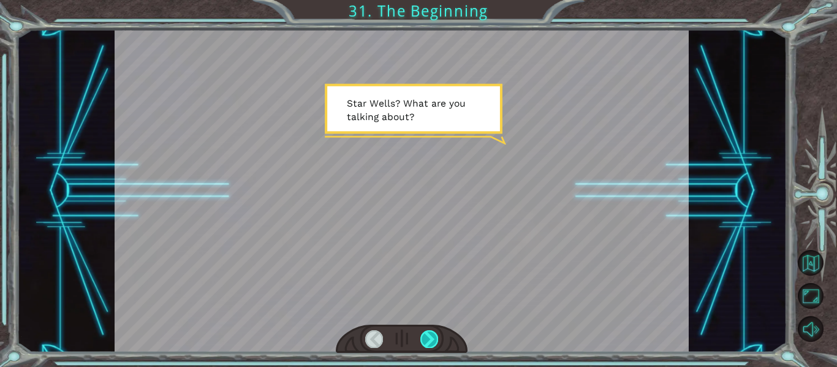
click at [423, 344] on div at bounding box center [429, 338] width 18 height 17
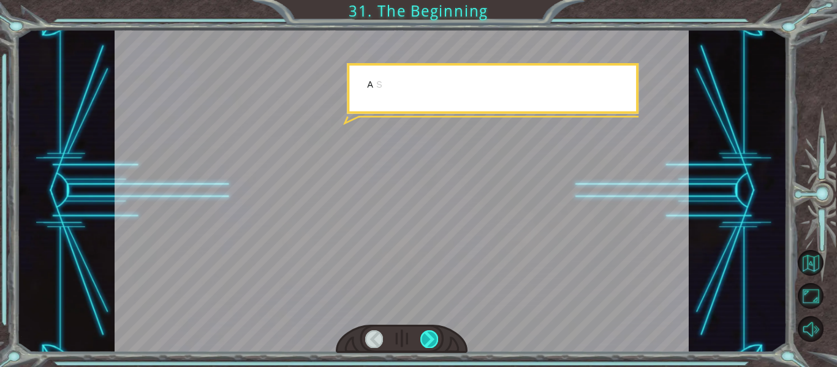
click at [423, 344] on div at bounding box center [429, 338] width 18 height 17
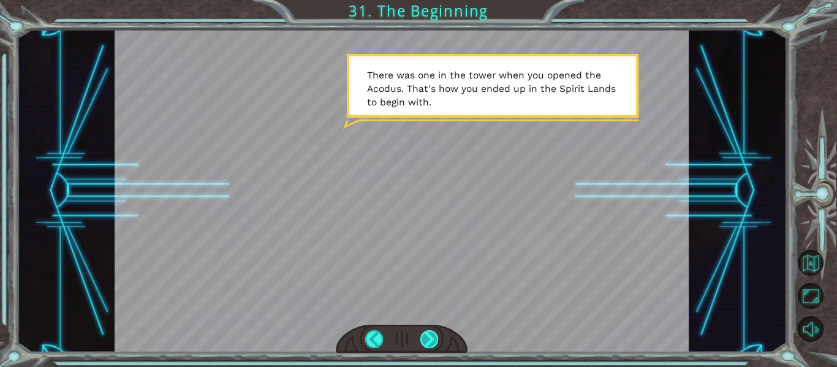
click at [435, 336] on div at bounding box center [429, 338] width 18 height 17
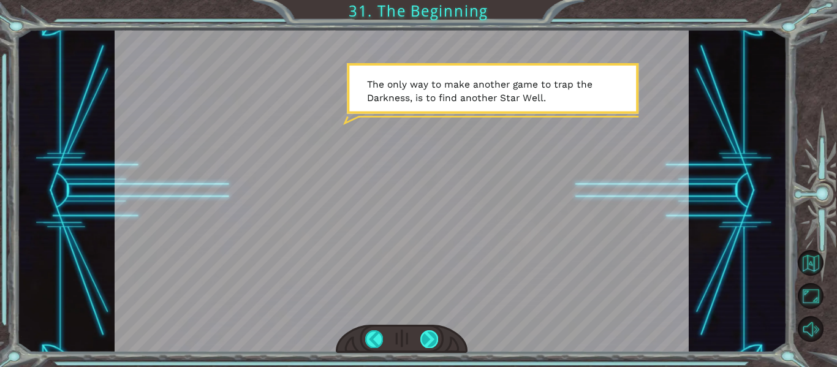
click at [435, 336] on div at bounding box center [429, 338] width 18 height 17
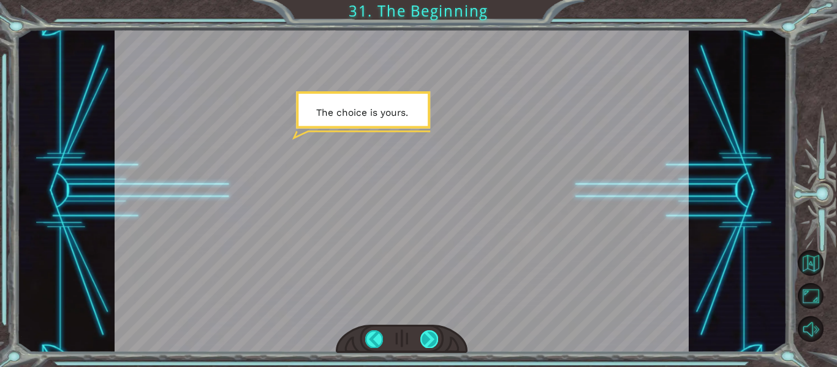
click at [435, 336] on div at bounding box center [429, 338] width 18 height 17
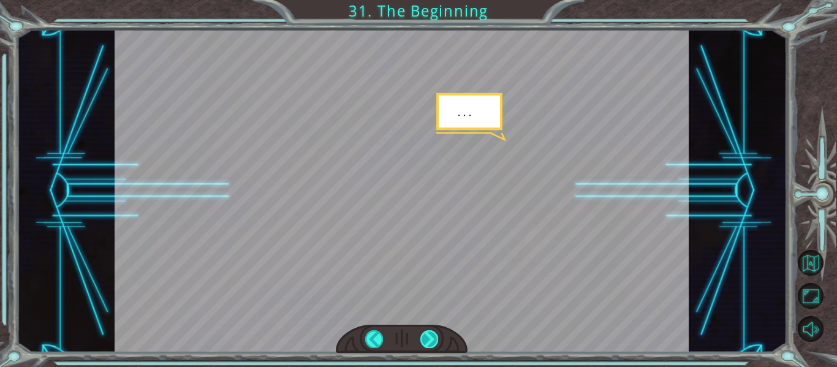
click at [435, 336] on div at bounding box center [429, 338] width 18 height 17
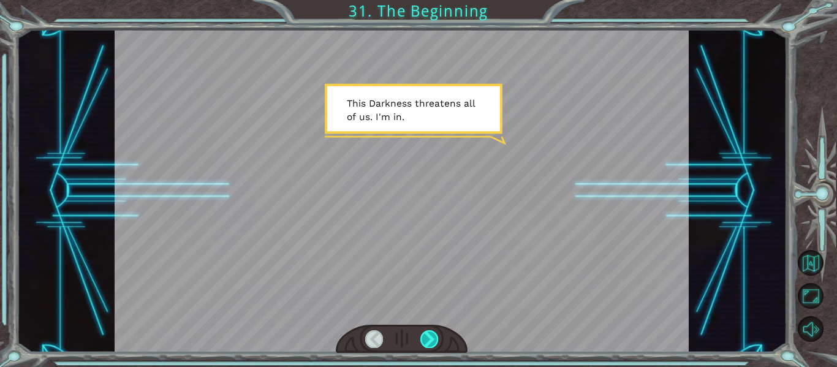
click at [435, 336] on div at bounding box center [429, 338] width 18 height 17
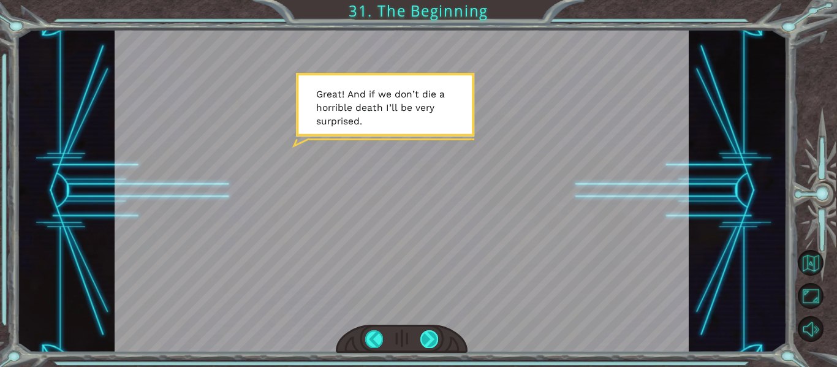
click at [435, 336] on div at bounding box center [429, 338] width 18 height 17
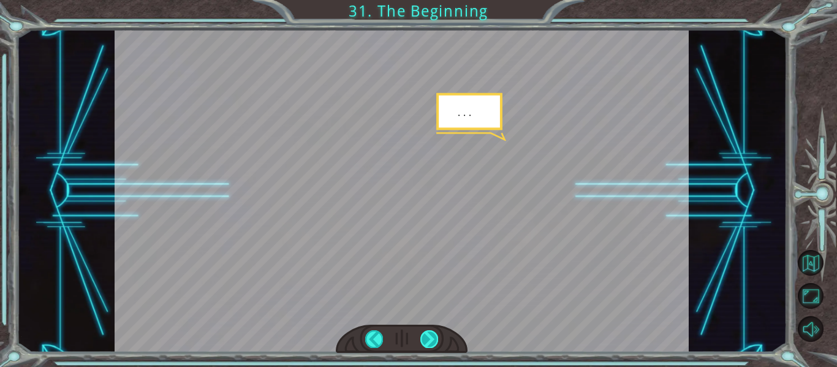
click at [435, 336] on div at bounding box center [429, 338] width 18 height 17
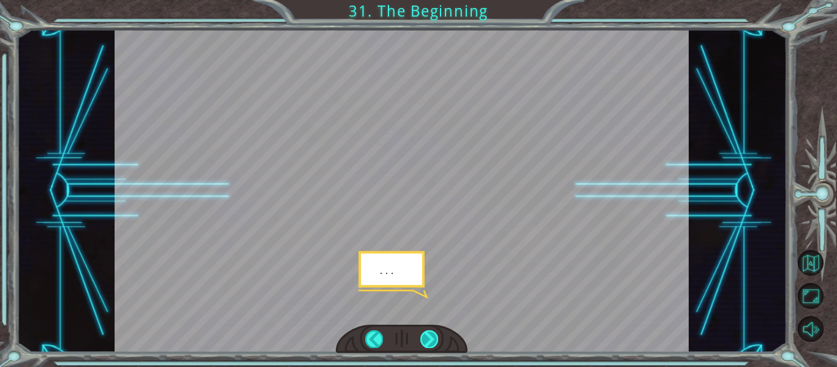
click at [435, 336] on div at bounding box center [429, 338] width 18 height 17
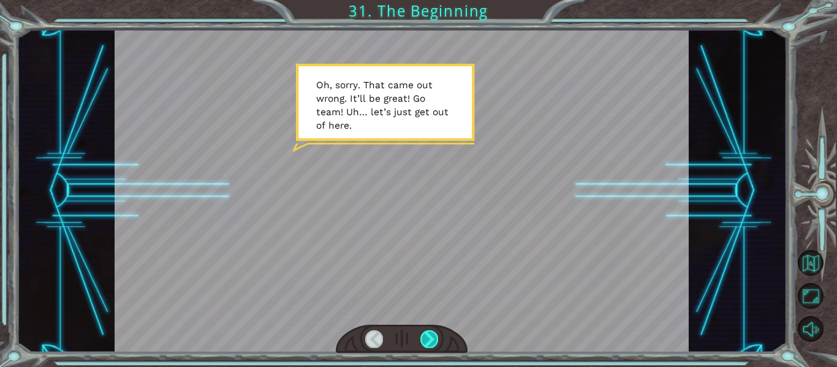
click at [432, 333] on div at bounding box center [429, 338] width 18 height 17
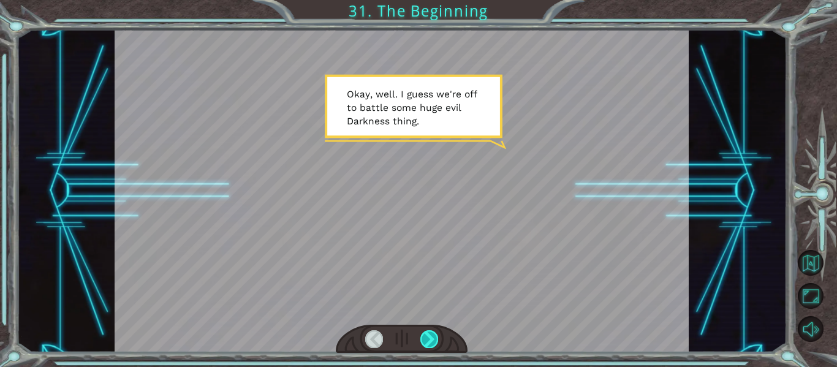
click at [432, 333] on div at bounding box center [429, 338] width 18 height 17
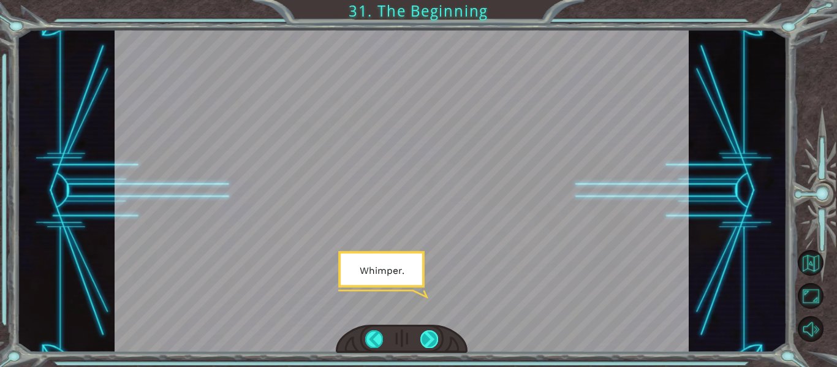
click at [432, 333] on div at bounding box center [429, 338] width 18 height 17
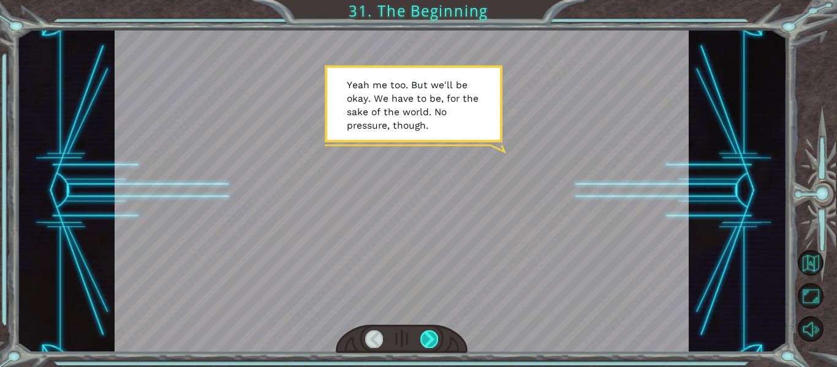
click at [432, 333] on div at bounding box center [429, 338] width 18 height 17
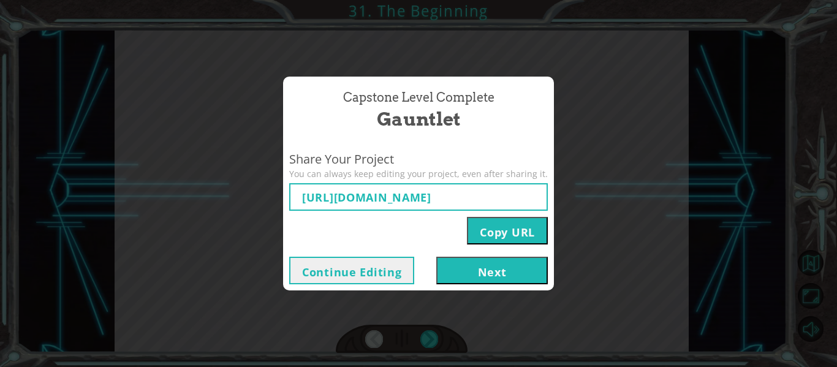
type input "[URL][DOMAIN_NAME]"
click at [451, 277] on button "Next" at bounding box center [491, 271] width 111 height 28
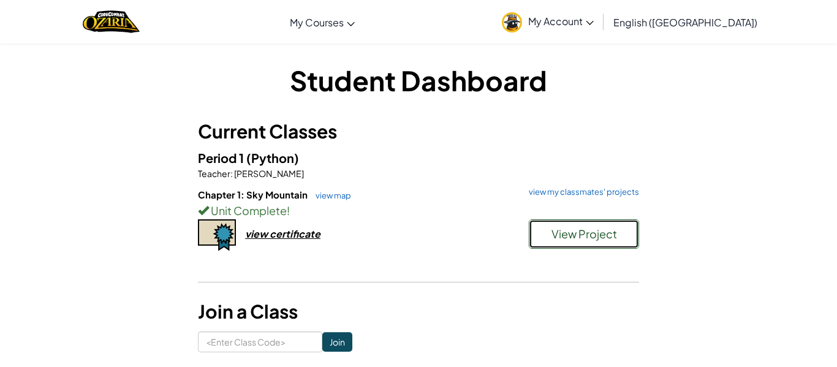
click at [569, 229] on span "View Project" at bounding box center [584, 234] width 66 height 14
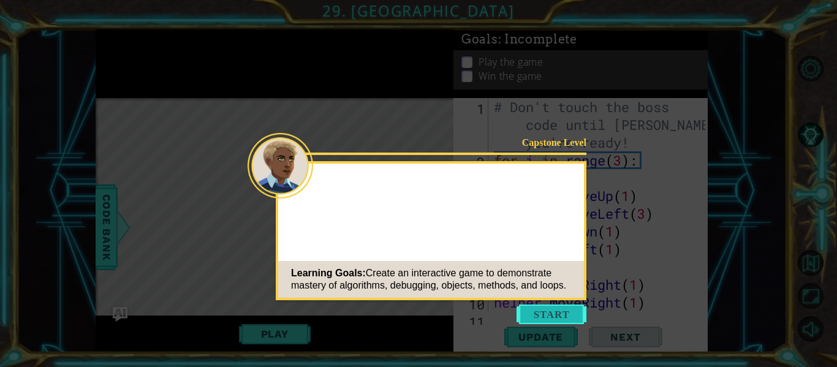
click at [534, 314] on button "Start" at bounding box center [551, 314] width 70 height 20
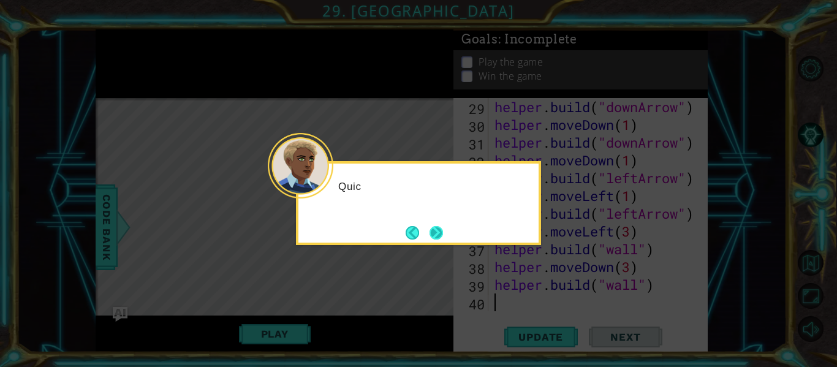
scroll to position [533, 0]
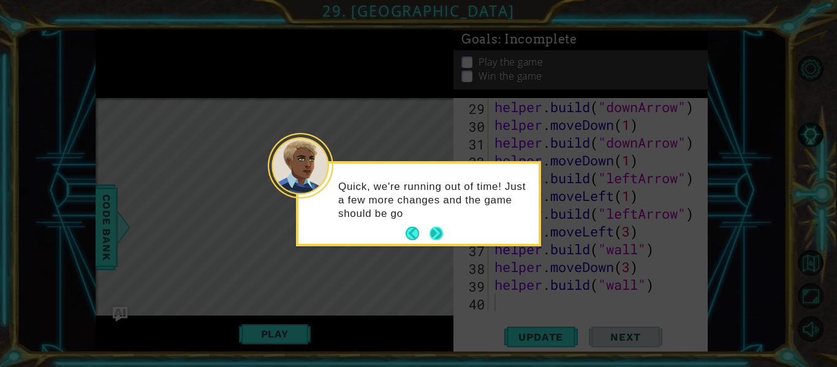
click at [437, 235] on button "Next" at bounding box center [435, 233] width 13 height 13
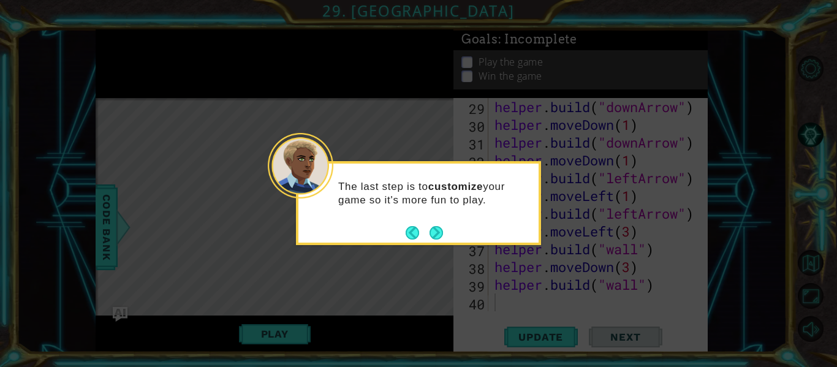
click at [437, 235] on button "Next" at bounding box center [435, 232] width 13 height 13
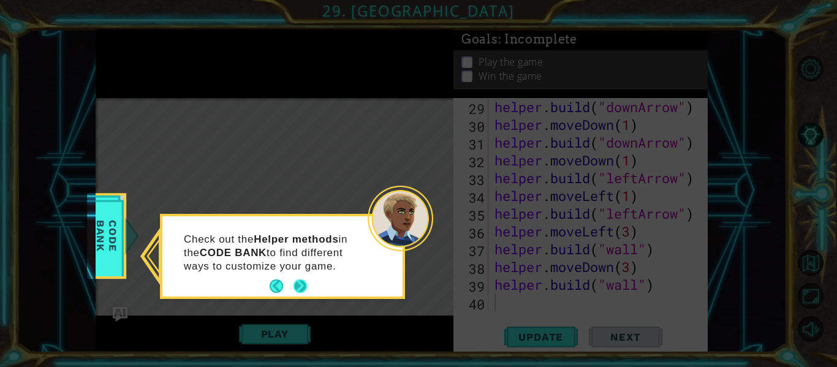
click at [297, 291] on button "Next" at bounding box center [299, 285] width 13 height 13
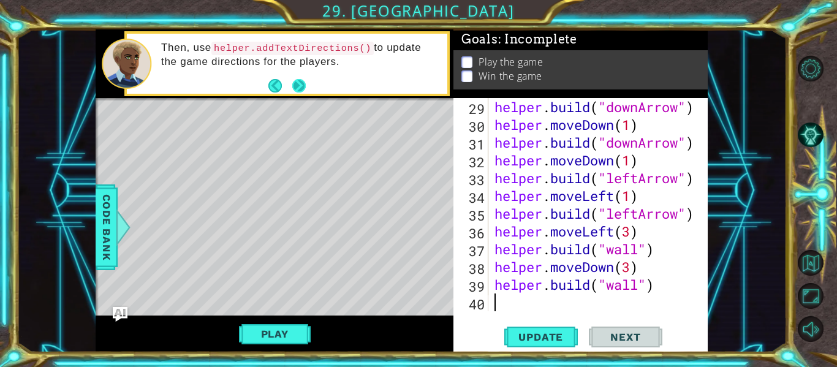
click at [300, 80] on button "Next" at bounding box center [298, 85] width 13 height 13
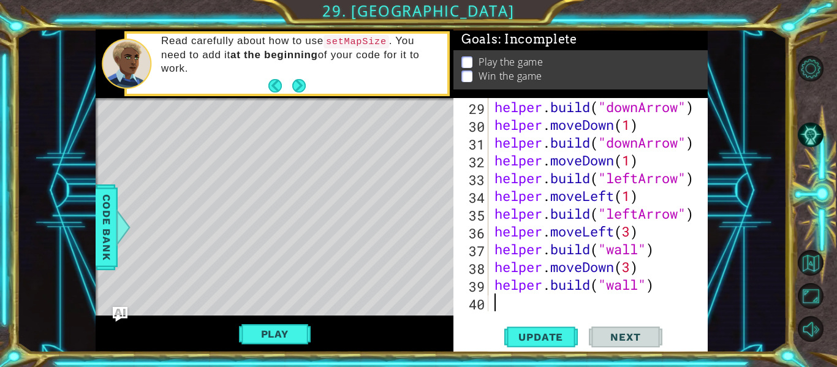
click at [300, 80] on button "Next" at bounding box center [298, 85] width 13 height 13
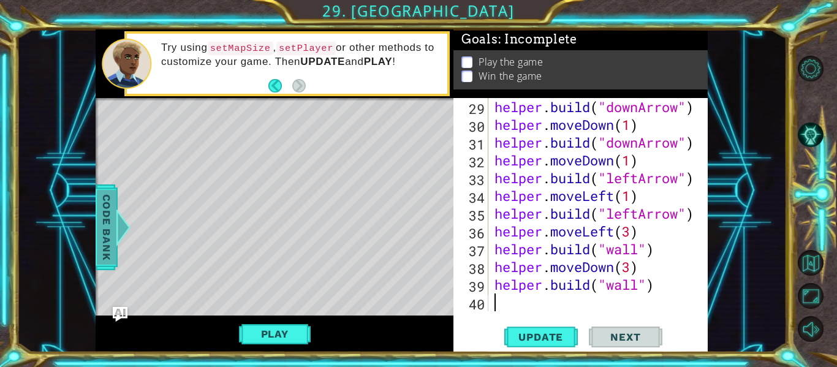
click at [107, 221] on span "Code Bank" at bounding box center [107, 227] width 20 height 75
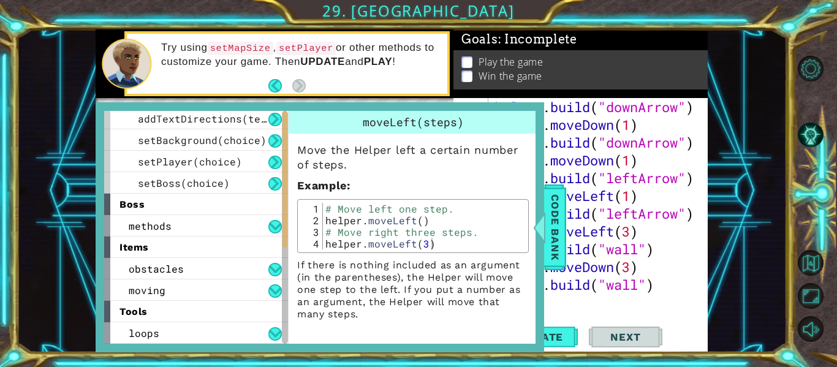
scroll to position [0, 0]
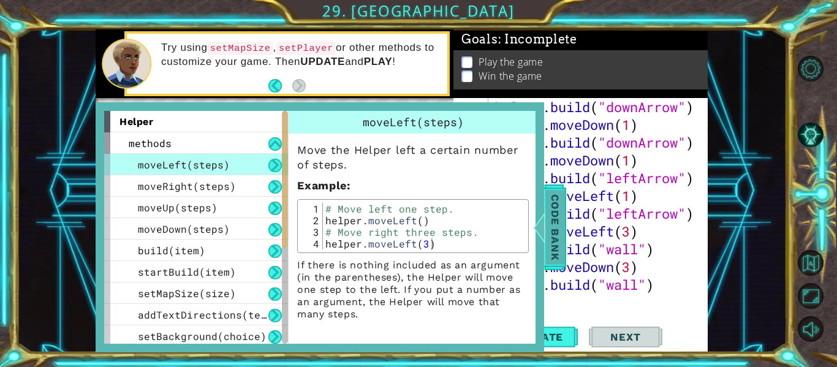
click at [553, 228] on span "Code Bank" at bounding box center [555, 227] width 20 height 75
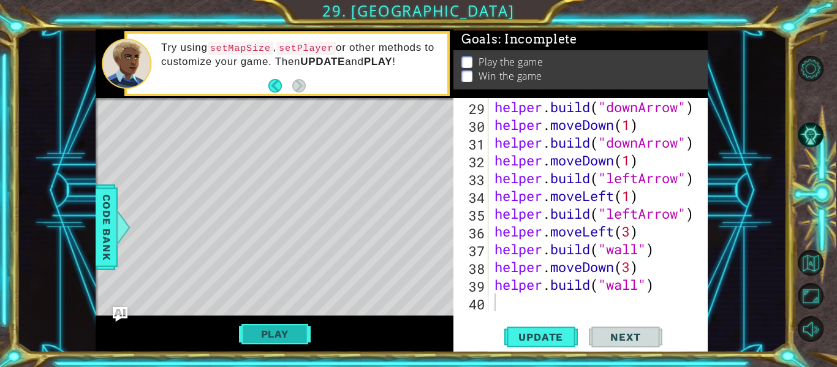
click at [282, 333] on button "Play" at bounding box center [275, 333] width 72 height 23
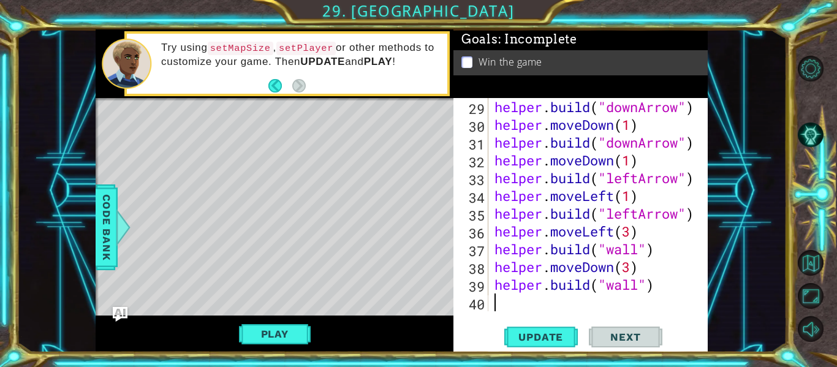
click at [657, 287] on div "helper . build ( "downArrow" ) helper . moveDown ( 1 ) helper . build ( "downAr…" at bounding box center [601, 222] width 219 height 249
type textarea "[DOMAIN_NAME]("wall")"
click at [353, 90] on div "Try using setMapSize , setPlayer or other methods to customize your game. Then …" at bounding box center [300, 64] width 295 height 58
click at [528, 248] on div "helper . build ( "downArrow" ) helper . moveDown ( 1 ) helper . build ( "downAr…" at bounding box center [601, 222] width 219 height 249
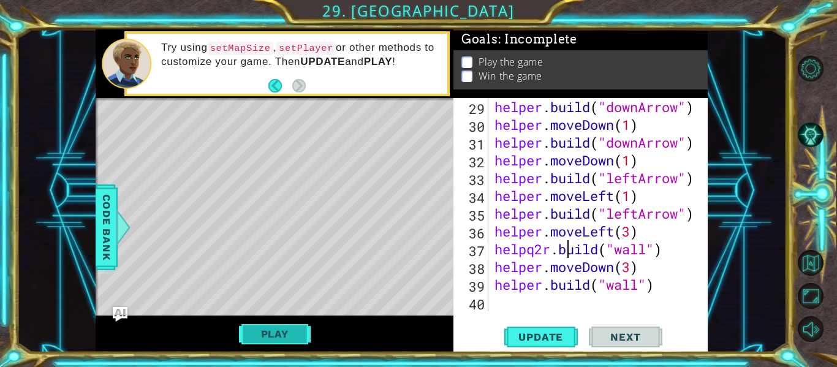
click at [304, 343] on button "Play" at bounding box center [275, 333] width 72 height 23
click at [293, 331] on button "Play" at bounding box center [275, 333] width 72 height 23
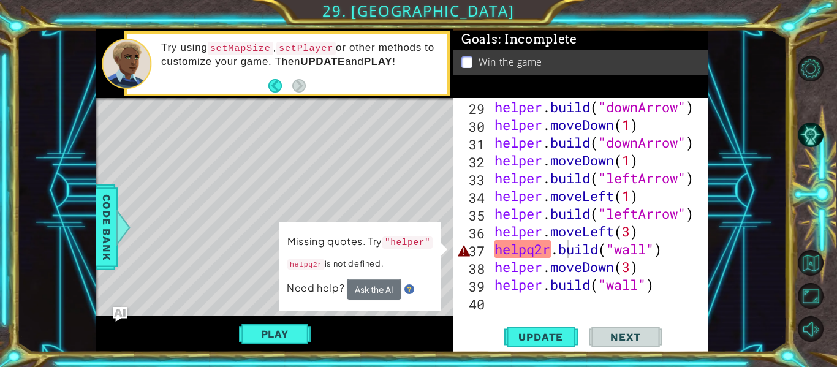
click at [547, 255] on div "helper . build ( "downArrow" ) helper . moveDown ( 1 ) helper . build ( "downAr…" at bounding box center [601, 222] width 219 height 249
click at [544, 254] on div "helper . build ( "downArrow" ) helper . moveDown ( 1 ) helper . build ( "downAr…" at bounding box center [601, 222] width 219 height 249
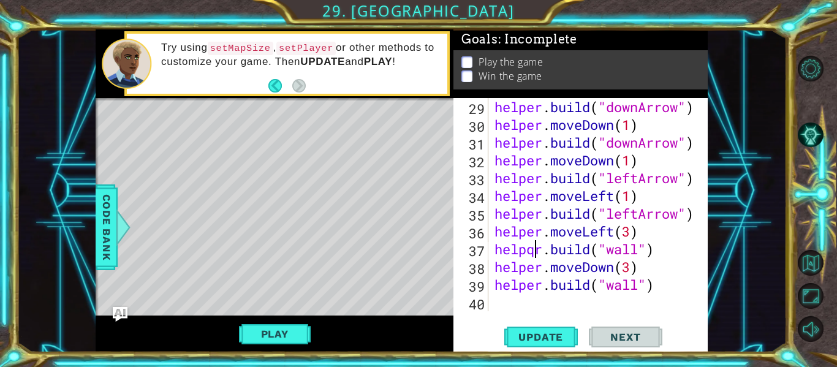
scroll to position [0, 2]
click at [555, 333] on span "Update" at bounding box center [540, 337] width 69 height 12
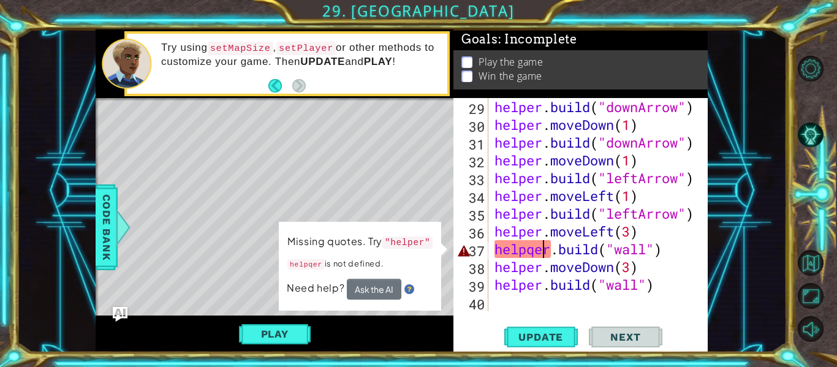
click at [536, 260] on div "helper . build ( "downArrow" ) helper . moveDown ( 1 ) helper . build ( "downAr…" at bounding box center [601, 222] width 219 height 249
click at [537, 247] on div "helper . build ( "downArrow" ) helper . moveDown ( 1 ) helper . build ( "downAr…" at bounding box center [601, 222] width 219 height 249
type textarea "[DOMAIN_NAME]("wall")"
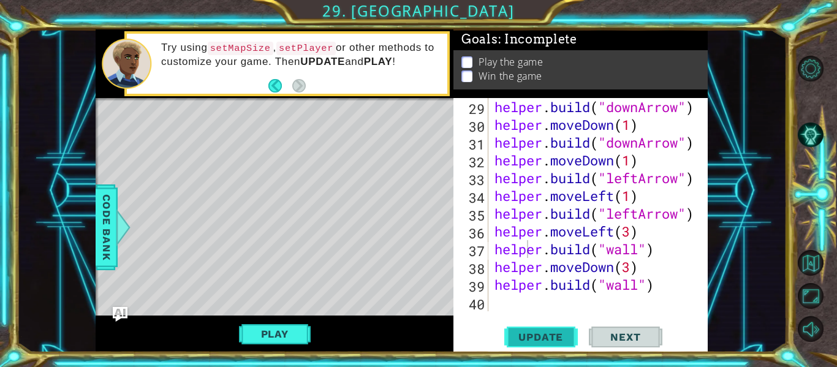
click at [546, 328] on button "Update" at bounding box center [541, 337] width 74 height 25
click at [515, 307] on div "helper . build ( "downArrow" ) helper . moveDown ( 1 ) helper . build ( "downAr…" at bounding box center [601, 222] width 219 height 249
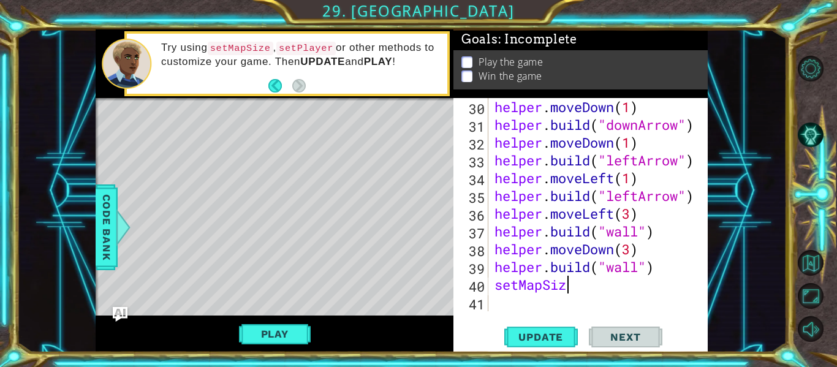
scroll to position [0, 3]
click at [565, 343] on button "Update" at bounding box center [541, 337] width 74 height 25
type textarea "s"
click at [300, 319] on div "Play" at bounding box center [275, 333] width 358 height 37
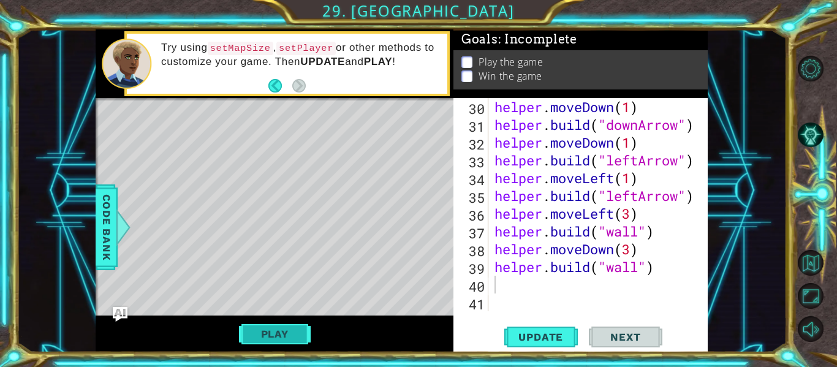
click at [302, 333] on button "Play" at bounding box center [275, 333] width 72 height 23
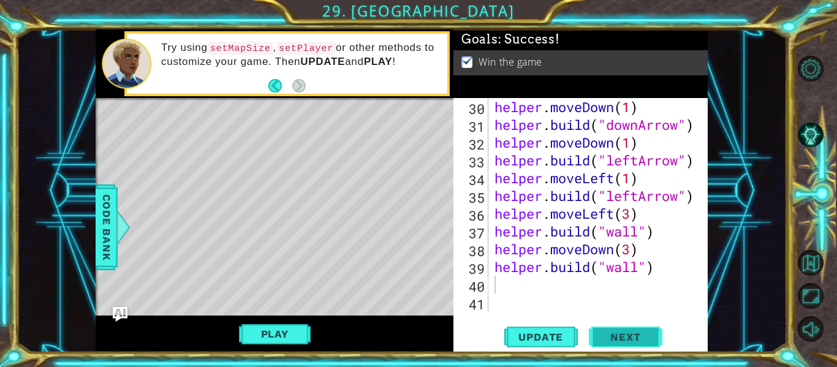
click at [651, 339] on span "Next" at bounding box center [625, 337] width 55 height 12
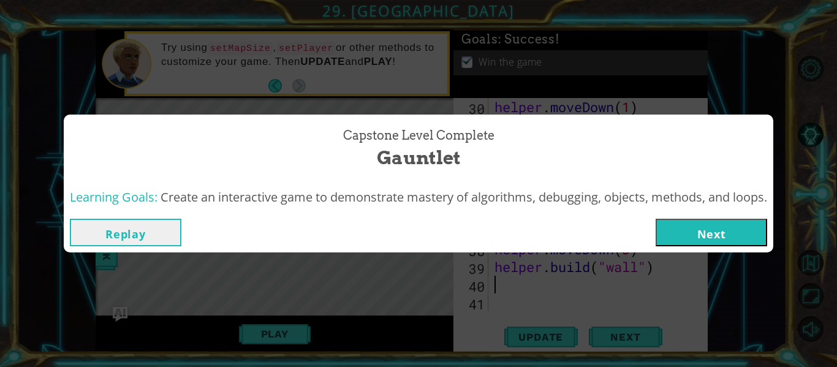
click at [696, 235] on button "Next" at bounding box center [711, 233] width 111 height 28
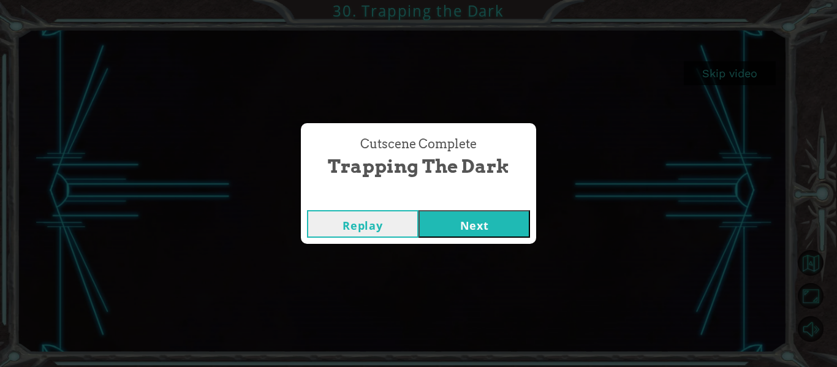
click at [445, 227] on button "Next" at bounding box center [473, 224] width 111 height 28
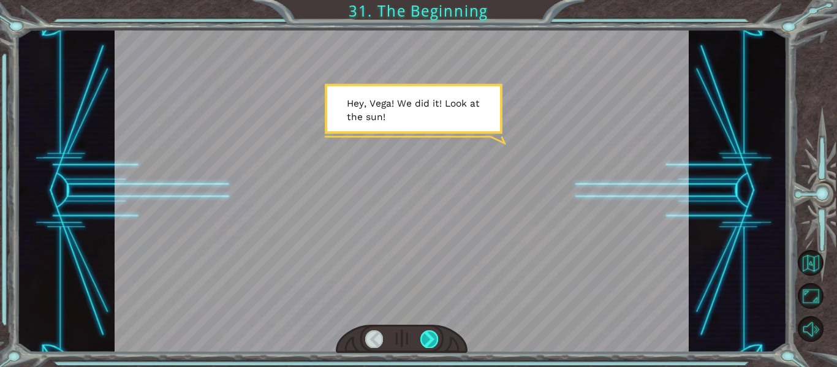
click at [428, 333] on div at bounding box center [429, 338] width 18 height 17
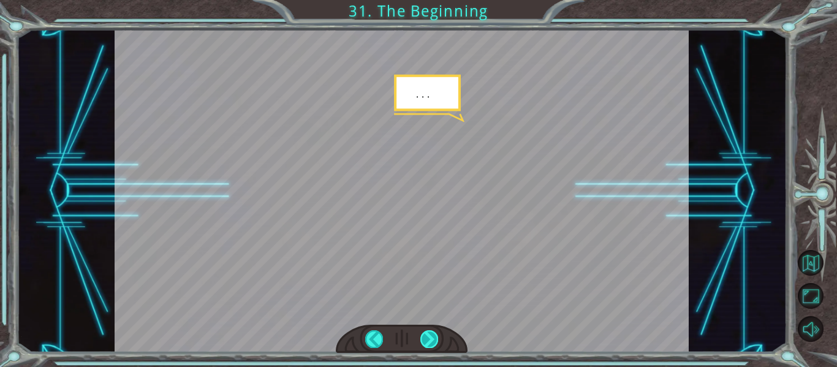
click at [428, 333] on div at bounding box center [429, 338] width 18 height 17
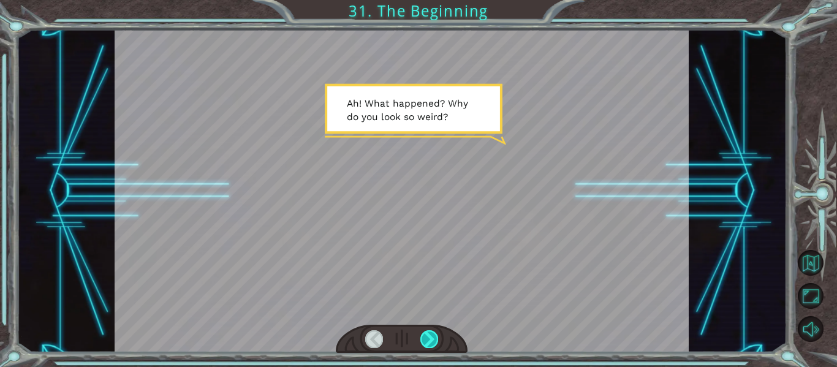
click at [428, 333] on div at bounding box center [429, 338] width 18 height 17
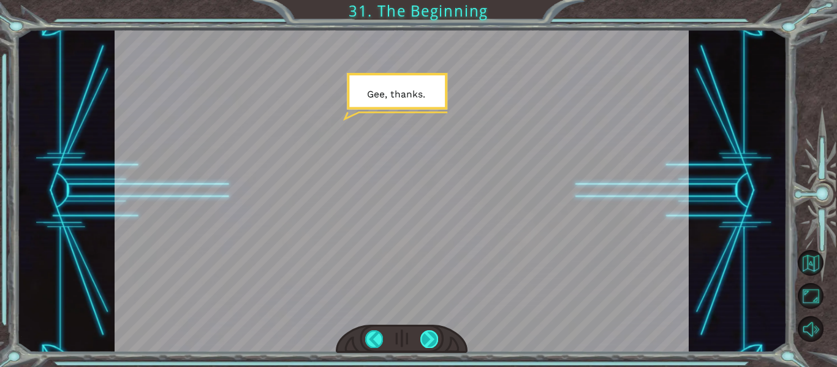
click at [428, 333] on div at bounding box center [429, 338] width 18 height 17
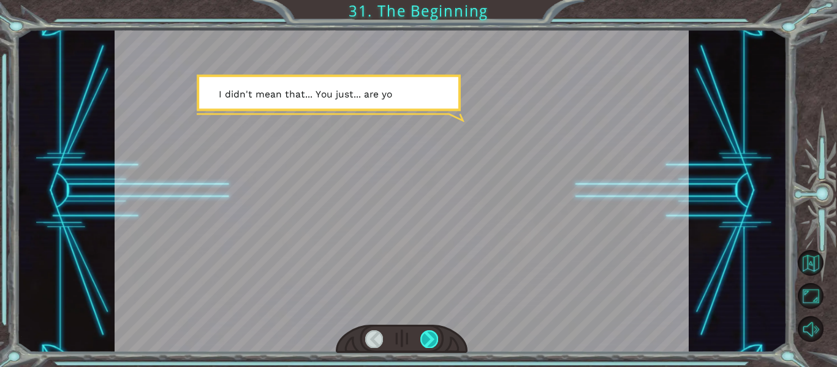
click at [428, 333] on div at bounding box center [429, 338] width 18 height 17
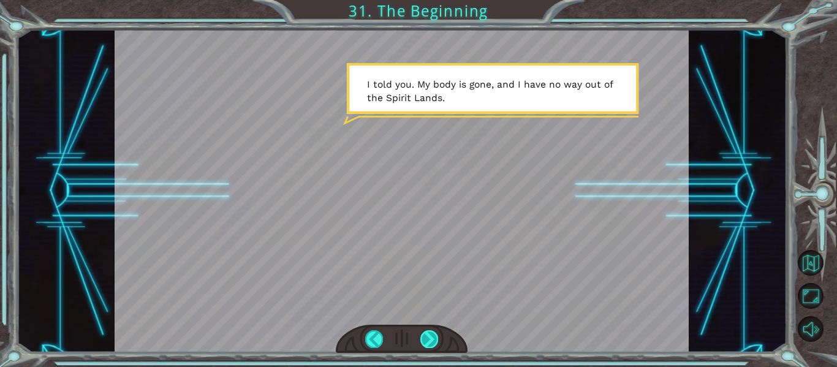
click at [428, 333] on div at bounding box center [429, 338] width 18 height 17
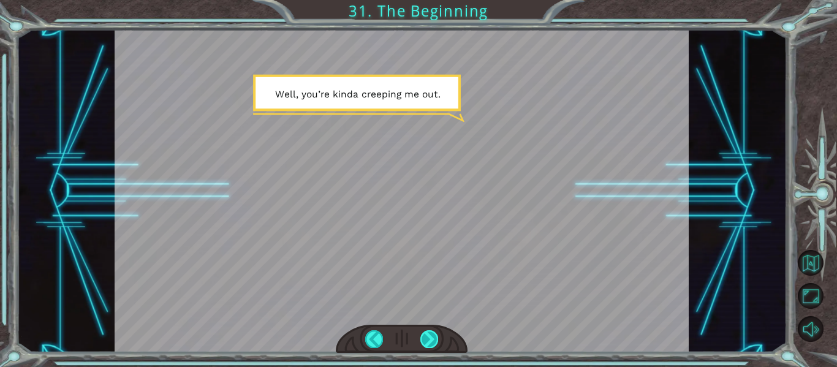
click at [428, 333] on div at bounding box center [429, 338] width 18 height 17
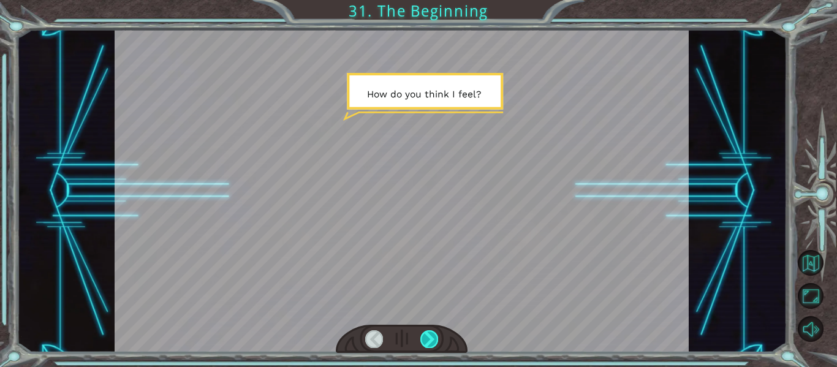
click at [428, 333] on div at bounding box center [429, 338] width 18 height 17
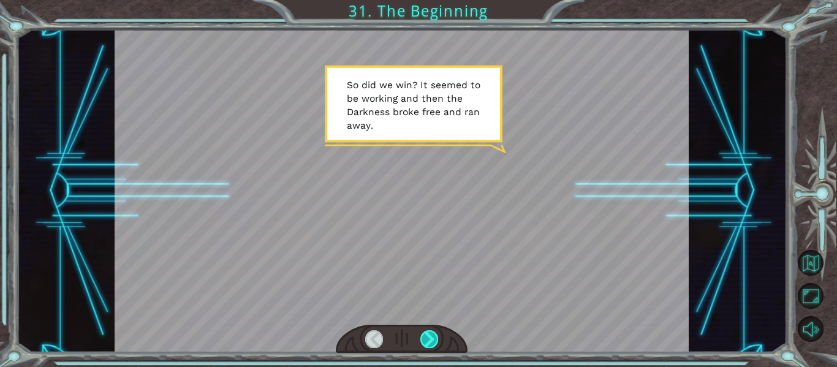
click at [429, 333] on div at bounding box center [429, 338] width 18 height 17
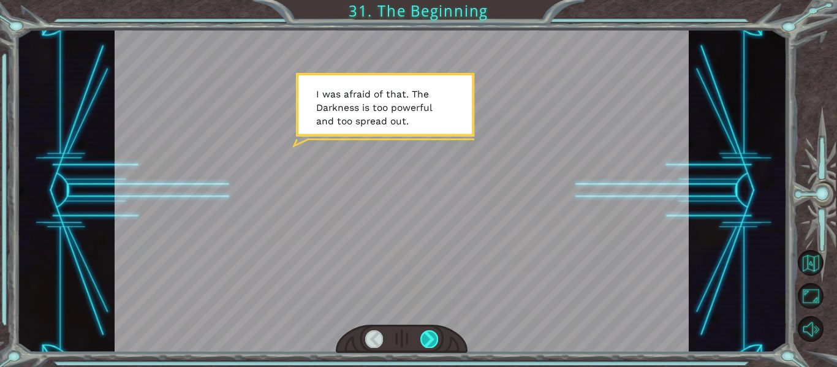
click at [429, 333] on div at bounding box center [429, 338] width 18 height 17
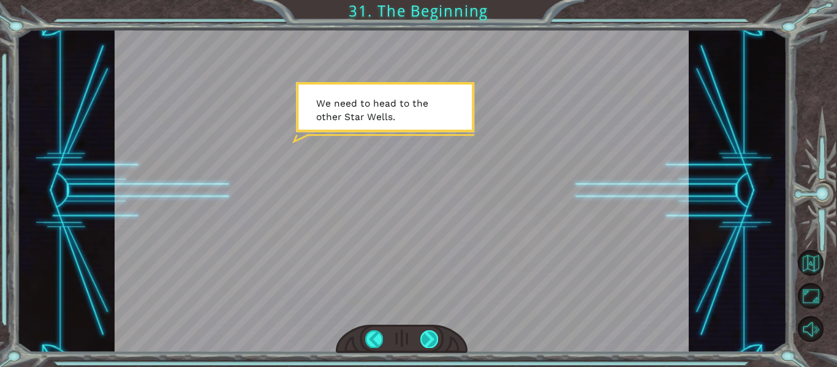
click at [429, 333] on div at bounding box center [429, 338] width 18 height 17
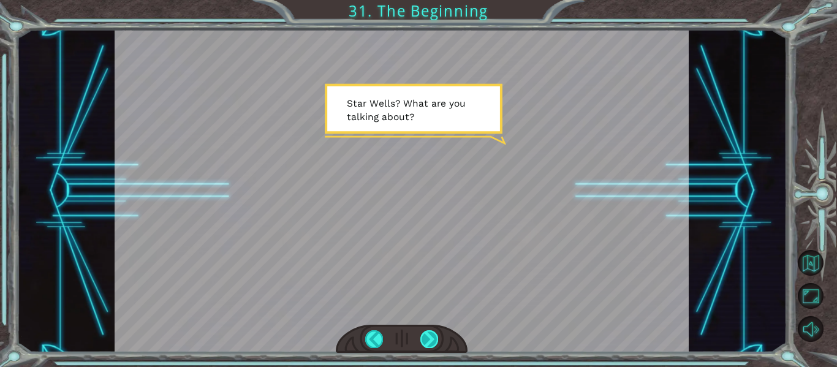
click at [429, 333] on div at bounding box center [429, 338] width 18 height 17
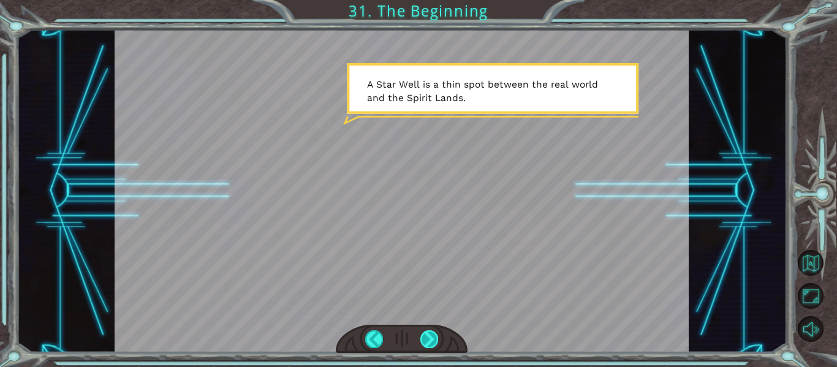
click at [429, 333] on div at bounding box center [429, 338] width 18 height 17
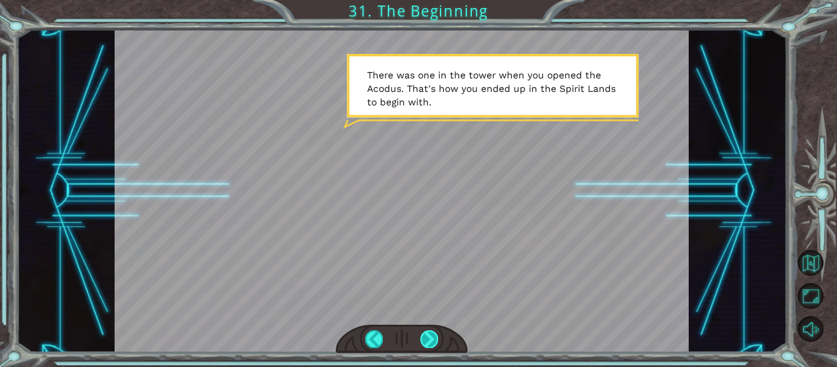
click at [429, 333] on div at bounding box center [429, 338] width 18 height 17
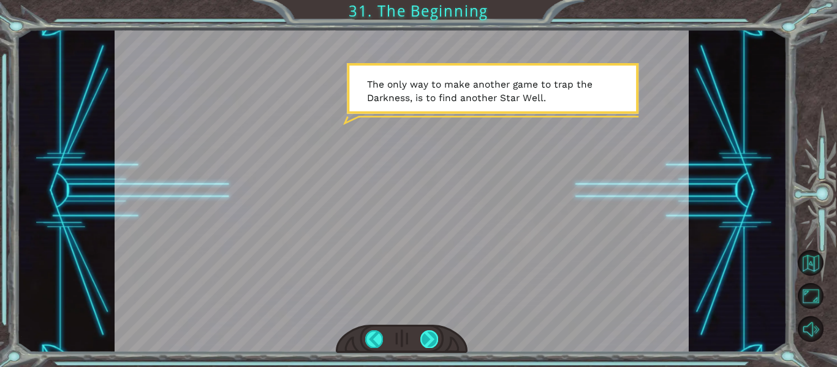
click at [429, 333] on div at bounding box center [429, 338] width 18 height 17
click at [432, 333] on div at bounding box center [429, 338] width 18 height 17
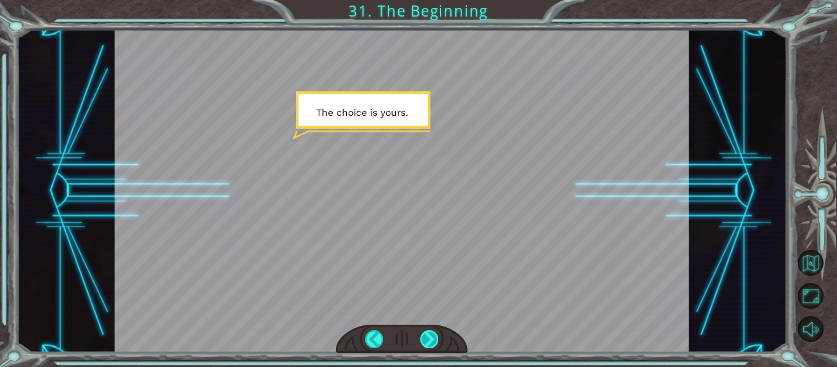
click at [432, 333] on div at bounding box center [429, 338] width 18 height 17
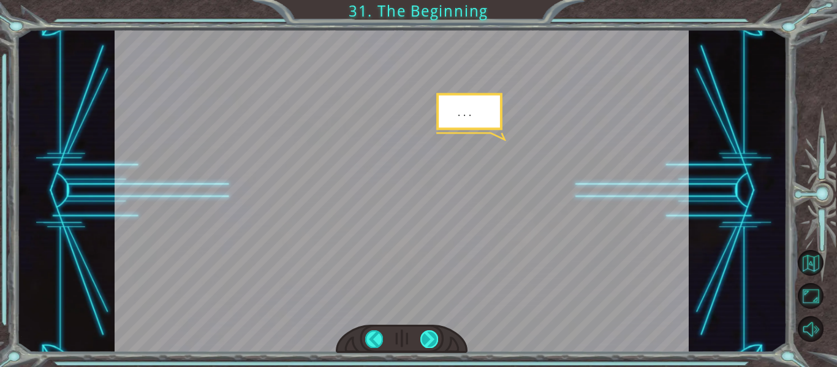
click at [432, 333] on div at bounding box center [429, 338] width 18 height 17
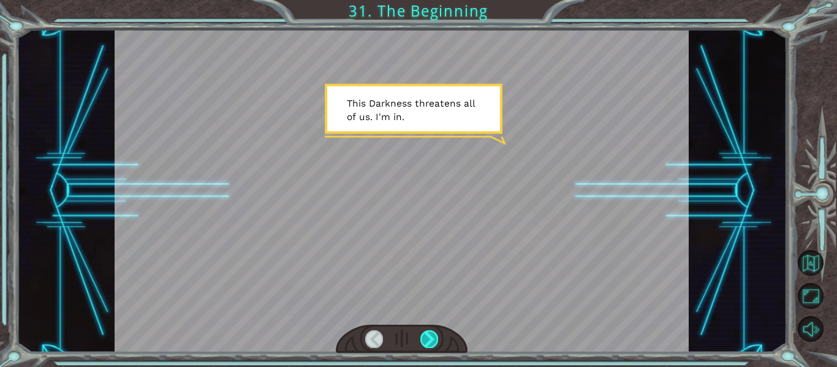
click at [432, 333] on div at bounding box center [429, 338] width 18 height 17
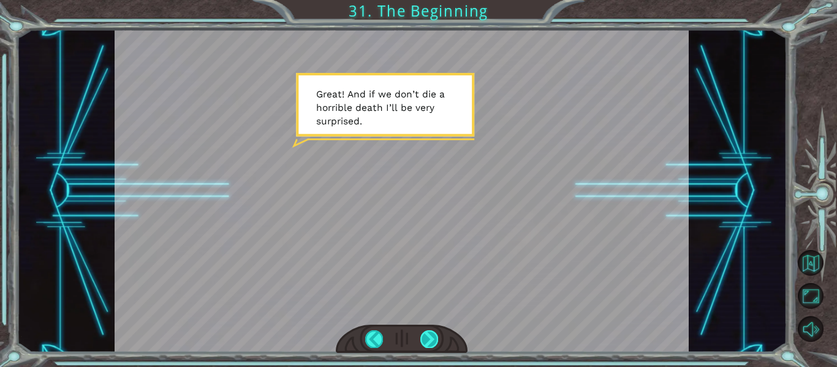
click at [434, 334] on div at bounding box center [429, 338] width 18 height 17
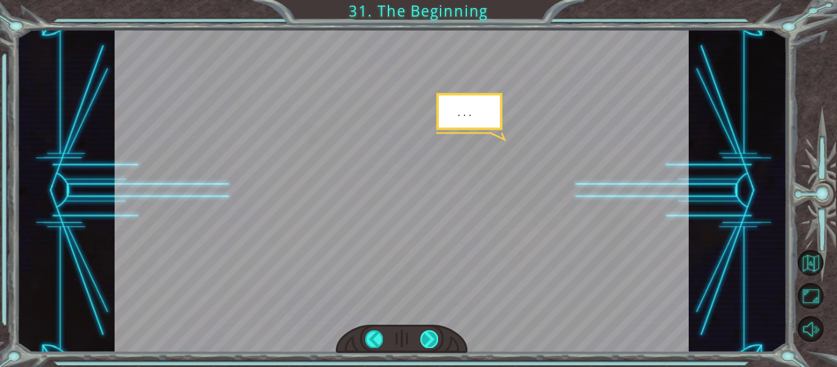
click at [434, 334] on div at bounding box center [429, 338] width 18 height 17
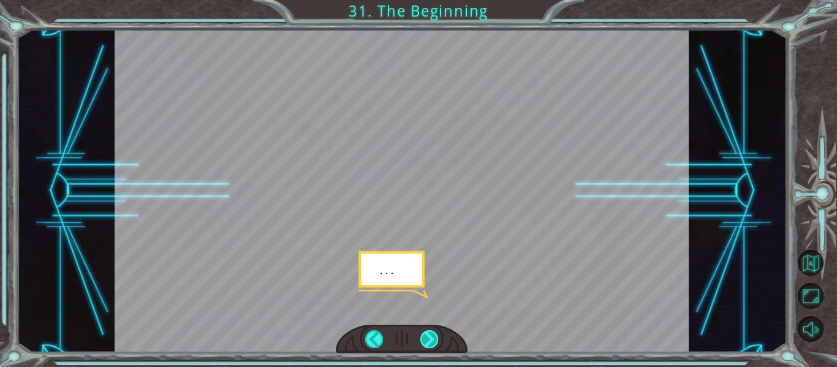
click at [434, 334] on div at bounding box center [429, 338] width 18 height 17
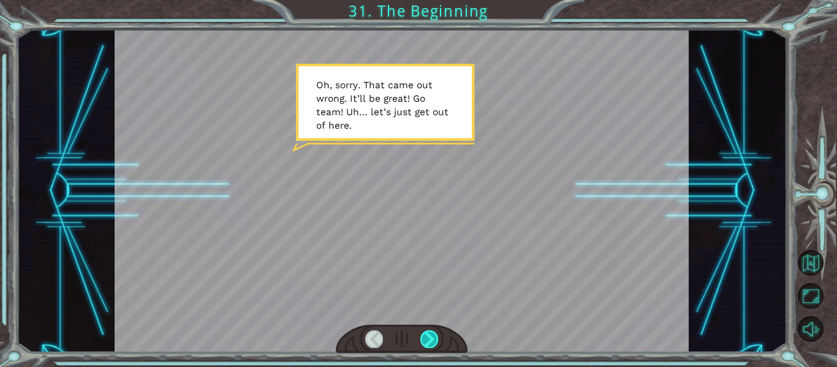
click at [434, 334] on div at bounding box center [429, 338] width 18 height 17
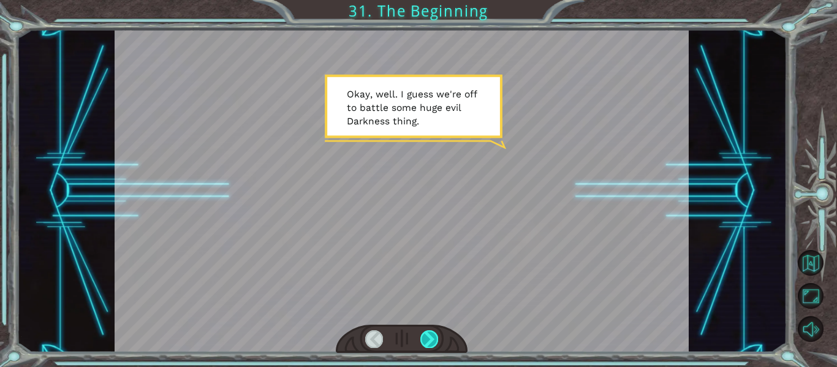
click at [434, 334] on div at bounding box center [429, 338] width 18 height 17
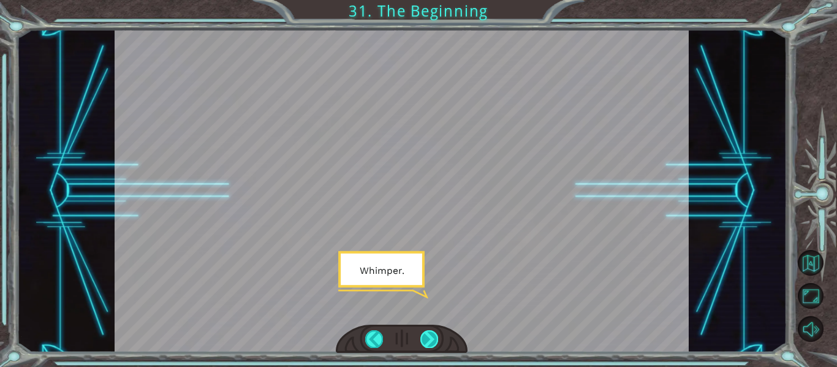
click at [434, 334] on div at bounding box center [429, 338] width 18 height 17
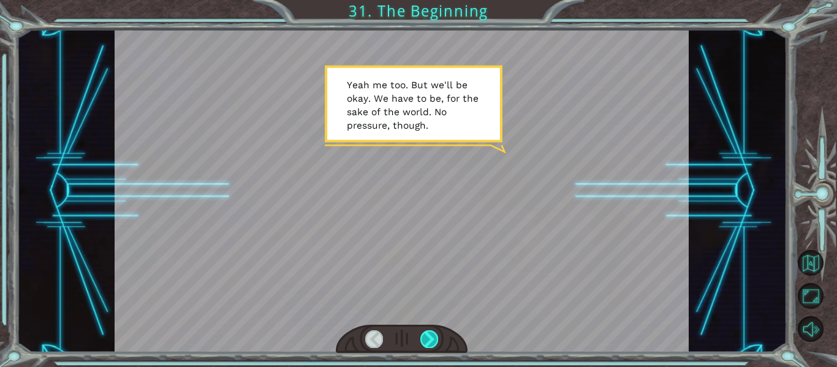
click at [434, 334] on div at bounding box center [429, 338] width 18 height 17
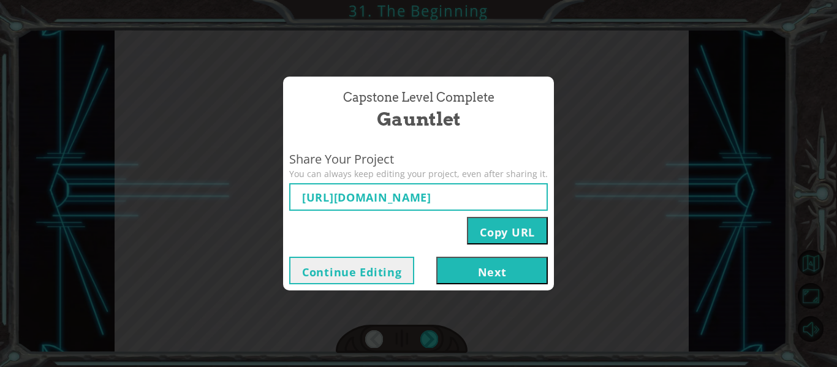
click at [474, 233] on button "Copy URL" at bounding box center [507, 231] width 81 height 28
click at [459, 273] on button "Next" at bounding box center [491, 271] width 111 height 28
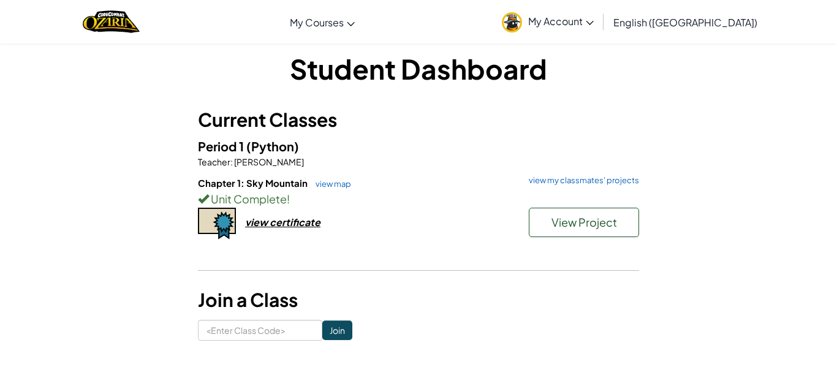
scroll to position [12, 0]
click at [295, 223] on div "view certificate" at bounding box center [282, 221] width 75 height 13
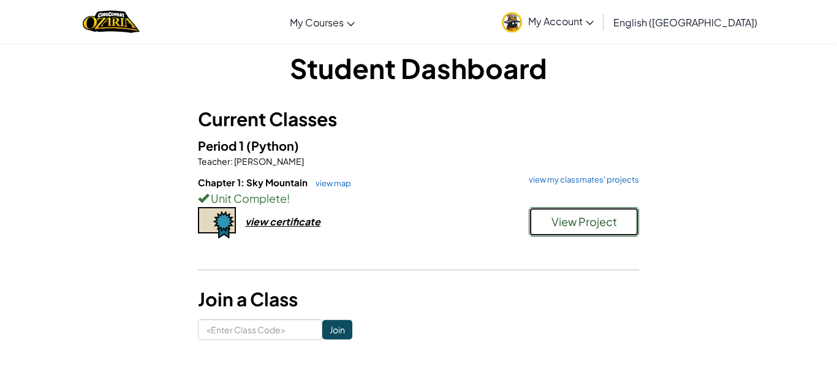
click at [602, 211] on button "View Project" at bounding box center [584, 221] width 110 height 29
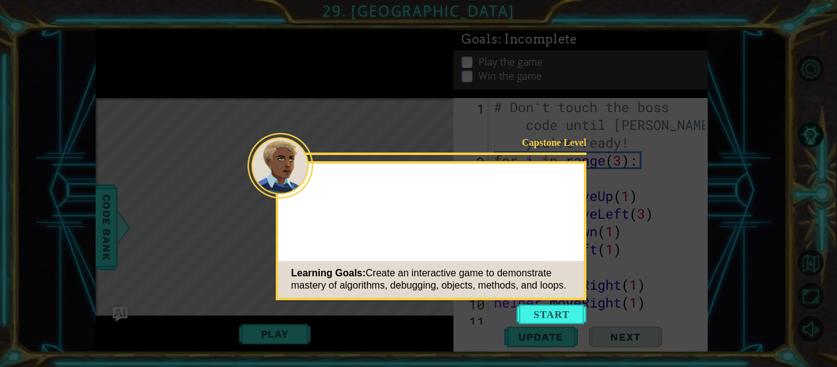
click at [556, 319] on button "Start" at bounding box center [551, 314] width 70 height 20
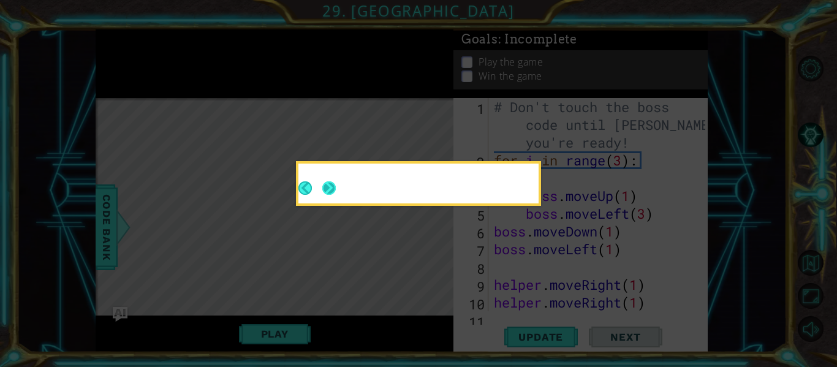
click at [331, 193] on button "Next" at bounding box center [328, 187] width 13 height 13
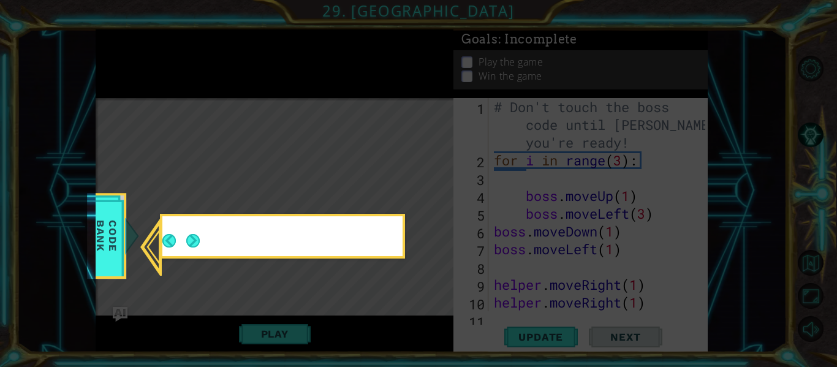
click at [331, 193] on icon at bounding box center [418, 183] width 837 height 367
click at [196, 238] on button "Next" at bounding box center [192, 240] width 13 height 13
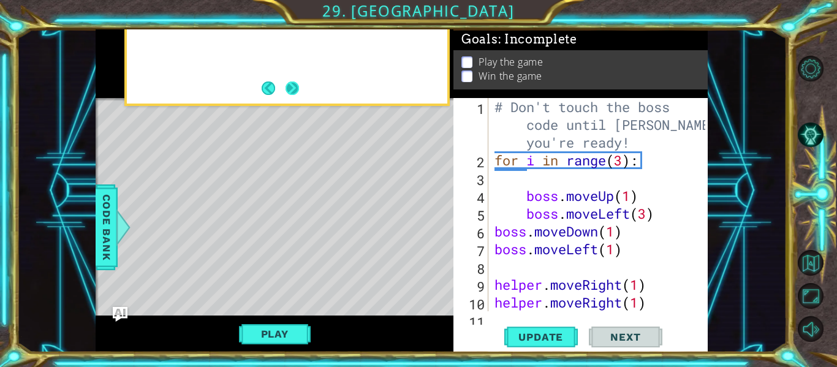
click at [287, 91] on button "Next" at bounding box center [291, 87] width 13 height 13
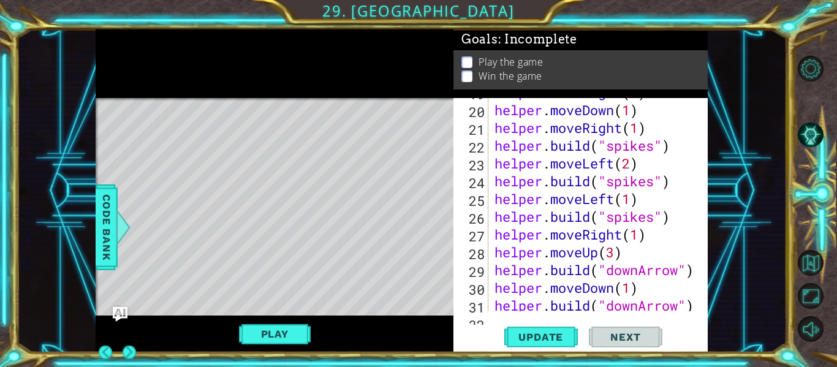
click at [288, 91] on div at bounding box center [275, 63] width 358 height 69
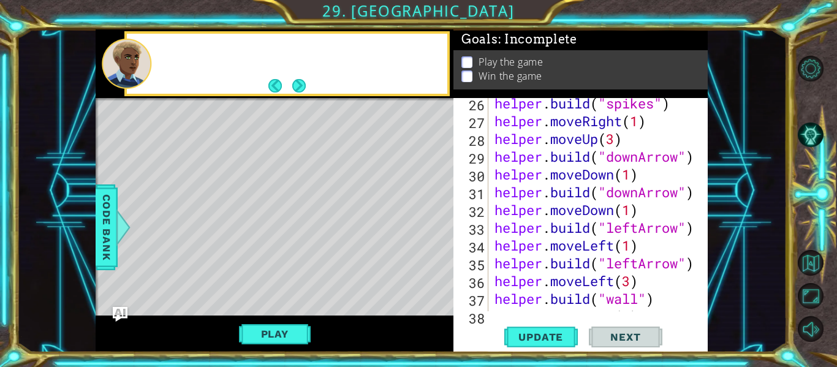
scroll to position [551, 0]
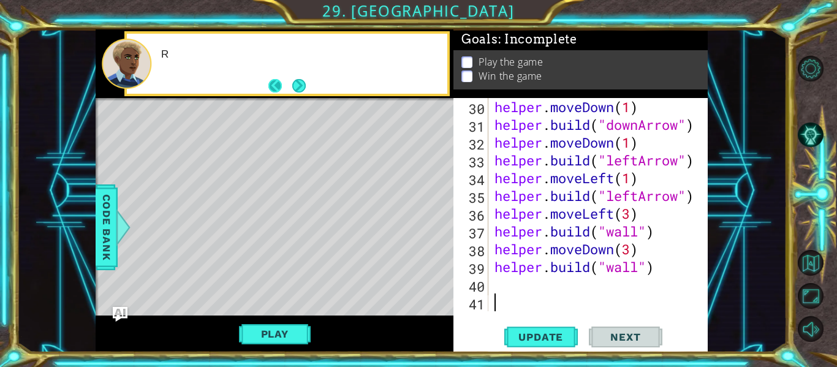
click at [287, 79] on button "Back" at bounding box center [280, 85] width 24 height 13
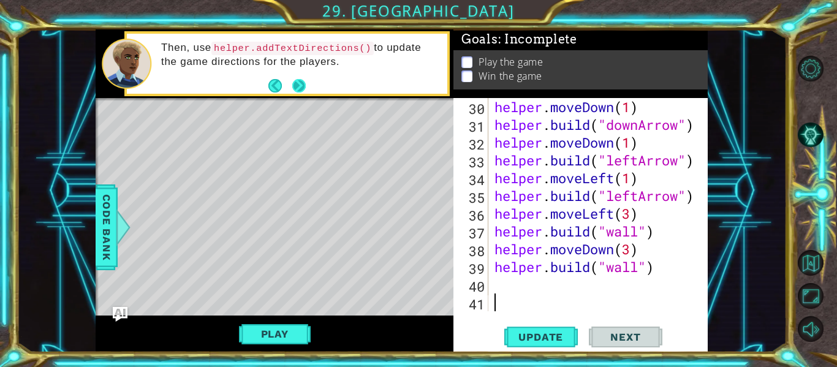
click at [292, 81] on button "Next" at bounding box center [298, 85] width 13 height 13
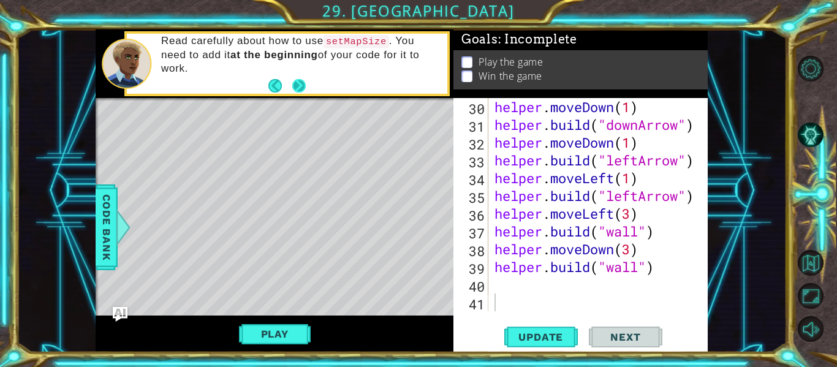
click at [292, 81] on button "Next" at bounding box center [298, 85] width 13 height 13
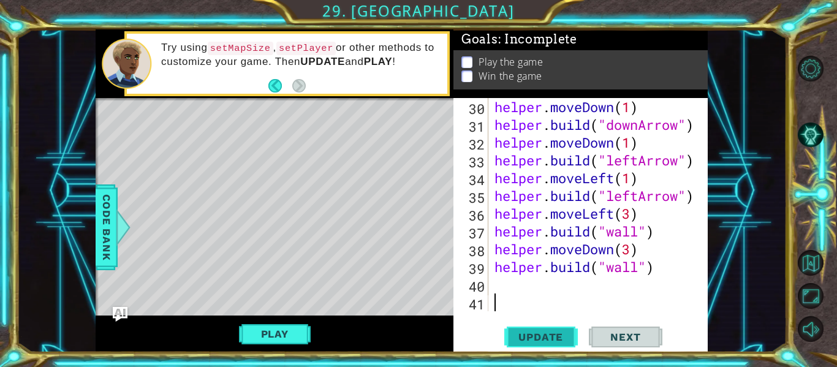
click at [538, 330] on button "Update" at bounding box center [541, 337] width 74 height 25
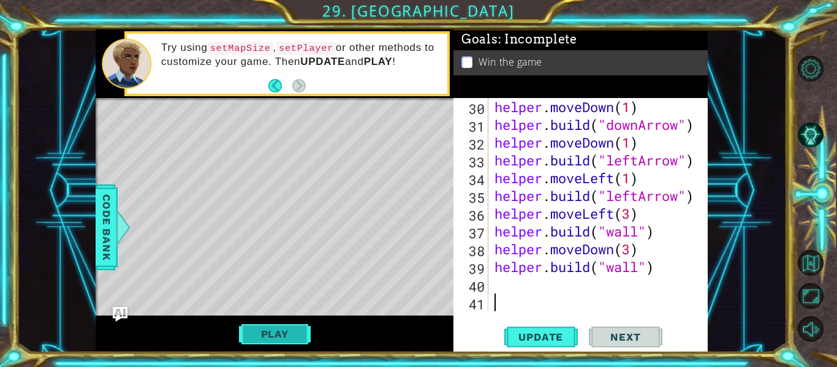
click at [282, 335] on button "Play" at bounding box center [275, 333] width 72 height 23
click at [634, 333] on span "Next" at bounding box center [625, 337] width 55 height 12
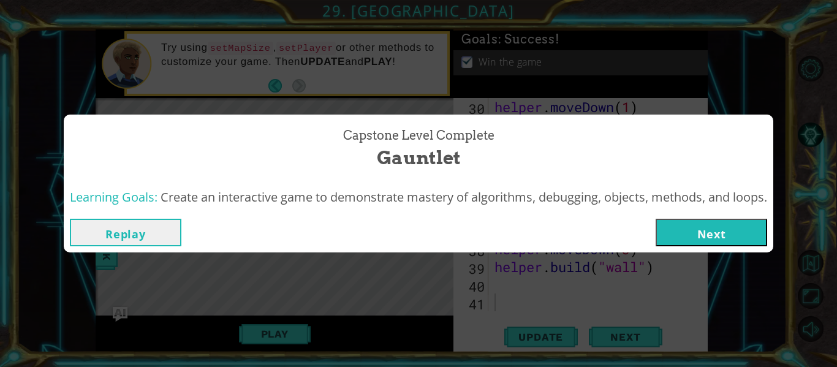
click at [712, 236] on button "Next" at bounding box center [711, 233] width 111 height 28
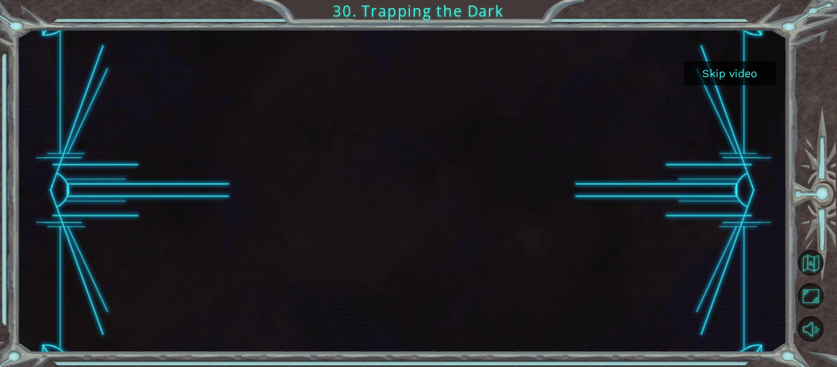
click at [729, 66] on button "Skip video" at bounding box center [730, 73] width 92 height 24
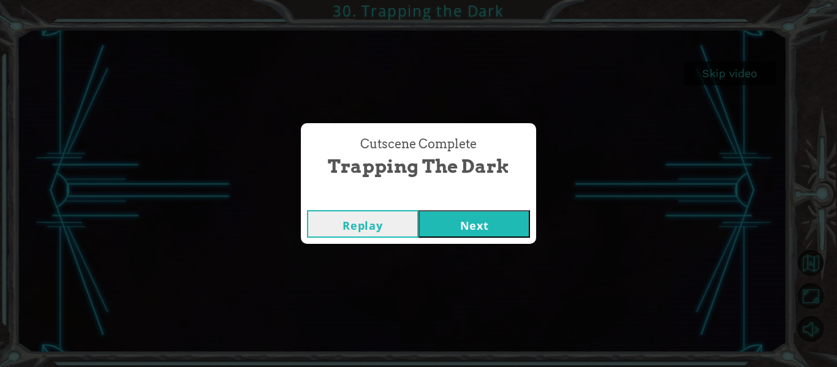
click at [502, 230] on button "Next" at bounding box center [473, 224] width 111 height 28
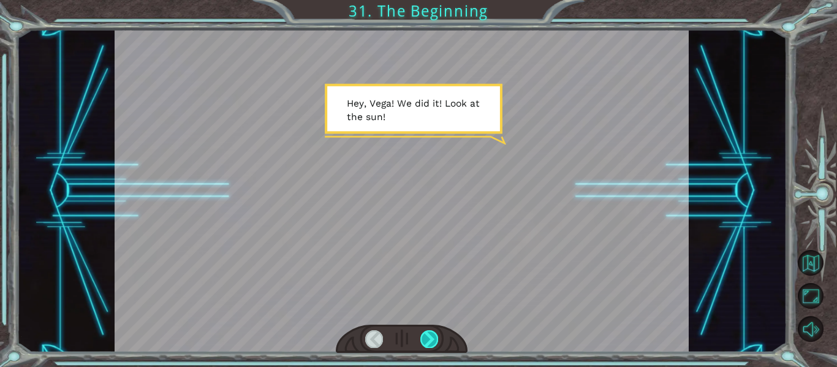
click at [428, 334] on div at bounding box center [429, 338] width 18 height 17
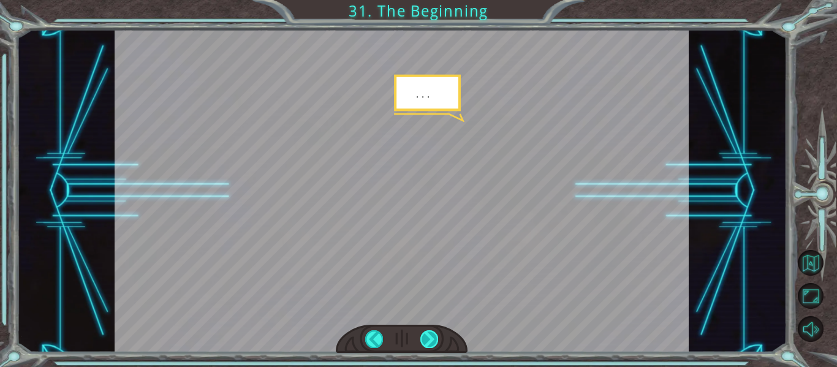
click at [428, 334] on div at bounding box center [429, 338] width 18 height 17
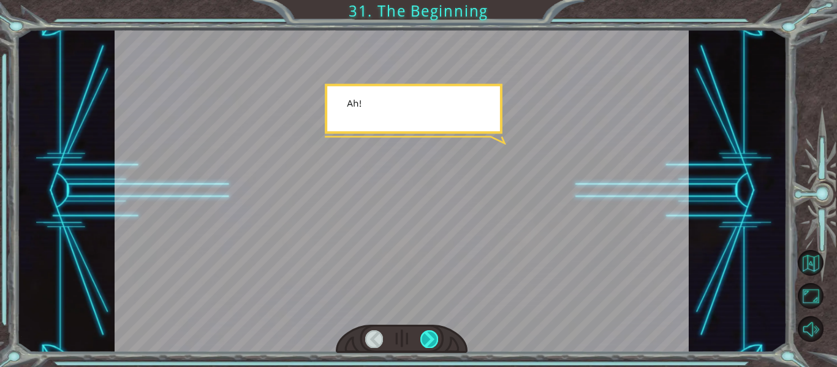
click at [428, 334] on div at bounding box center [429, 338] width 18 height 17
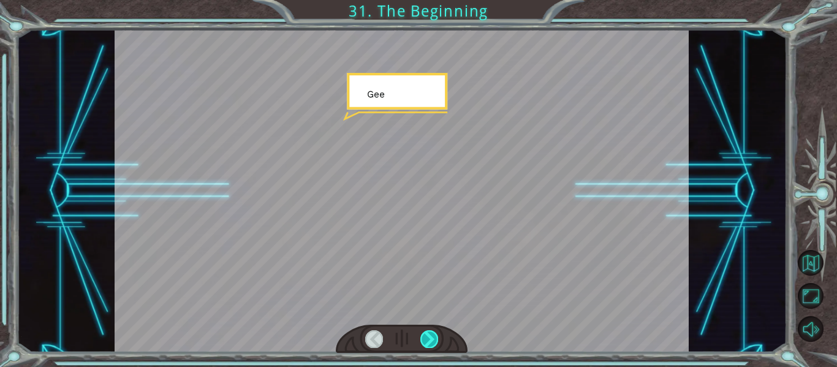
click at [428, 334] on div at bounding box center [429, 338] width 18 height 17
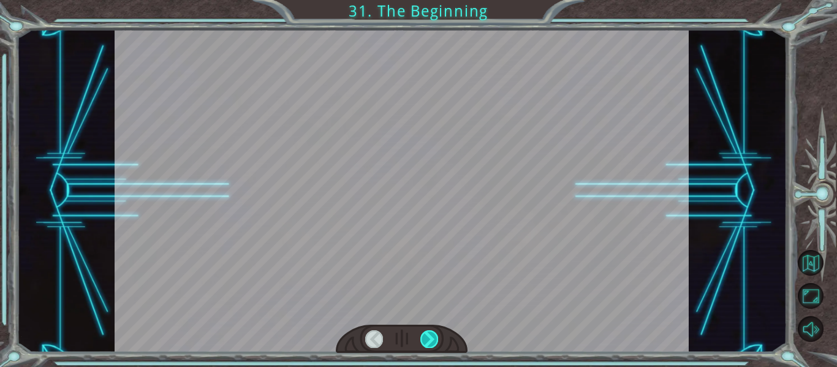
click at [428, 334] on div at bounding box center [429, 338] width 18 height 17
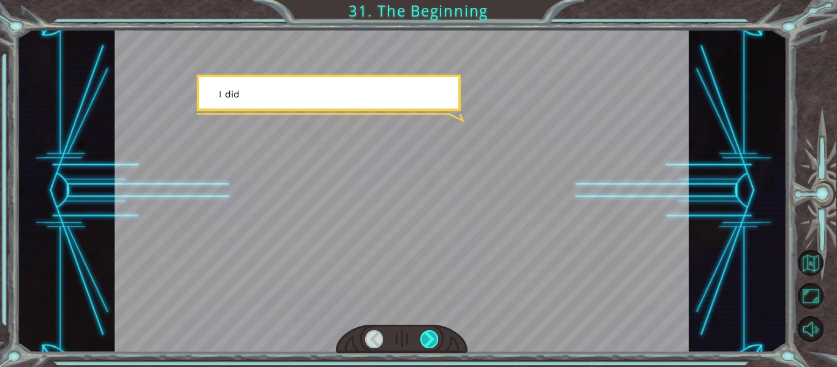
click at [428, 334] on div at bounding box center [429, 338] width 18 height 17
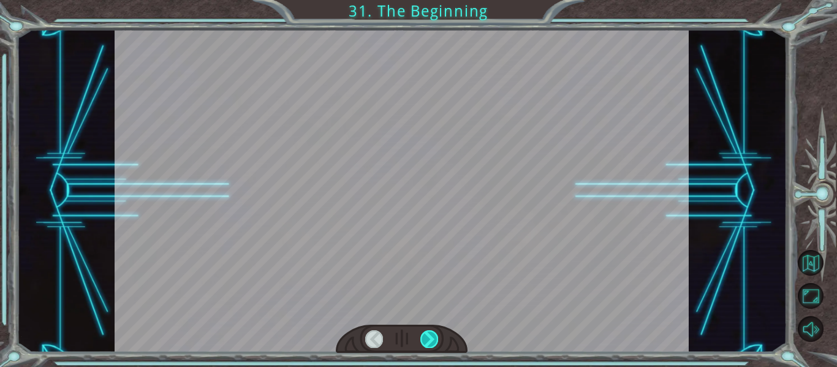
click at [428, 334] on div at bounding box center [429, 338] width 18 height 17
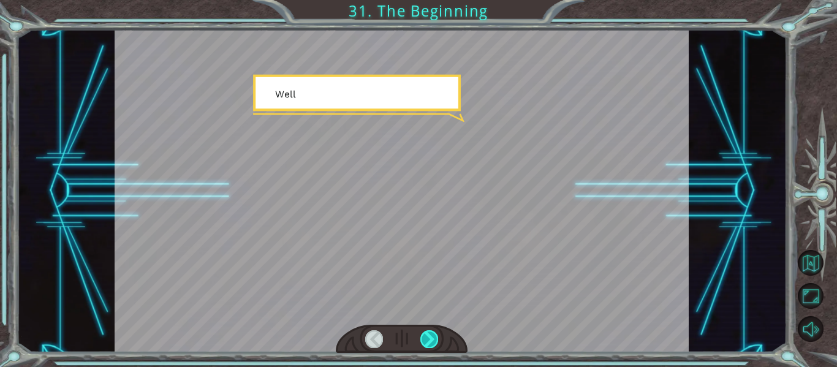
click at [428, 334] on div at bounding box center [429, 338] width 18 height 17
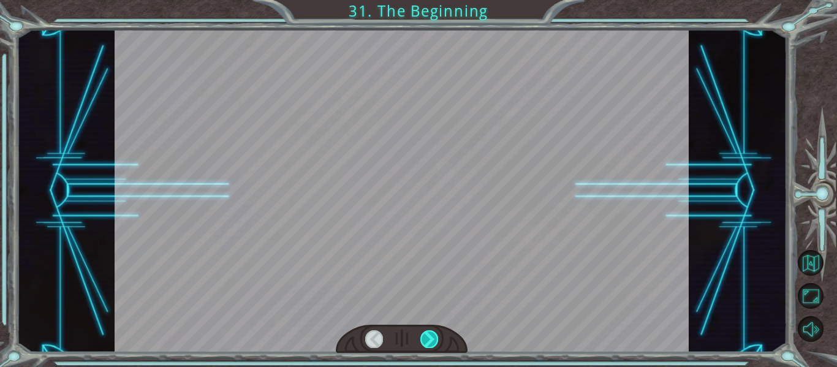
click at [428, 334] on div at bounding box center [429, 338] width 18 height 17
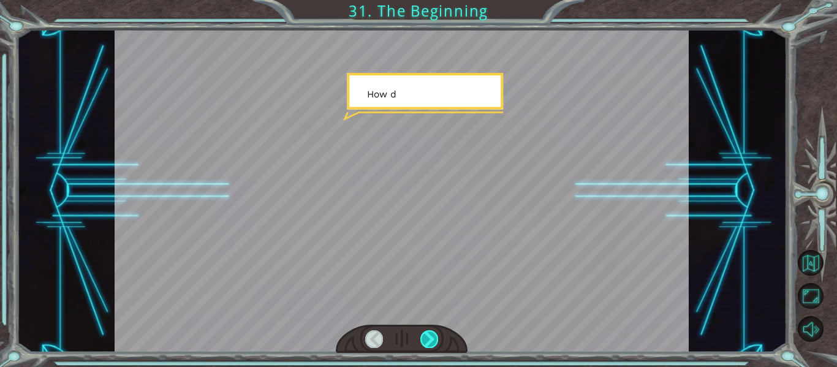
click at [428, 334] on div at bounding box center [429, 338] width 18 height 17
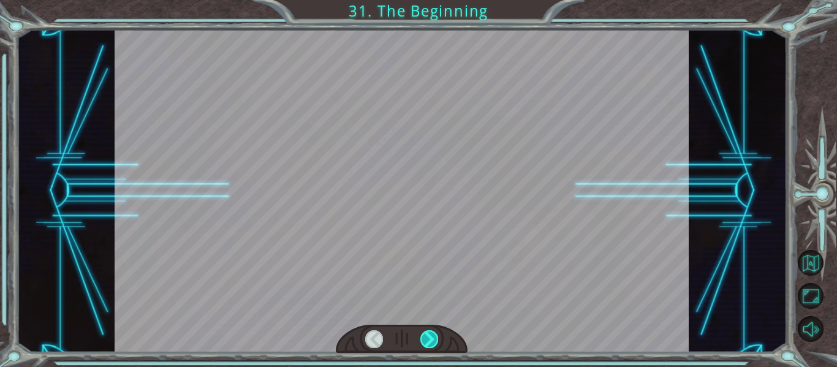
click at [428, 334] on div at bounding box center [429, 338] width 18 height 17
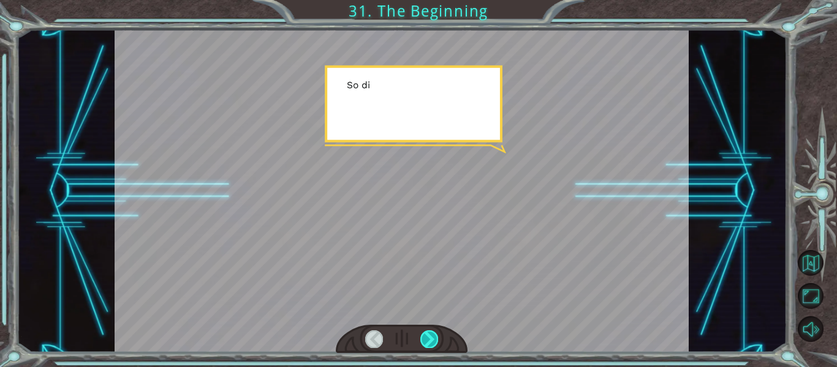
click at [428, 334] on div at bounding box center [429, 338] width 18 height 17
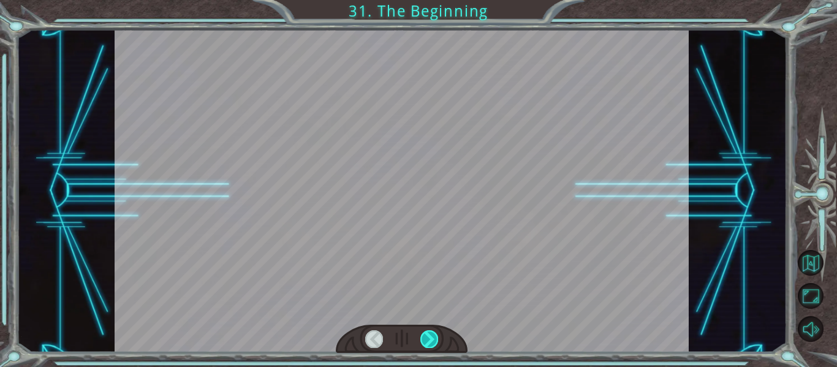
click at [428, 334] on div at bounding box center [429, 338] width 18 height 17
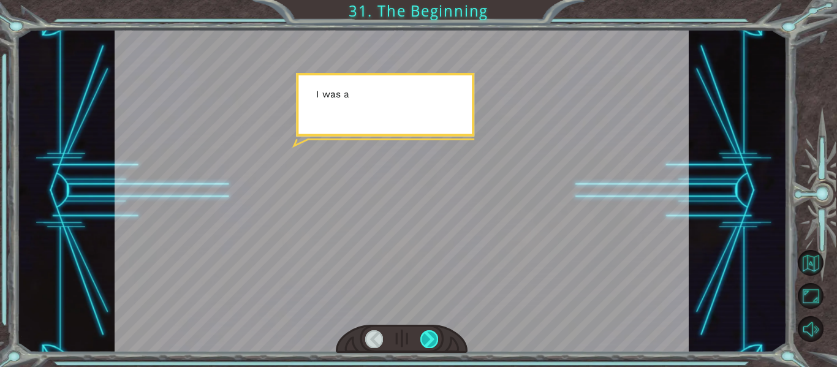
click at [428, 334] on div at bounding box center [429, 338] width 18 height 17
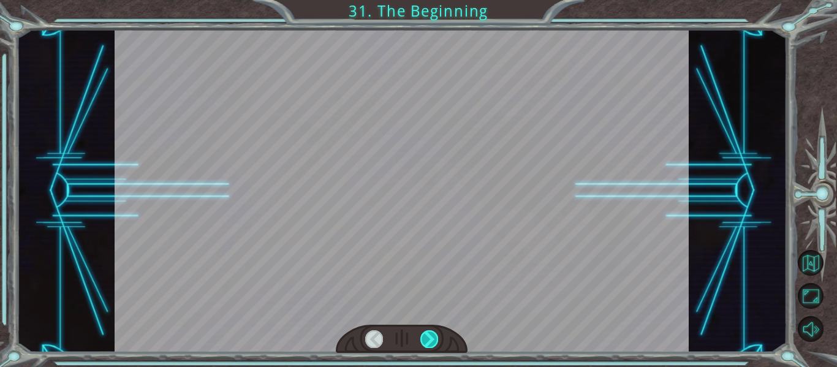
click at [428, 334] on div at bounding box center [429, 338] width 18 height 17
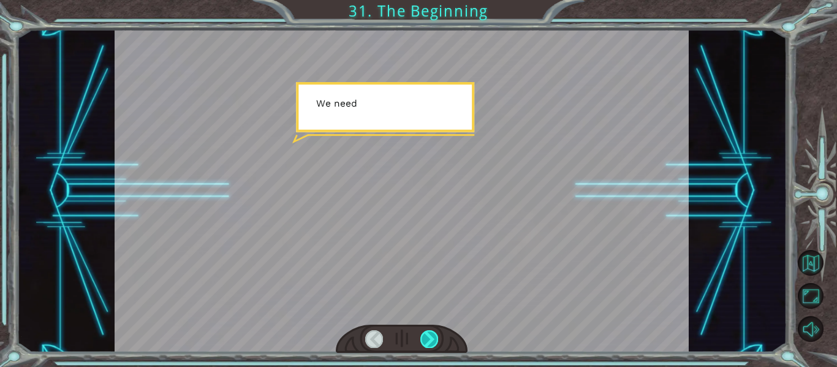
click at [428, 334] on div at bounding box center [429, 338] width 18 height 17
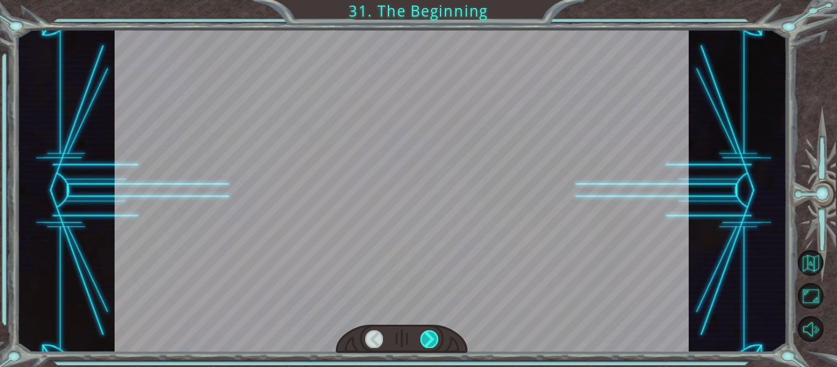
click at [428, 334] on div at bounding box center [429, 338] width 18 height 17
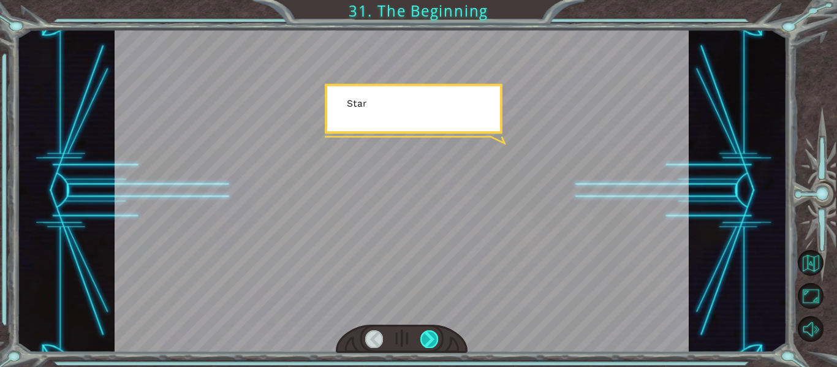
click at [428, 334] on div at bounding box center [429, 338] width 18 height 17
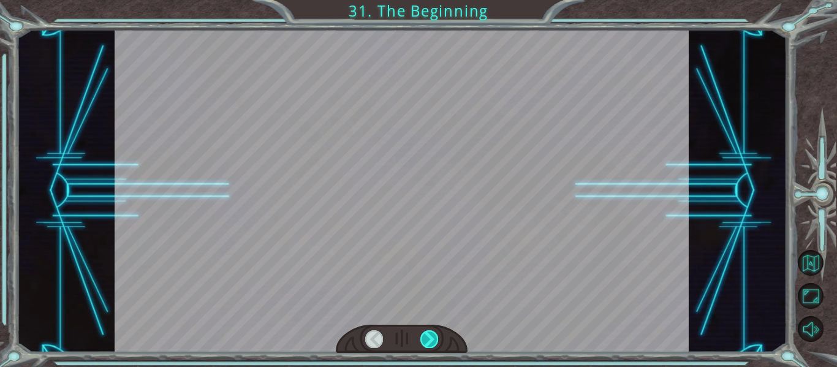
click at [428, 334] on div at bounding box center [429, 338] width 18 height 17
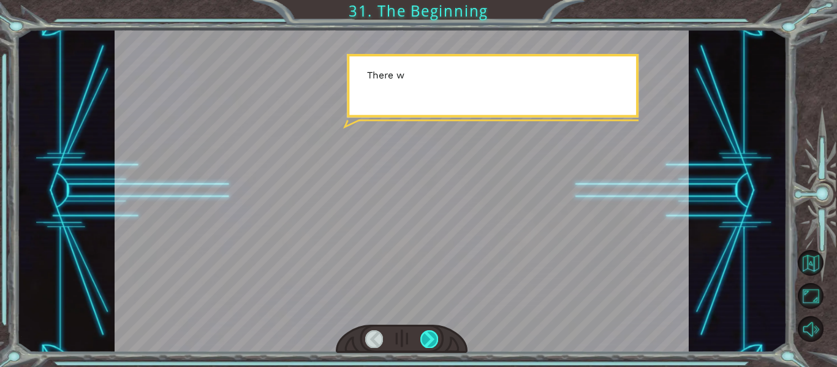
click at [428, 334] on div at bounding box center [429, 338] width 18 height 17
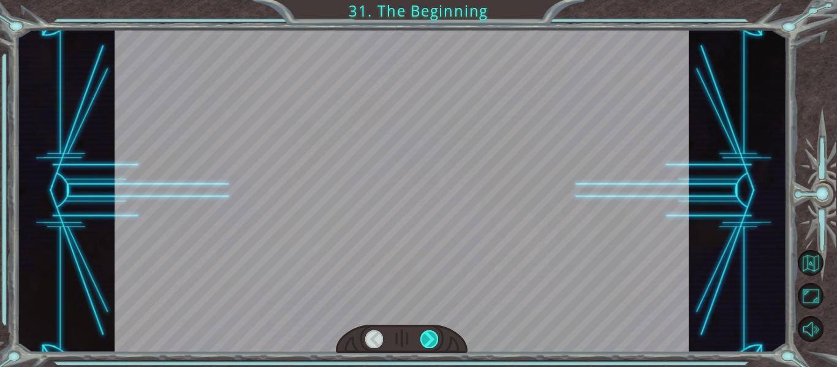
click at [428, 334] on div at bounding box center [429, 338] width 18 height 17
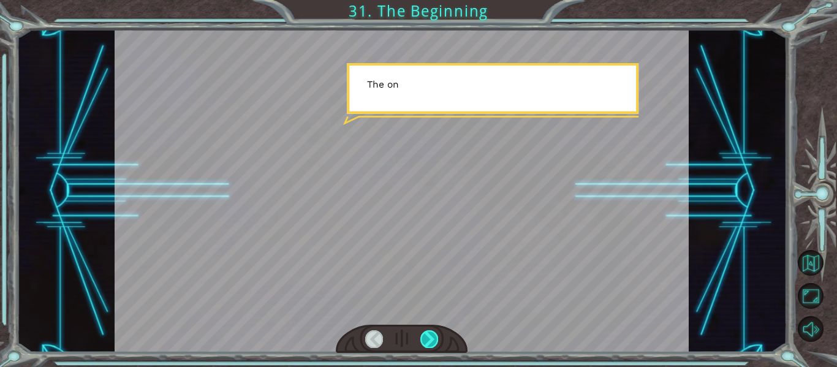
click at [428, 334] on div at bounding box center [429, 338] width 18 height 17
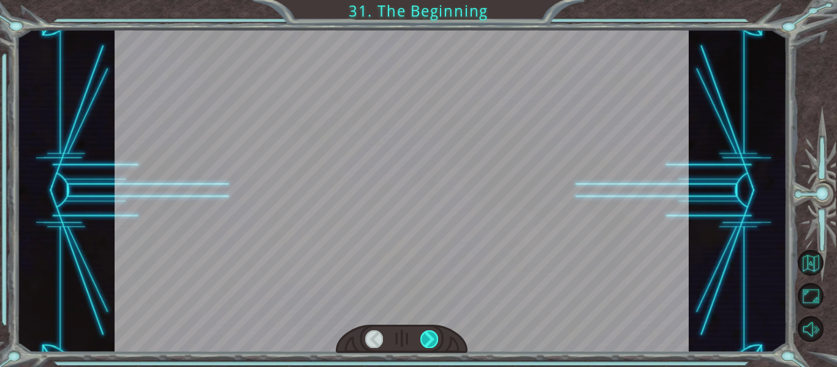
click at [428, 334] on div at bounding box center [429, 338] width 18 height 17
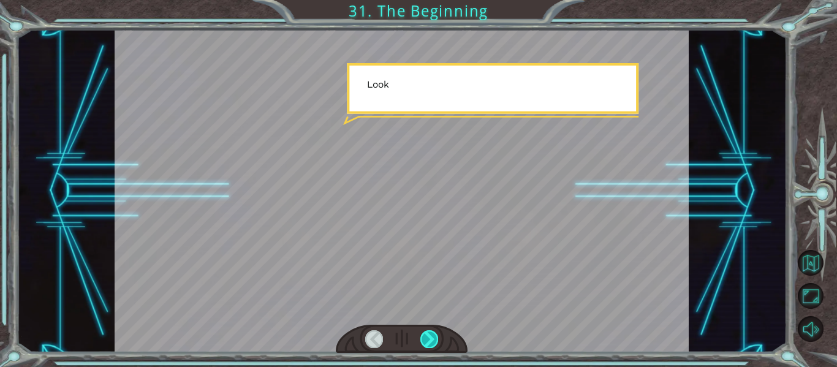
click at [428, 334] on div at bounding box center [429, 338] width 18 height 17
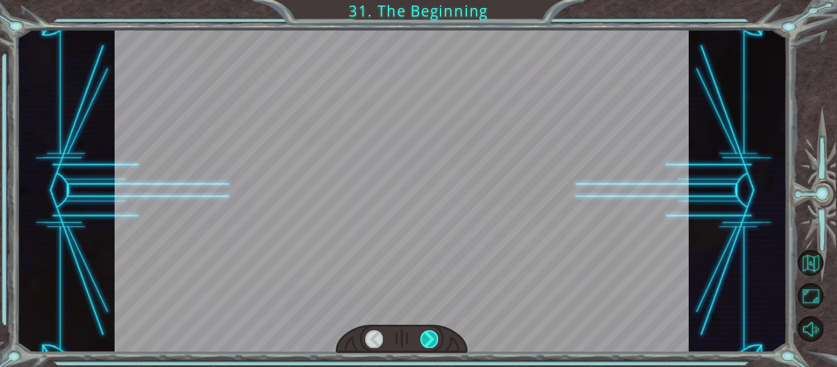
click at [428, 334] on div at bounding box center [429, 338] width 18 height 17
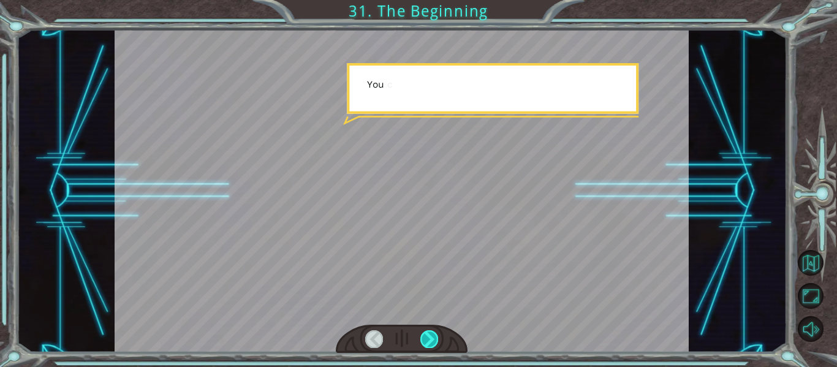
click at [428, 334] on div at bounding box center [429, 338] width 18 height 17
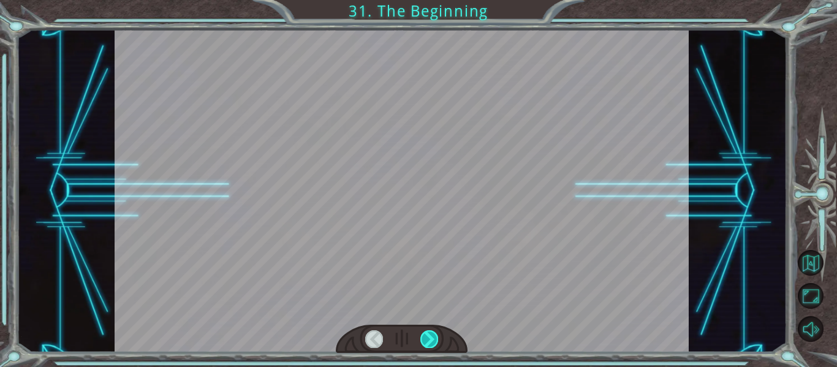
click at [428, 334] on div at bounding box center [429, 338] width 18 height 17
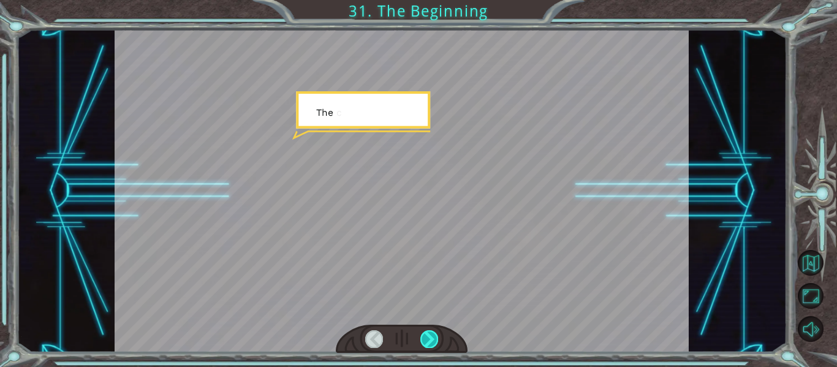
click at [428, 334] on div at bounding box center [429, 338] width 18 height 17
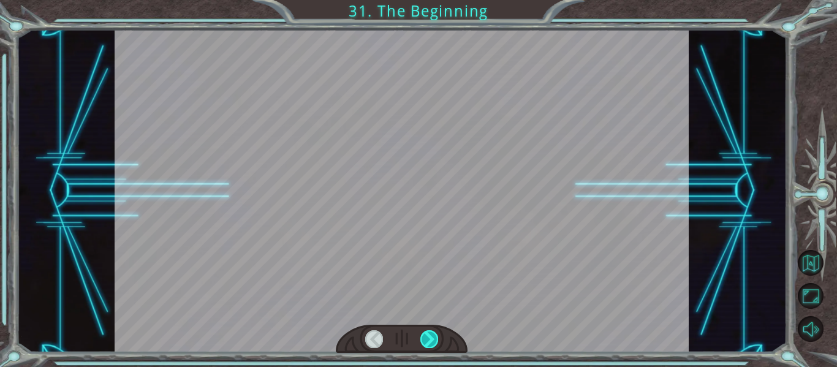
click at [428, 334] on div at bounding box center [429, 338] width 18 height 17
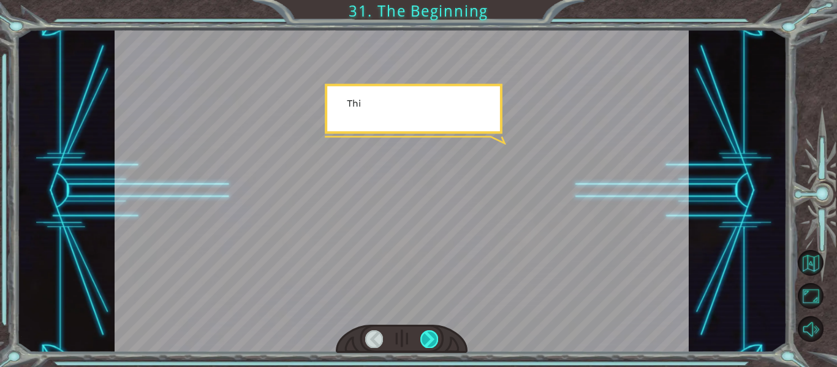
click at [428, 334] on div at bounding box center [429, 338] width 18 height 17
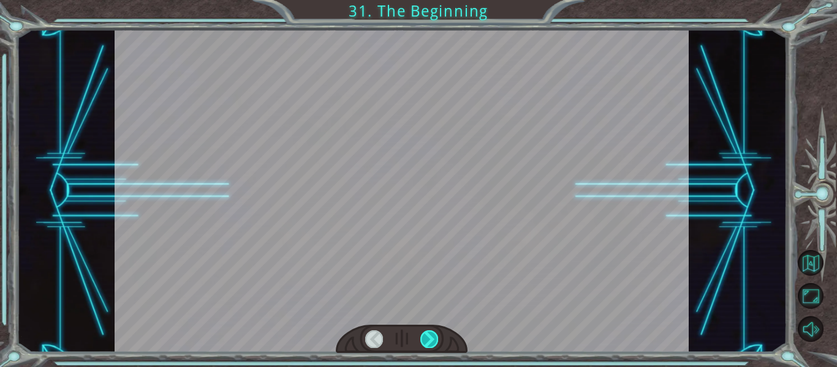
click at [428, 334] on div at bounding box center [429, 338] width 18 height 17
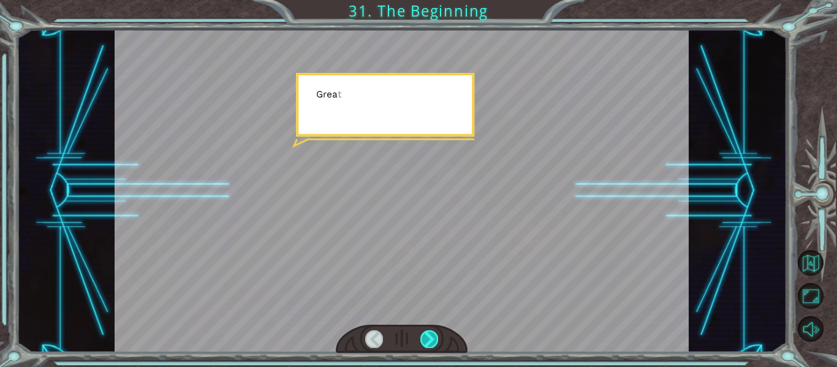
click at [428, 334] on div at bounding box center [429, 338] width 18 height 17
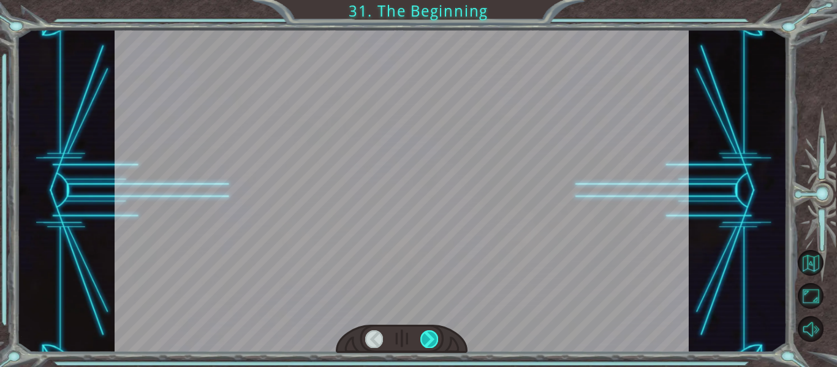
click at [428, 334] on div at bounding box center [429, 338] width 18 height 17
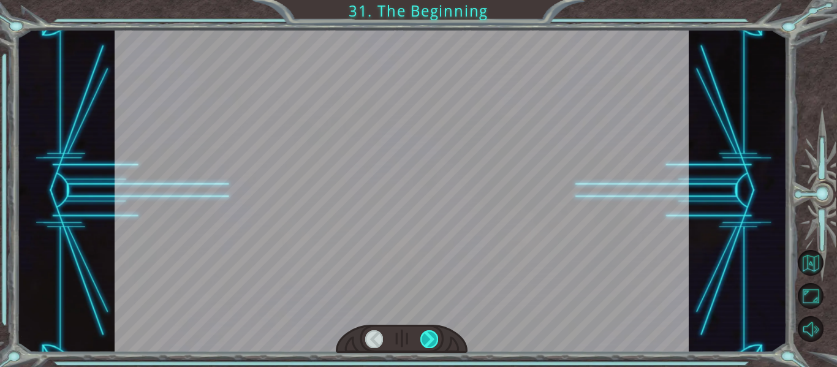
click at [428, 334] on div at bounding box center [429, 338] width 18 height 17
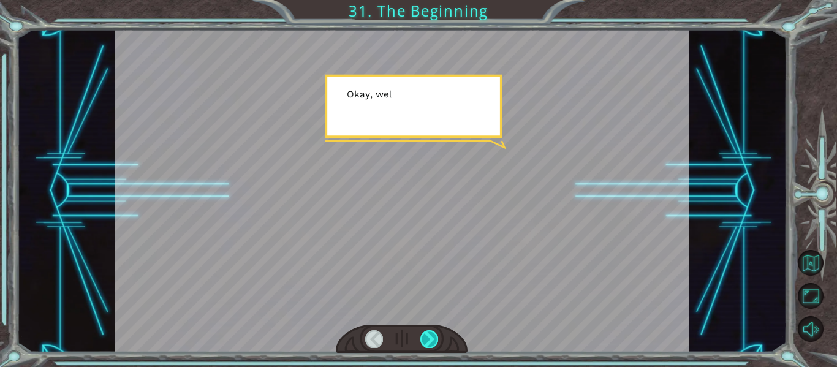
click at [428, 334] on div at bounding box center [429, 338] width 18 height 17
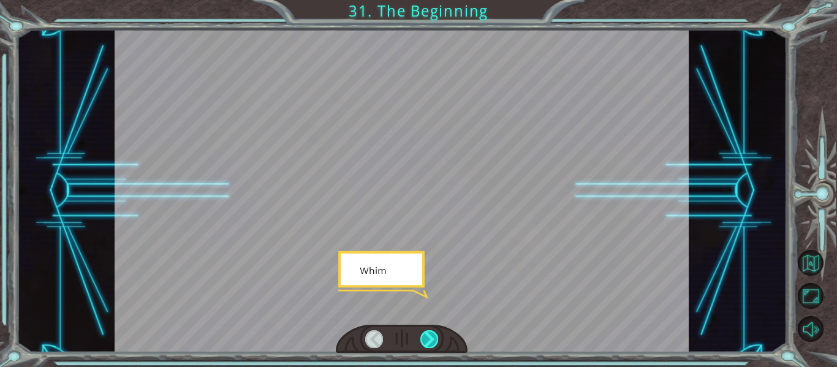
click at [428, 334] on div at bounding box center [429, 338] width 18 height 17
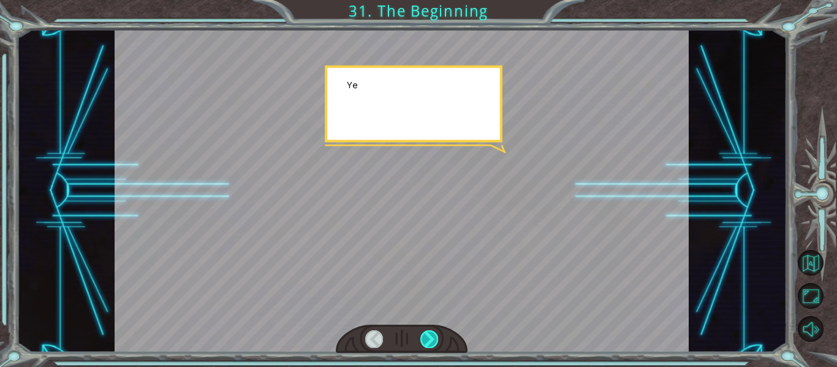
click at [428, 334] on div at bounding box center [429, 338] width 18 height 17
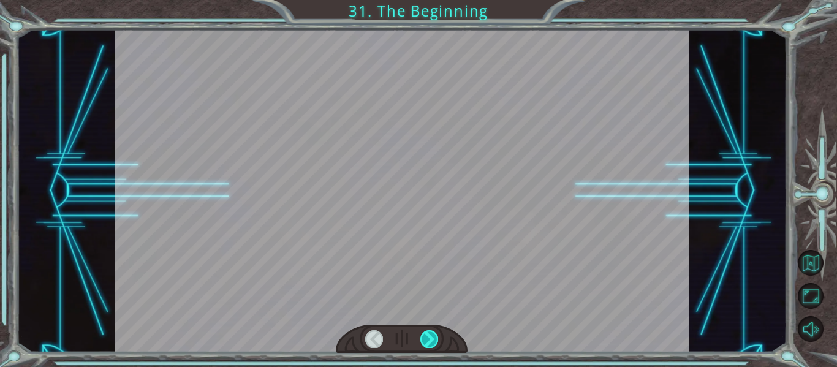
click at [428, 334] on div at bounding box center [429, 338] width 18 height 17
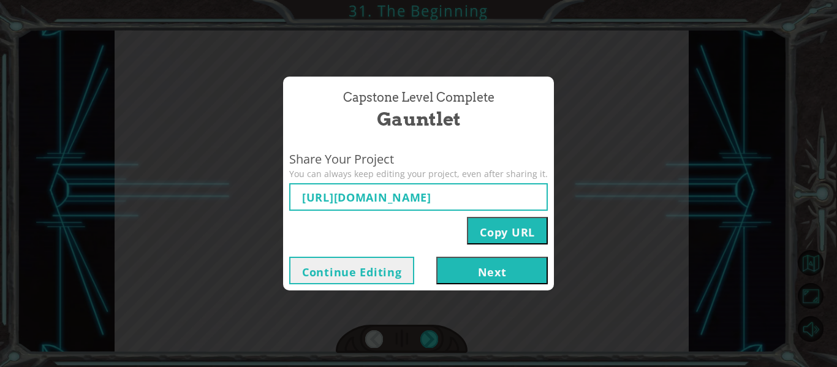
click at [377, 268] on button "Continue Editing" at bounding box center [351, 271] width 125 height 28
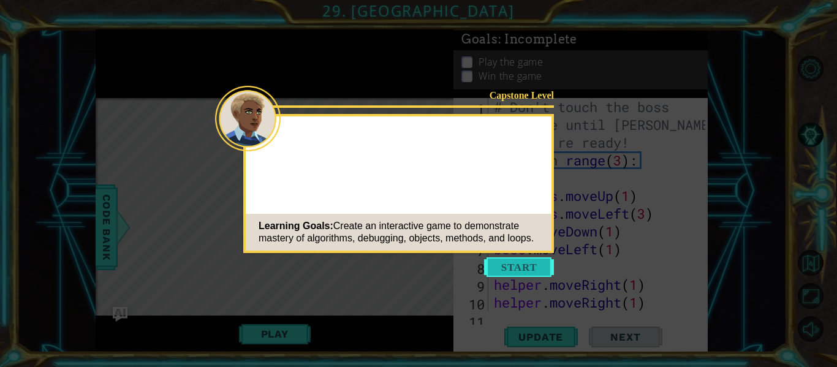
click at [530, 269] on button "Start" at bounding box center [519, 267] width 70 height 20
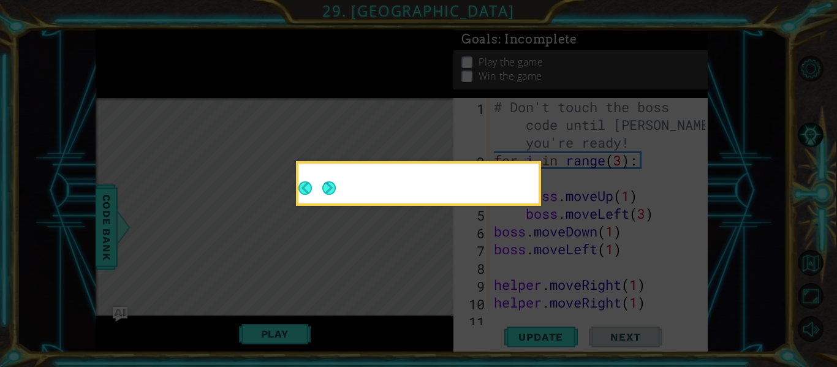
click at [330, 183] on button "Next" at bounding box center [328, 187] width 13 height 13
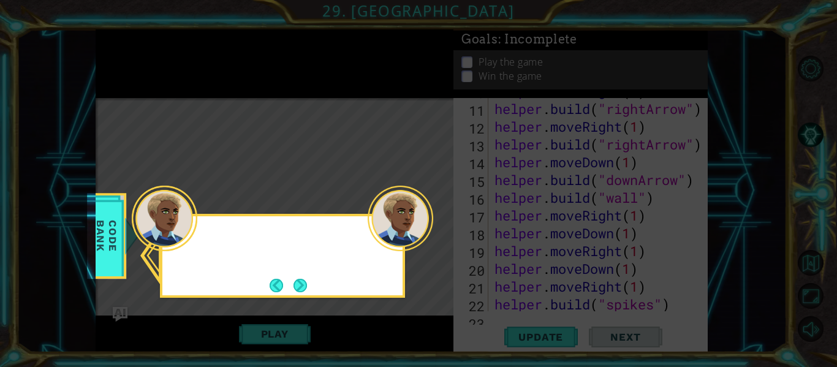
click at [304, 279] on button "Next" at bounding box center [299, 285] width 13 height 13
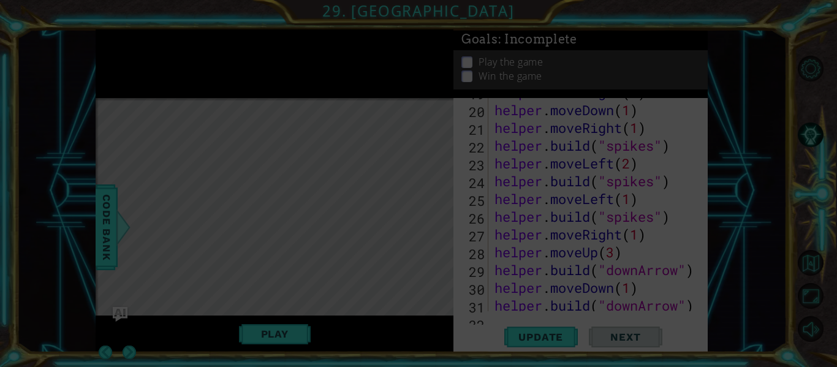
click at [303, 281] on icon at bounding box center [418, 183] width 837 height 367
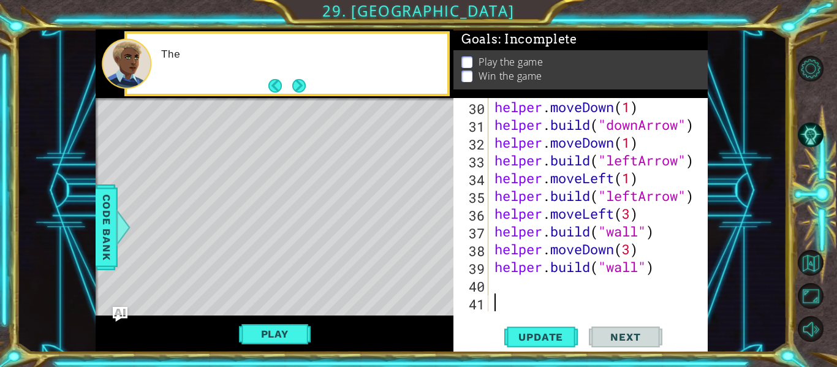
scroll to position [551, 0]
click at [300, 85] on button "Next" at bounding box center [298, 85] width 13 height 13
click at [301, 86] on button "Next" at bounding box center [298, 85] width 13 height 13
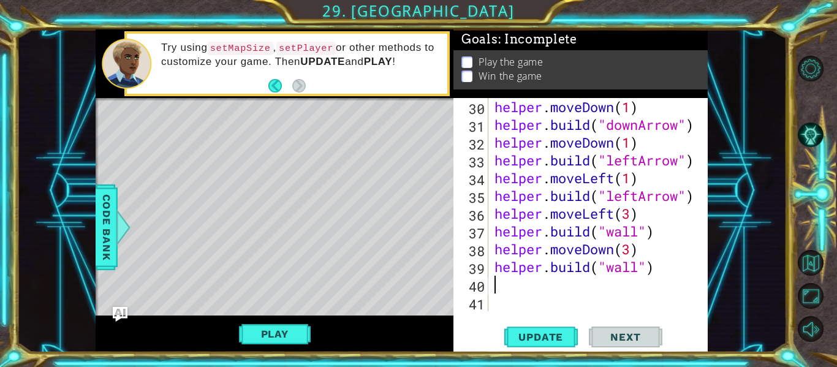
click at [540, 278] on div "helper . moveDown ( 1 ) helper . build ( "downArrow" ) helper . moveDown ( 1 ) …" at bounding box center [601, 222] width 219 height 249
click at [269, 327] on button "Play" at bounding box center [275, 333] width 72 height 23
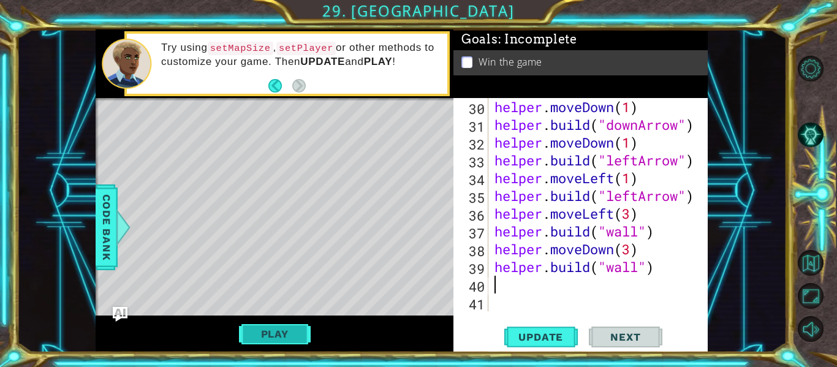
click at [281, 328] on button "Play" at bounding box center [275, 333] width 72 height 23
click at [522, 298] on div "helper . moveDown ( 1 ) helper . build ( "downArrow" ) helper . moveDown ( 1 ) …" at bounding box center [601, 222] width 219 height 249
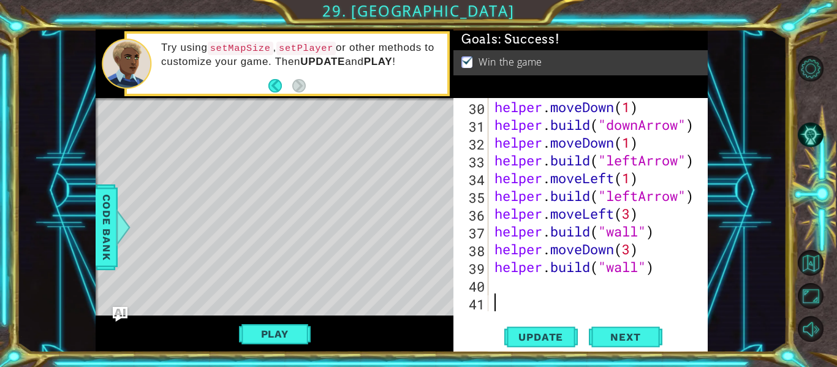
click at [517, 287] on div "helper . moveDown ( 1 ) helper . build ( "downArrow" ) helper . moveDown ( 1 ) …" at bounding box center [601, 222] width 219 height 249
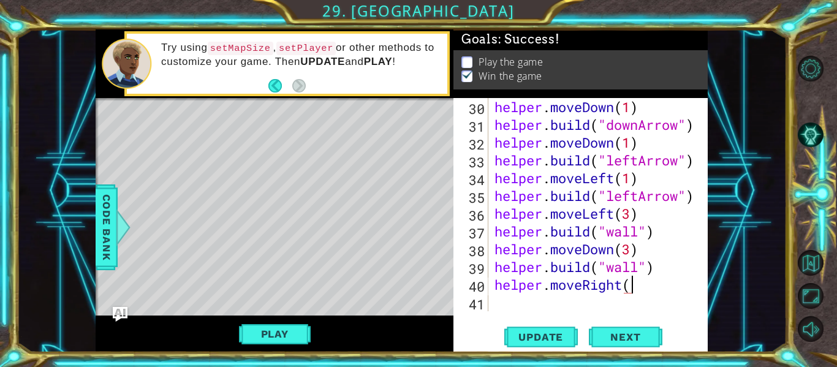
scroll to position [0, 6]
type textarea "helper.moveRight(2)"
click at [516, 295] on div "helper . moveDown ( 1 ) helper . build ( "downArrow" ) helper . moveDown ( 1 ) …" at bounding box center [601, 222] width 219 height 249
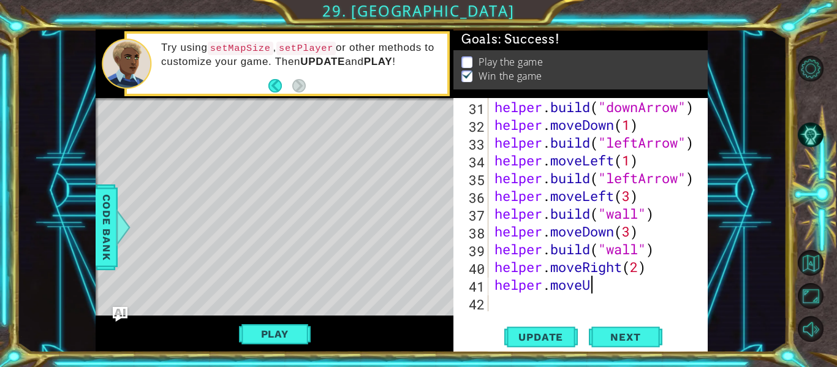
scroll to position [0, 4]
type textarea "helper.moveUp(2)"
click at [504, 306] on div "helper . build ( "downArrow" ) helper . moveDown ( 1 ) helper . build ( "leftAr…" at bounding box center [601, 222] width 219 height 249
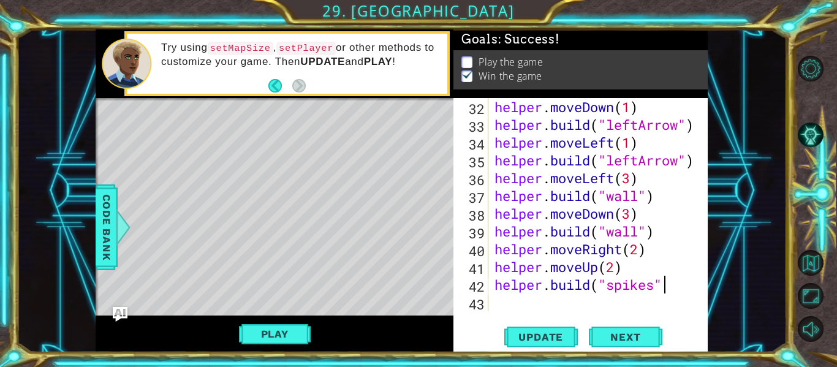
scroll to position [0, 7]
click at [547, 336] on span "Update" at bounding box center [540, 337] width 69 height 12
type textarea "[DOMAIN_NAME]("spikes")"
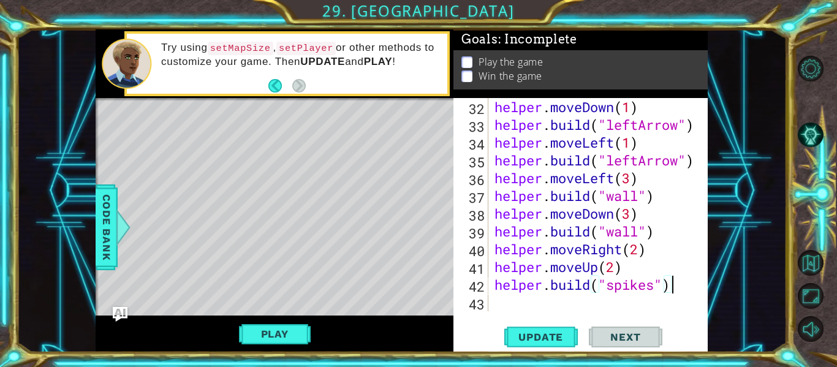
click at [537, 300] on div "helper . moveDown ( 1 ) helper . build ( "leftArrow" ) helper . moveLeft ( 1 ) …" at bounding box center [601, 222] width 219 height 249
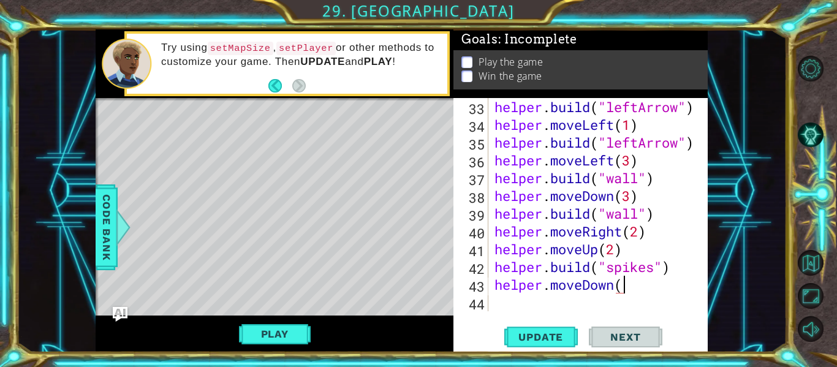
scroll to position [0, 6]
type textarea "helper.moveDown(2)"
click at [517, 310] on div "helper . build ( "leftArrow" ) helper . moveLeft ( 1 ) helper . build ( "leftAr…" at bounding box center [601, 222] width 219 height 249
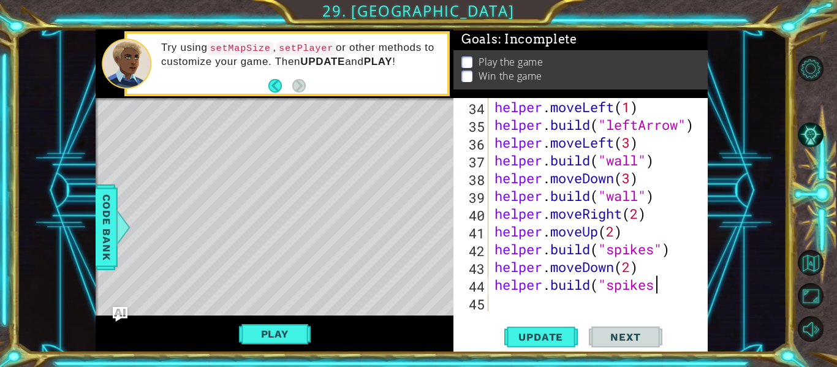
scroll to position [0, 7]
type textarea "[DOMAIN_NAME]("spikes")"
click at [520, 303] on div "helper . moveLeft ( 1 ) helper . build ( "leftArrow" ) helper . moveLeft ( 3 ) …" at bounding box center [601, 222] width 219 height 249
click at [564, 340] on span "Update" at bounding box center [540, 337] width 69 height 12
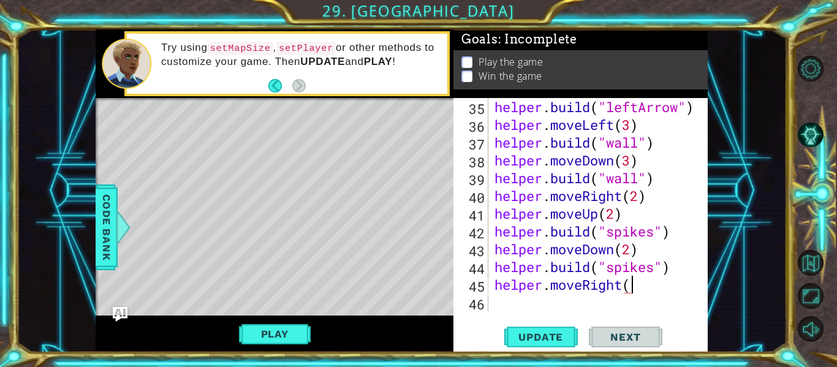
scroll to position [0, 6]
type textarea "helper.moveRight(1)"
click at [510, 306] on div "helper . build ( "leftArrow" ) helper . moveLeft ( 3 ) helper . build ( "wall" …" at bounding box center [601, 222] width 219 height 249
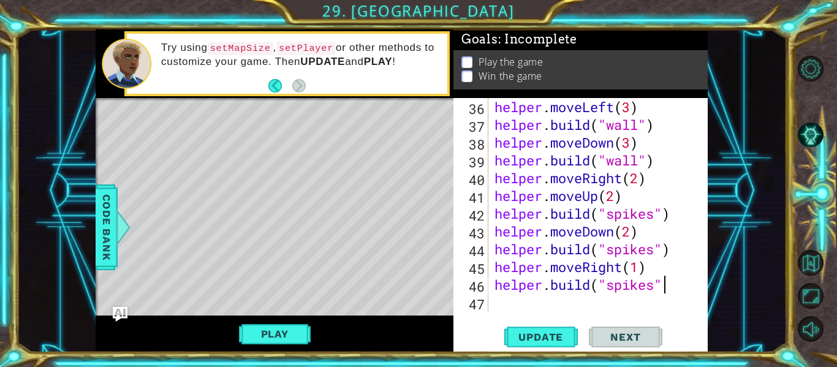
scroll to position [0, 7]
type textarea "[DOMAIN_NAME]("spikes")"
click at [542, 345] on button "Update" at bounding box center [541, 337] width 74 height 25
click at [277, 344] on button "Play" at bounding box center [275, 333] width 72 height 23
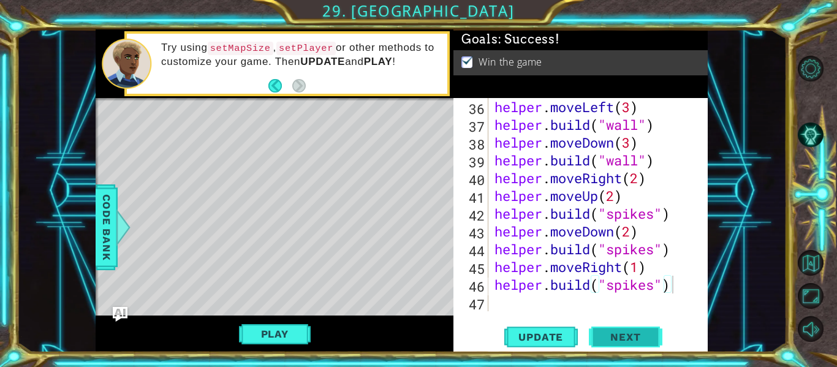
click at [622, 333] on span "Next" at bounding box center [625, 337] width 55 height 12
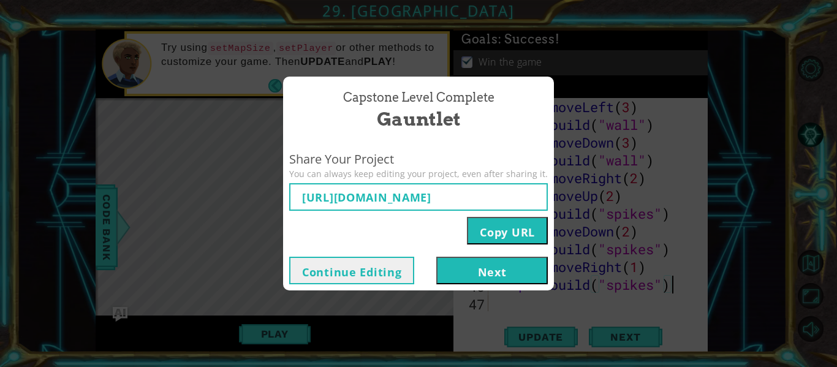
type input "[URL][DOMAIN_NAME]"
click at [507, 258] on button "Next" at bounding box center [491, 271] width 111 height 28
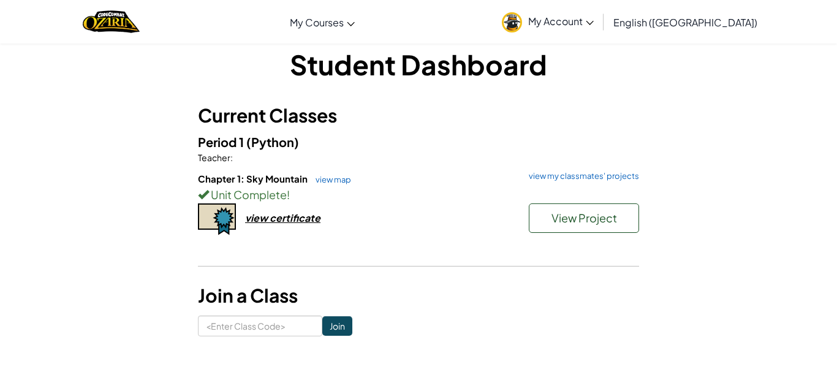
scroll to position [62, 0]
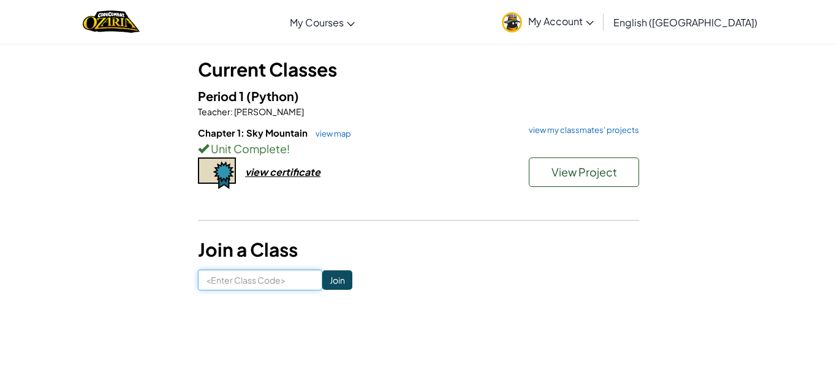
click at [290, 284] on input at bounding box center [260, 280] width 124 height 21
click at [334, 284] on input "Join" at bounding box center [337, 280] width 30 height 20
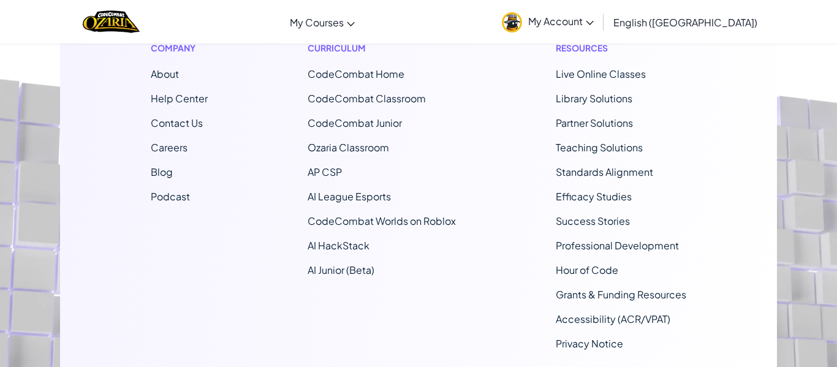
scroll to position [0, 0]
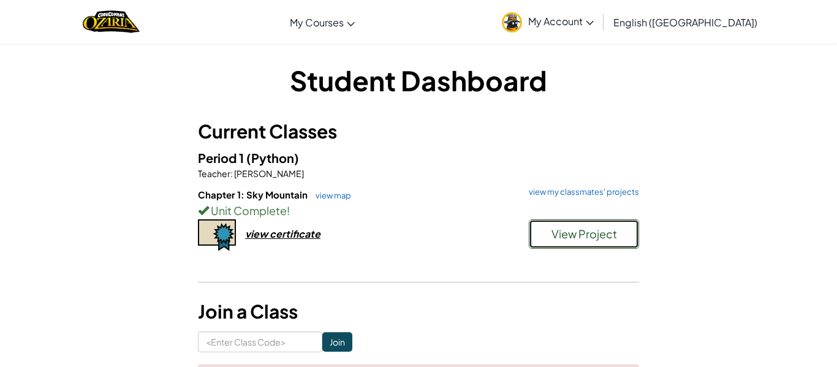
click at [582, 230] on span "View Project" at bounding box center [584, 234] width 66 height 14
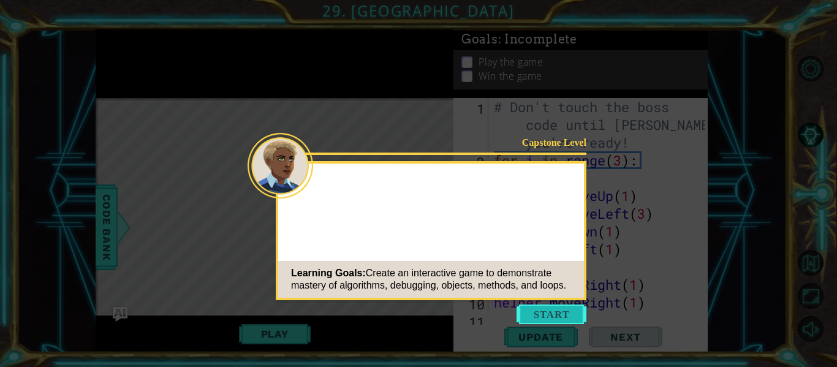
click at [561, 318] on button "Start" at bounding box center [551, 314] width 70 height 20
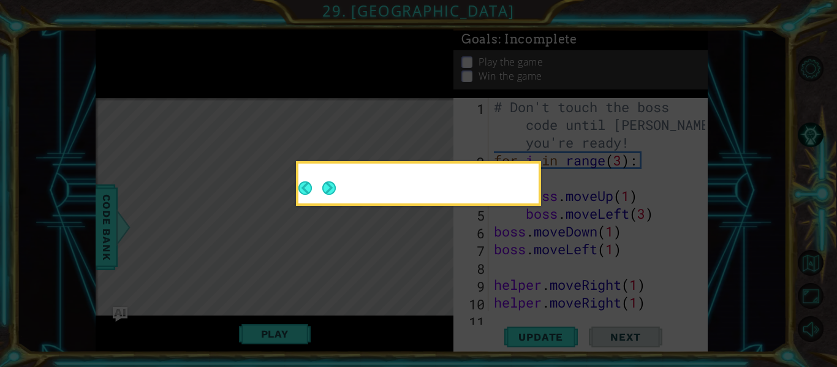
click at [331, 177] on footer at bounding box center [316, 188] width 37 height 30
click at [328, 181] on button "Next" at bounding box center [328, 187] width 13 height 13
click at [328, 184] on button "Next" at bounding box center [328, 187] width 13 height 13
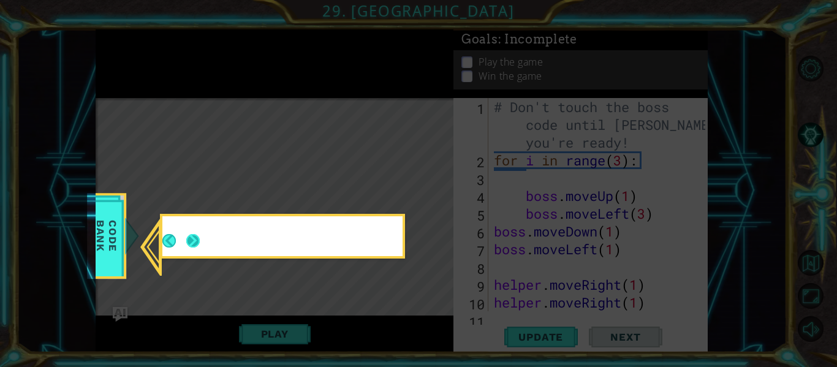
click at [190, 238] on button "Next" at bounding box center [192, 240] width 13 height 13
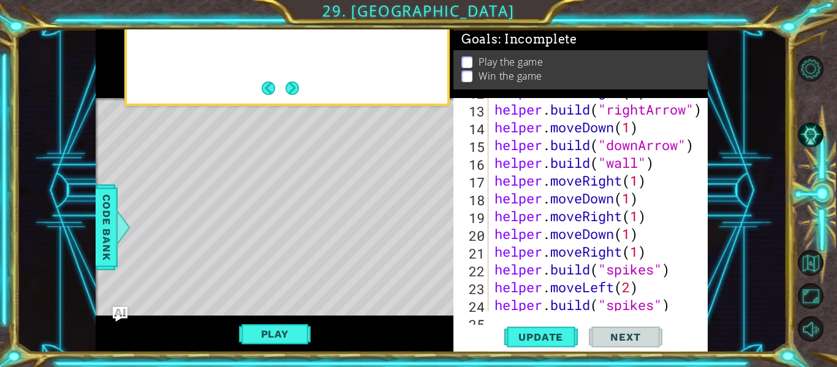
click at [303, 91] on div at bounding box center [286, 64] width 325 height 84
click at [297, 91] on button "Next" at bounding box center [291, 87] width 13 height 13
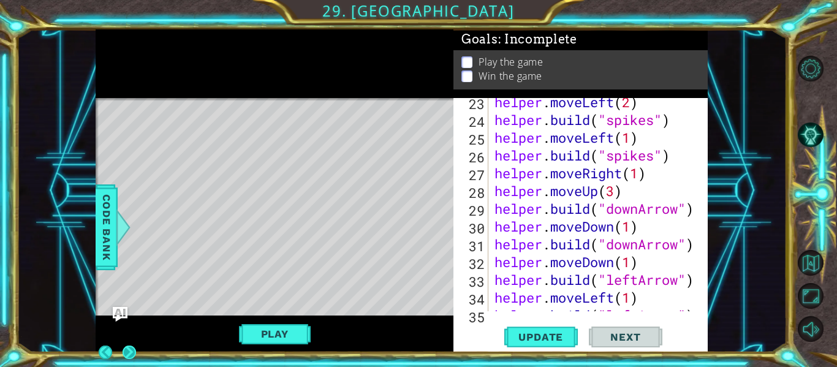
click at [135, 345] on button "Next" at bounding box center [128, 351] width 13 height 13
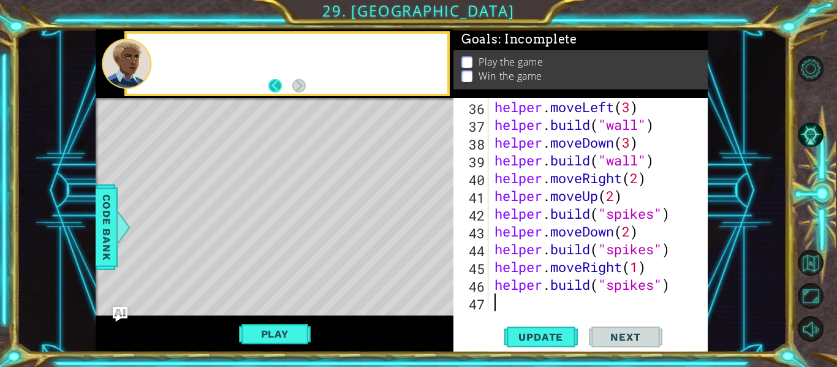
scroll to position [657, 0]
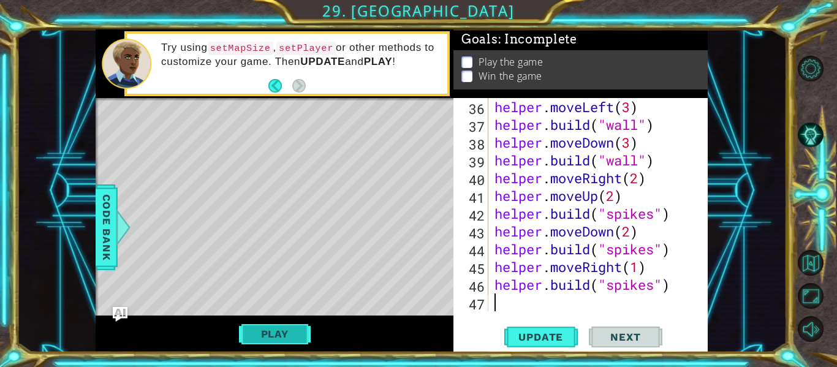
click at [295, 332] on button "Play" at bounding box center [275, 333] width 72 height 23
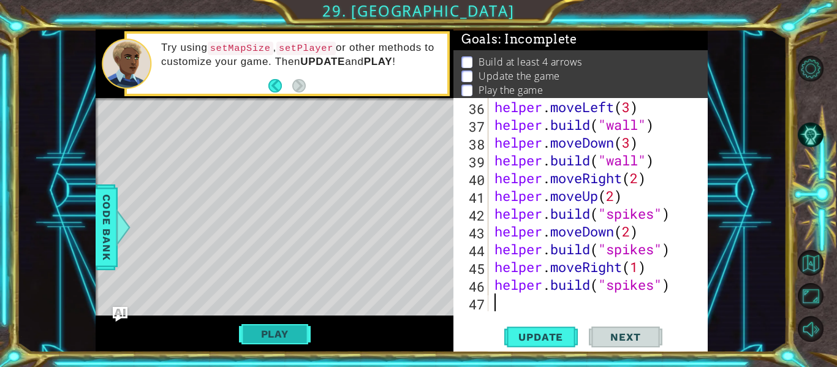
click at [295, 332] on button "Play" at bounding box center [275, 333] width 72 height 23
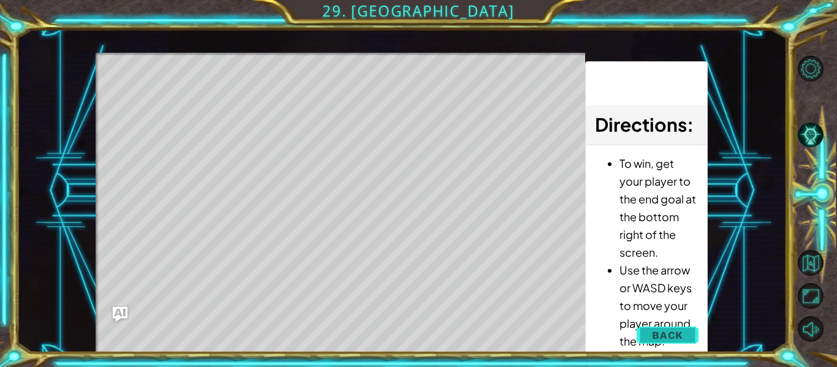
click at [672, 339] on span "Back" at bounding box center [667, 335] width 31 height 12
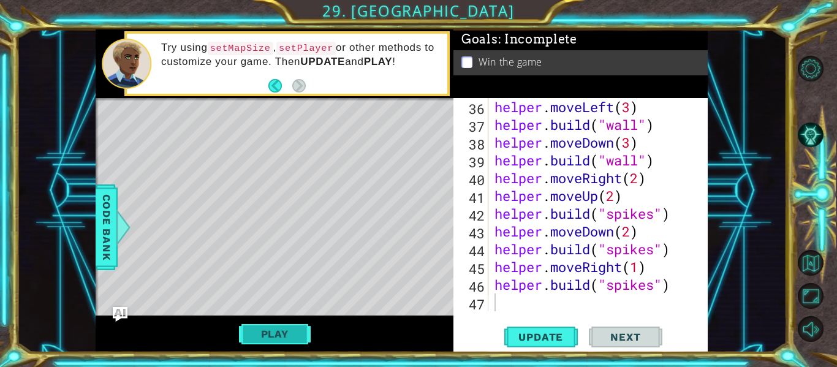
click at [261, 325] on button "Play" at bounding box center [275, 333] width 72 height 23
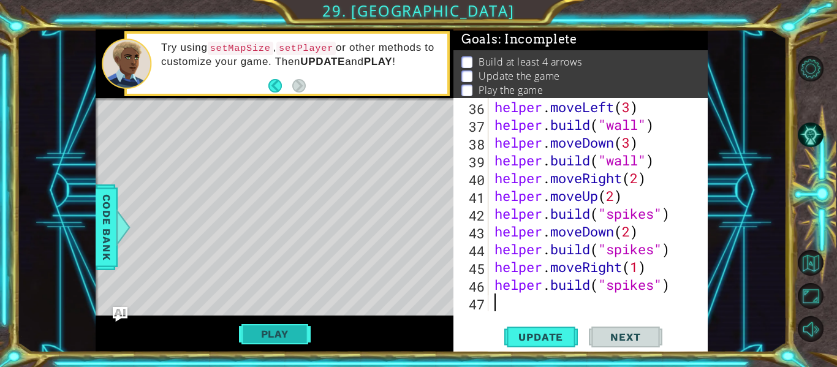
click at [261, 325] on button "Play" at bounding box center [275, 333] width 72 height 23
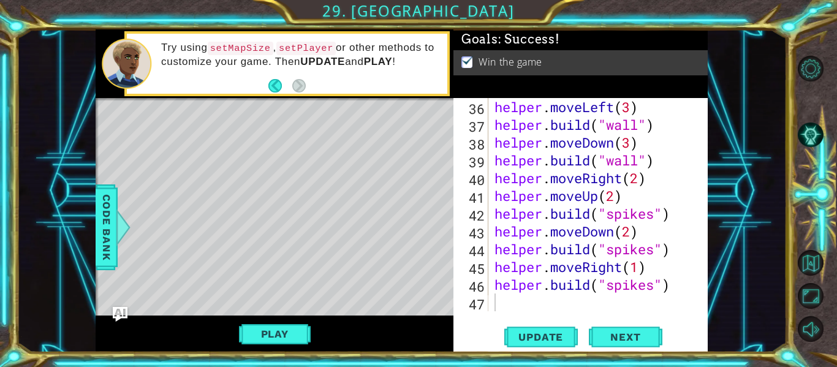
click at [532, 306] on div "helper . moveLeft ( 3 ) helper . build ( "wall" ) helper . moveDown ( 3 ) helpe…" at bounding box center [601, 222] width 219 height 249
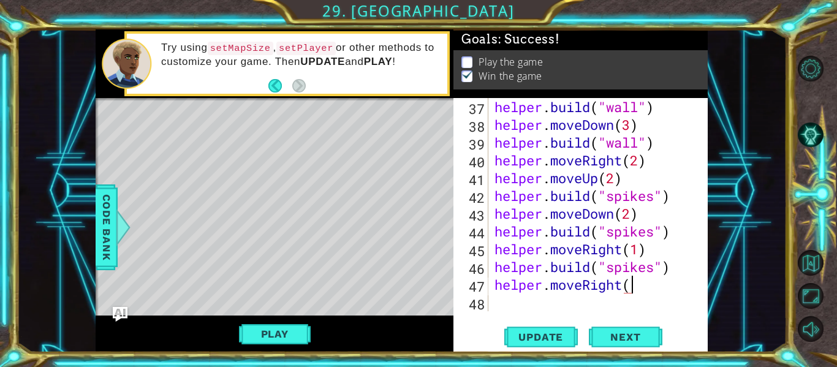
scroll to position [0, 6]
type textarea "helper.moveRight(2)"
click at [556, 301] on div "helper . build ( "wall" ) helper . moveDown ( 3 ) helper . build ( "wall" ) hel…" at bounding box center [601, 222] width 219 height 249
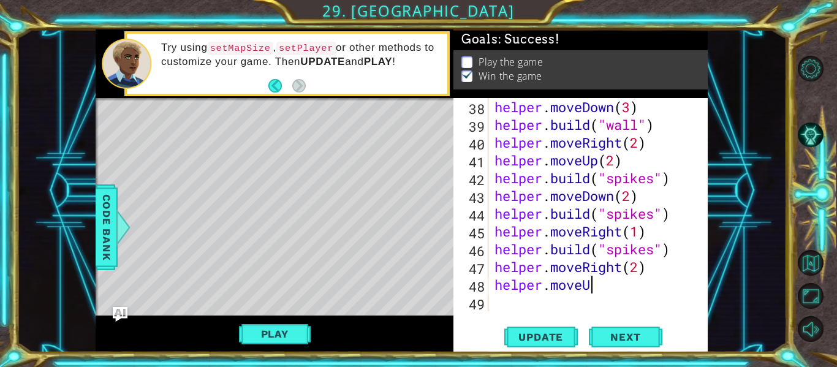
scroll to position [0, 4]
type textarea "helper.moveUp(1)"
click at [531, 306] on div "helper . moveDown ( 3 ) helper . build ( "wall" ) helper . moveRight ( 2 ) help…" at bounding box center [601, 222] width 219 height 249
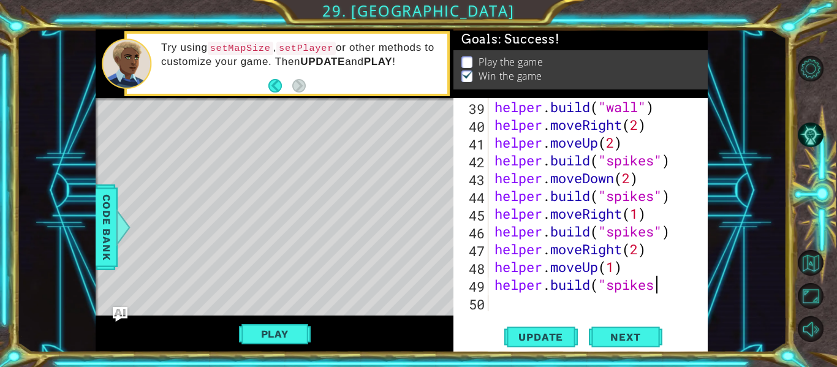
scroll to position [0, 7]
type textarea "[DOMAIN_NAME]("spikes")"
click at [564, 333] on span "Update" at bounding box center [540, 337] width 69 height 12
click at [278, 343] on button "Play" at bounding box center [275, 333] width 72 height 23
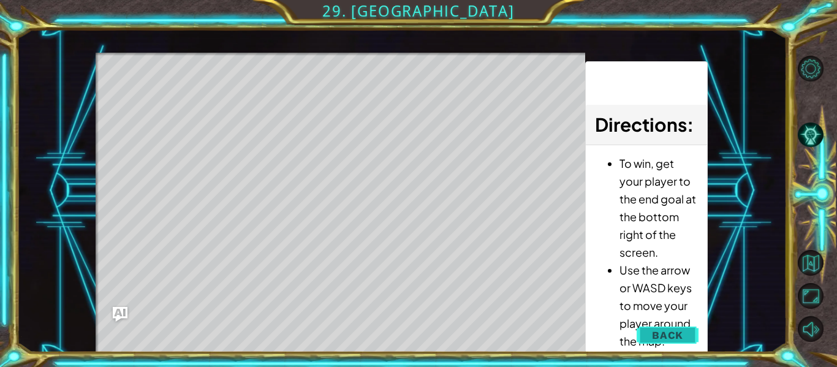
click at [676, 337] on span "Back" at bounding box center [667, 335] width 31 height 12
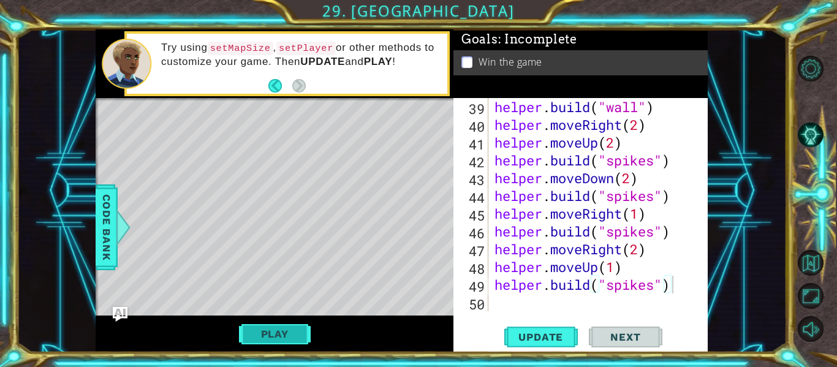
click at [295, 338] on button "Play" at bounding box center [275, 333] width 72 height 23
click at [625, 345] on button "Next" at bounding box center [626, 337] width 74 height 25
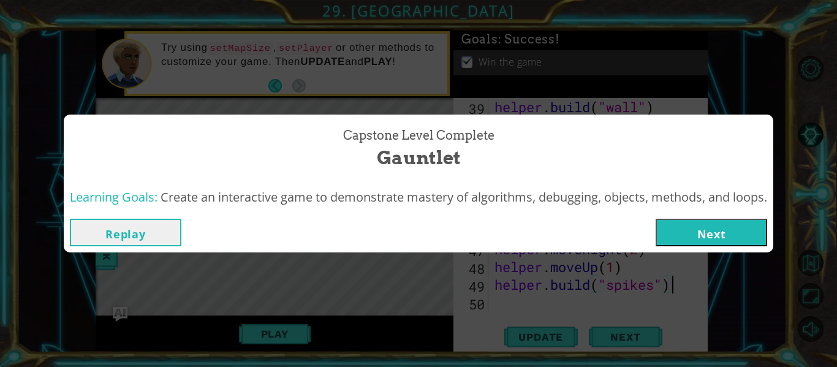
click at [701, 236] on button "Next" at bounding box center [711, 233] width 111 height 28
